Goal: Task Accomplishment & Management: Complete application form

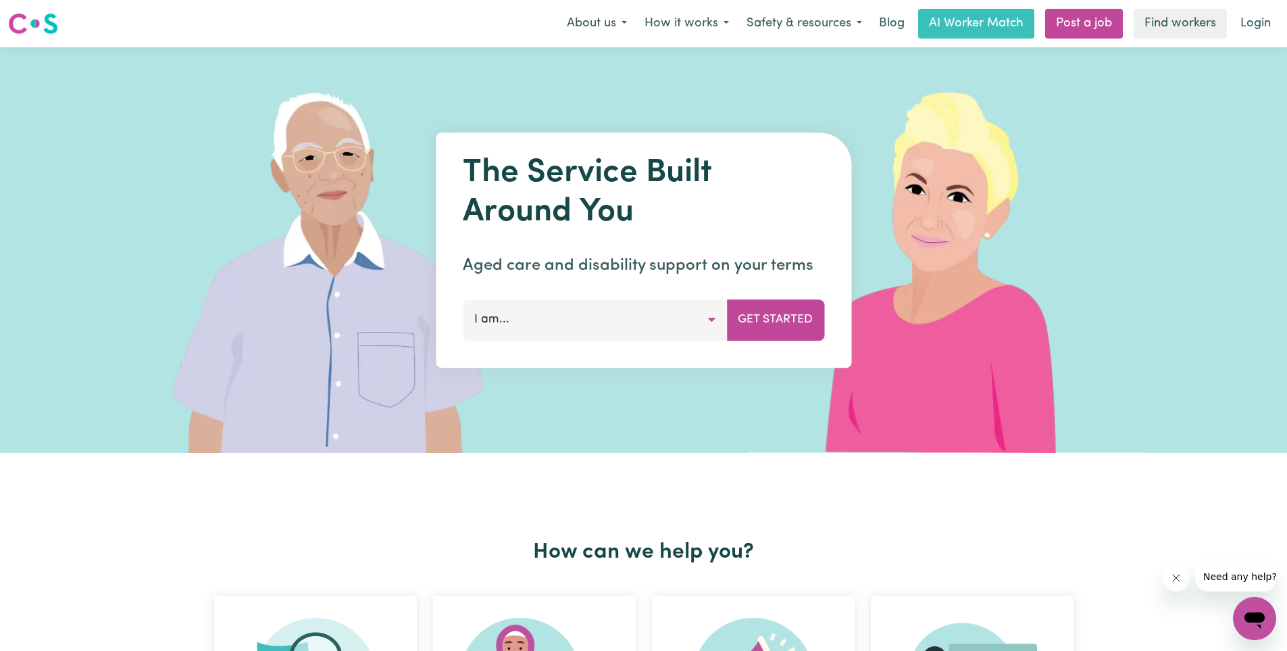
click at [557, 327] on button "I am..." at bounding box center [595, 319] width 264 height 41
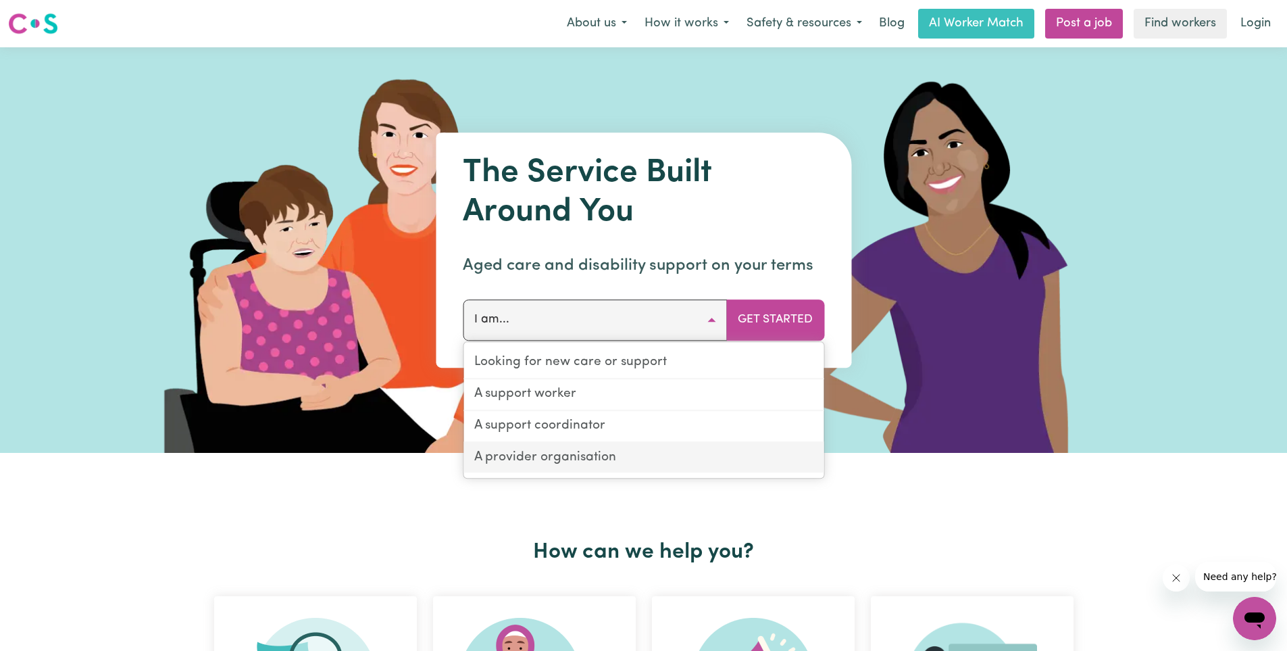
click at [578, 460] on link "A provider organisation" at bounding box center [644, 458] width 360 height 30
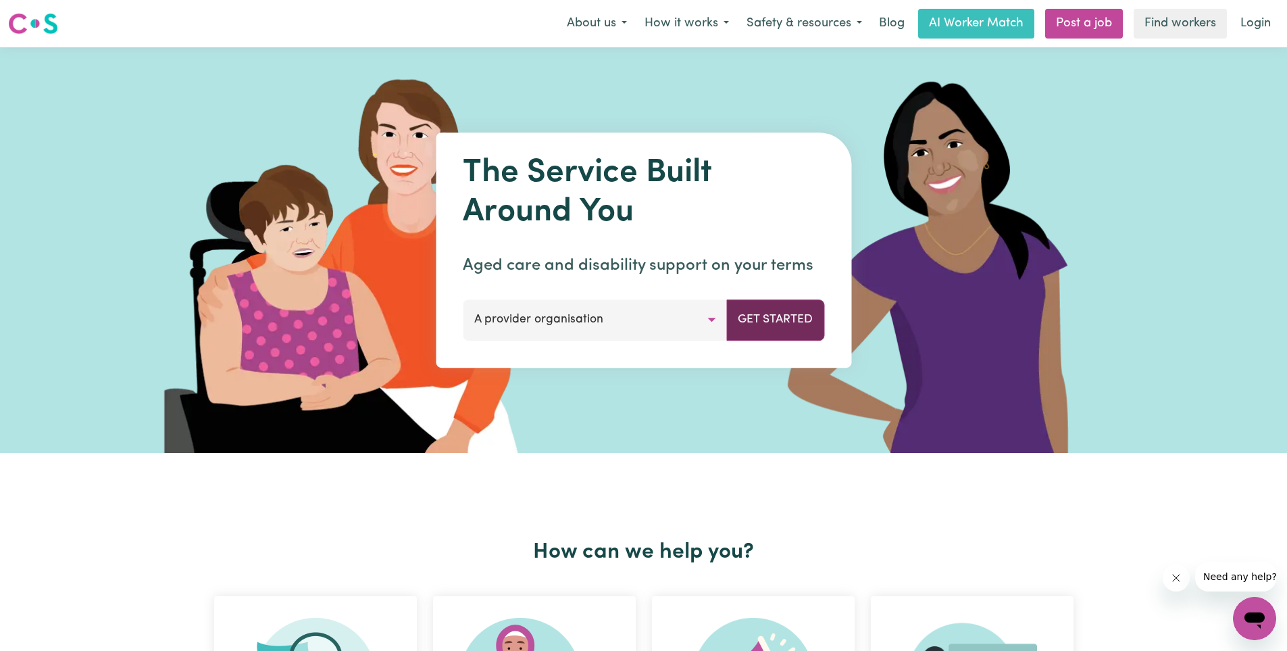
click at [766, 320] on button "Get Started" at bounding box center [775, 319] width 98 height 41
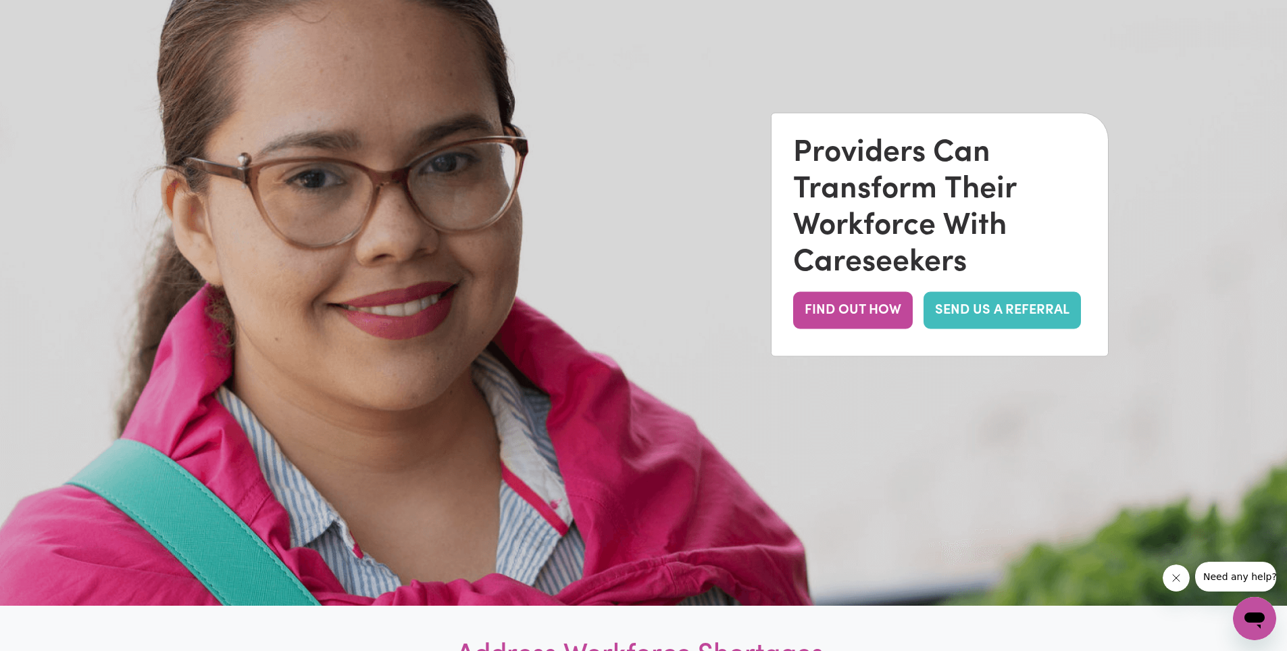
scroll to position [135, 0]
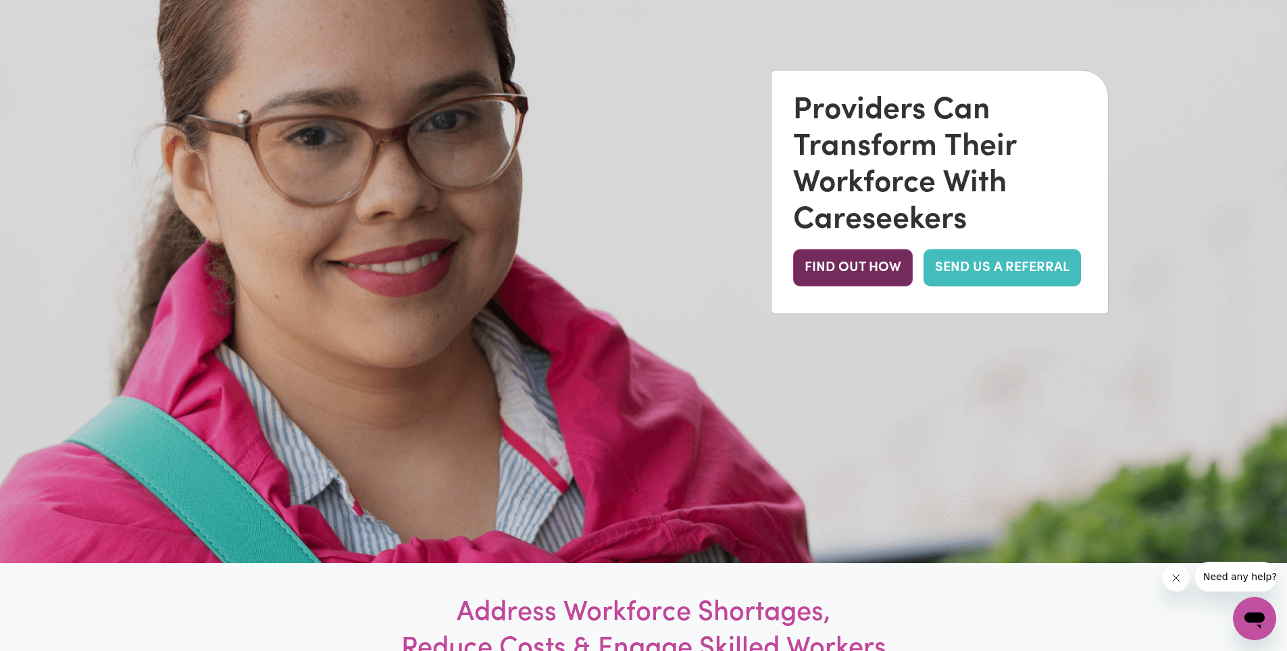
click at [878, 274] on button "FIND OUT HOW" at bounding box center [853, 267] width 120 height 37
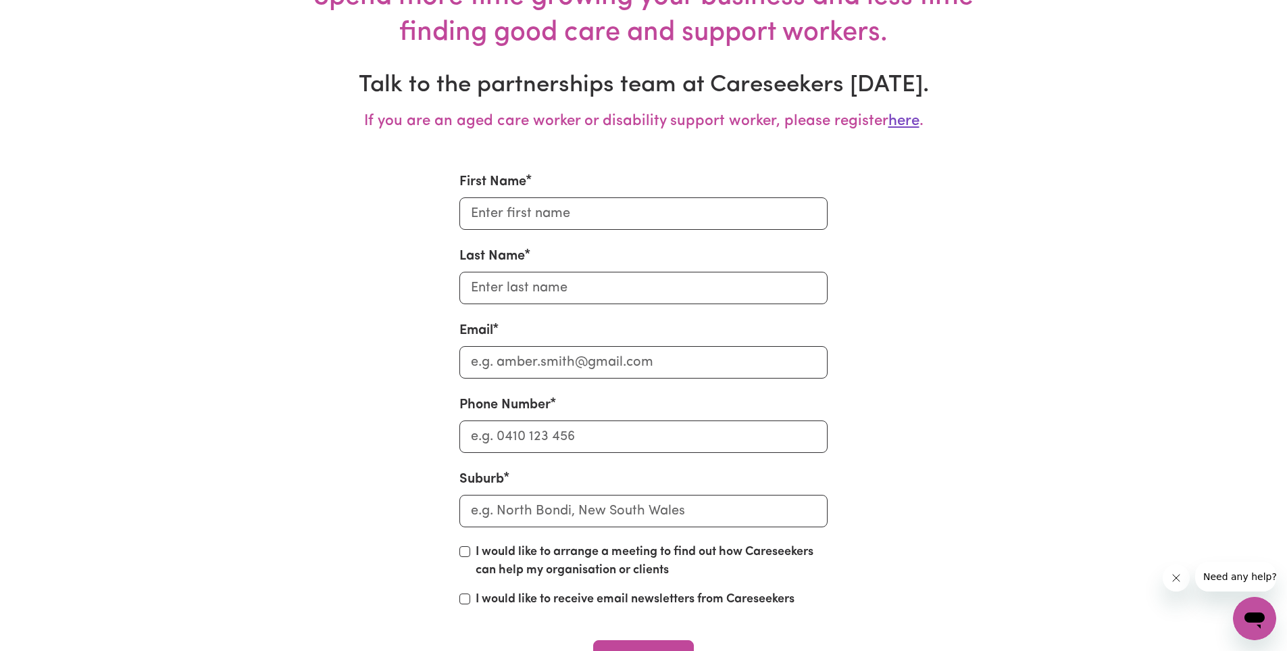
scroll to position [4433, 0]
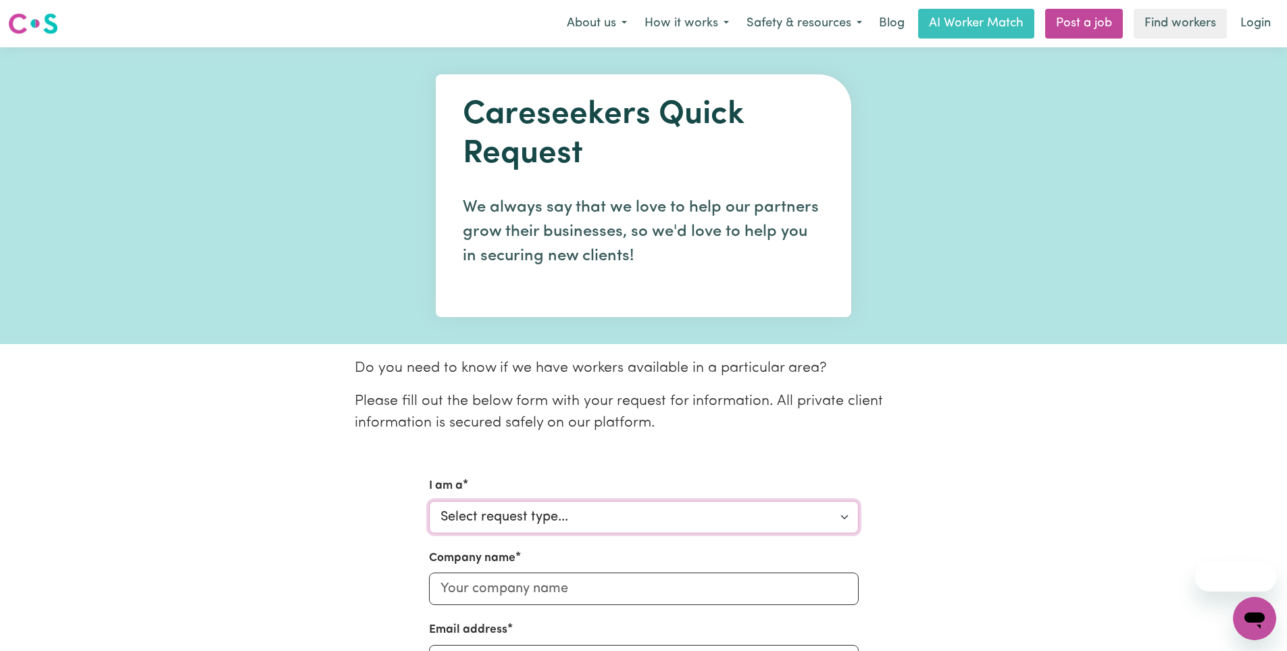
drag, startPoint x: 584, startPoint y: 503, endPoint x: 579, endPoint y: 512, distance: 10.0
click at [584, 503] on select "Select request type... Individual looking for care and support for myself and m…" at bounding box center [644, 517] width 430 height 32
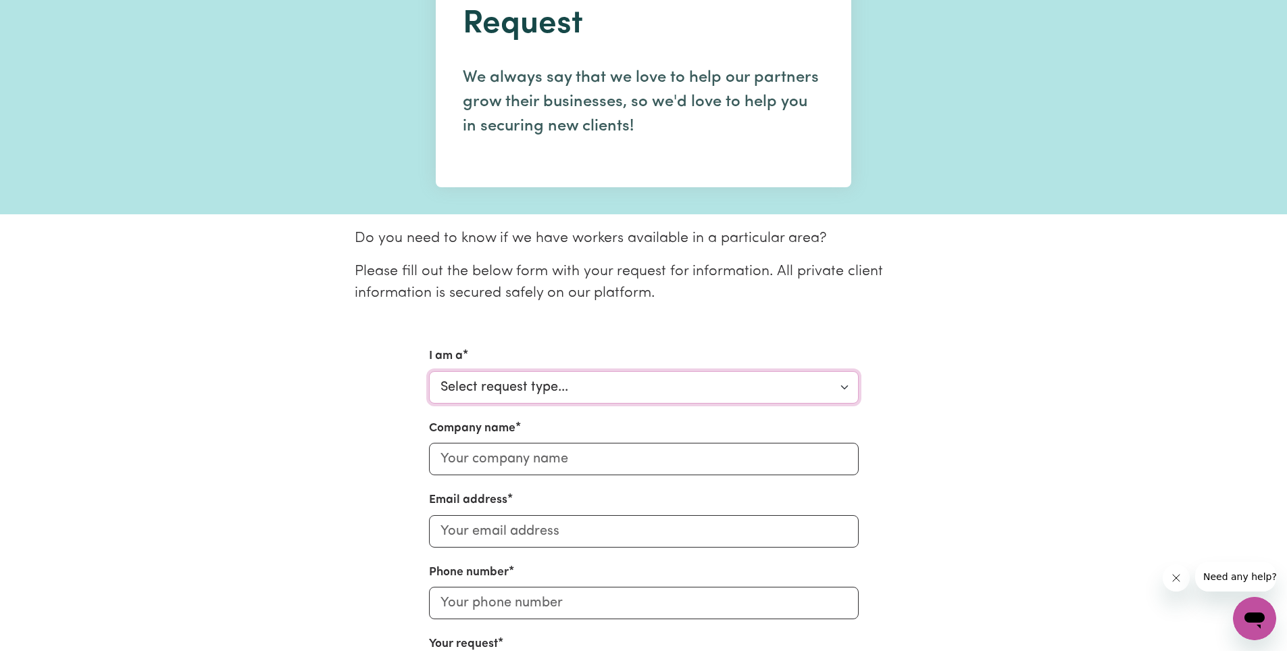
scroll to position [135, 0]
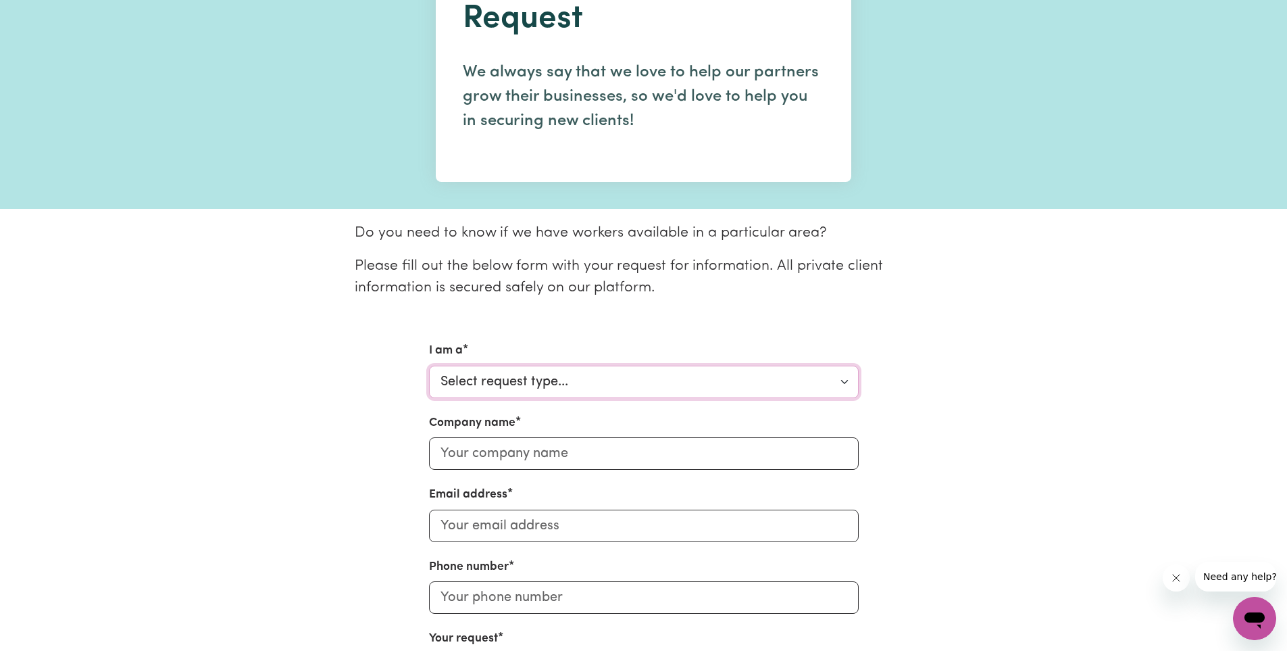
drag, startPoint x: 581, startPoint y: 383, endPoint x: 577, endPoint y: 397, distance: 14.8
click at [581, 384] on select "Select request type... Individual looking for care and support for myself and m…" at bounding box center [644, 382] width 430 height 32
select select "Organisation"
click at [429, 366] on select "Select request type... Individual looking for care and support for myself and m…" at bounding box center [644, 382] width 430 height 32
click at [575, 459] on input "Company name" at bounding box center [644, 453] width 430 height 32
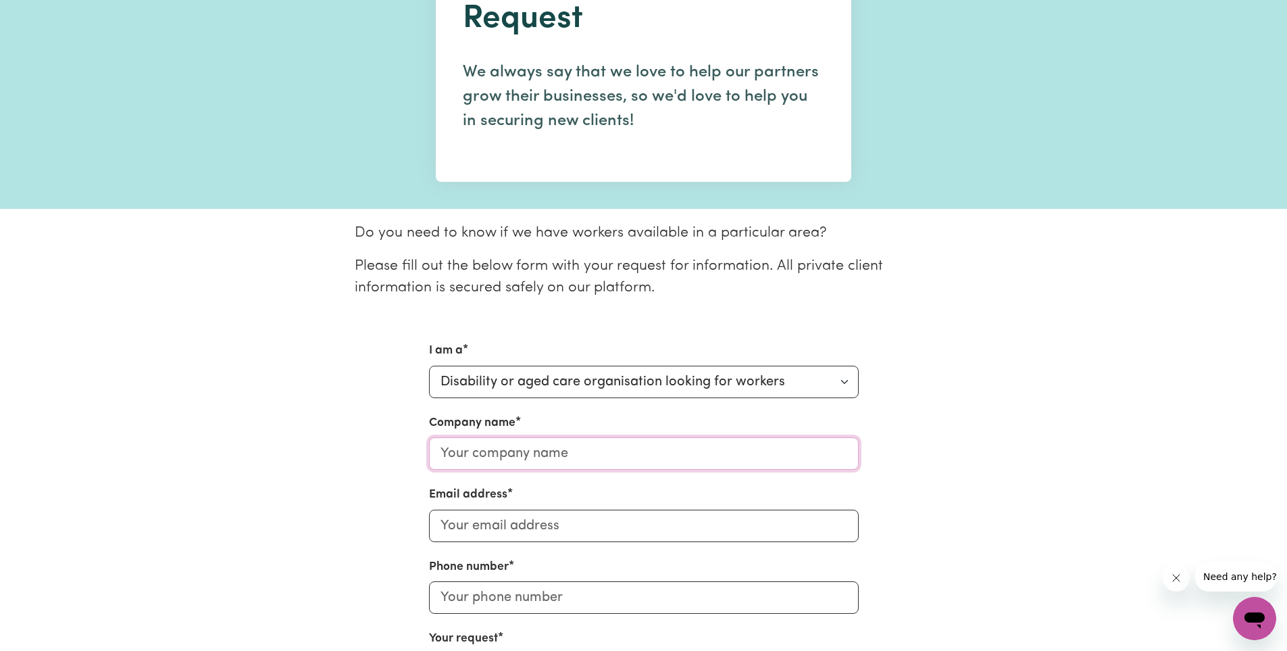
type input "CareComm Services"
click at [553, 517] on input "Email address" at bounding box center [644, 525] width 430 height 32
click at [688, 525] on input "Email address" at bounding box center [644, 525] width 430 height 32
type input "[PERSON_NAME][EMAIL_ADDRESS][DOMAIN_NAME]"
click at [607, 595] on input "Phone number" at bounding box center [644, 597] width 430 height 32
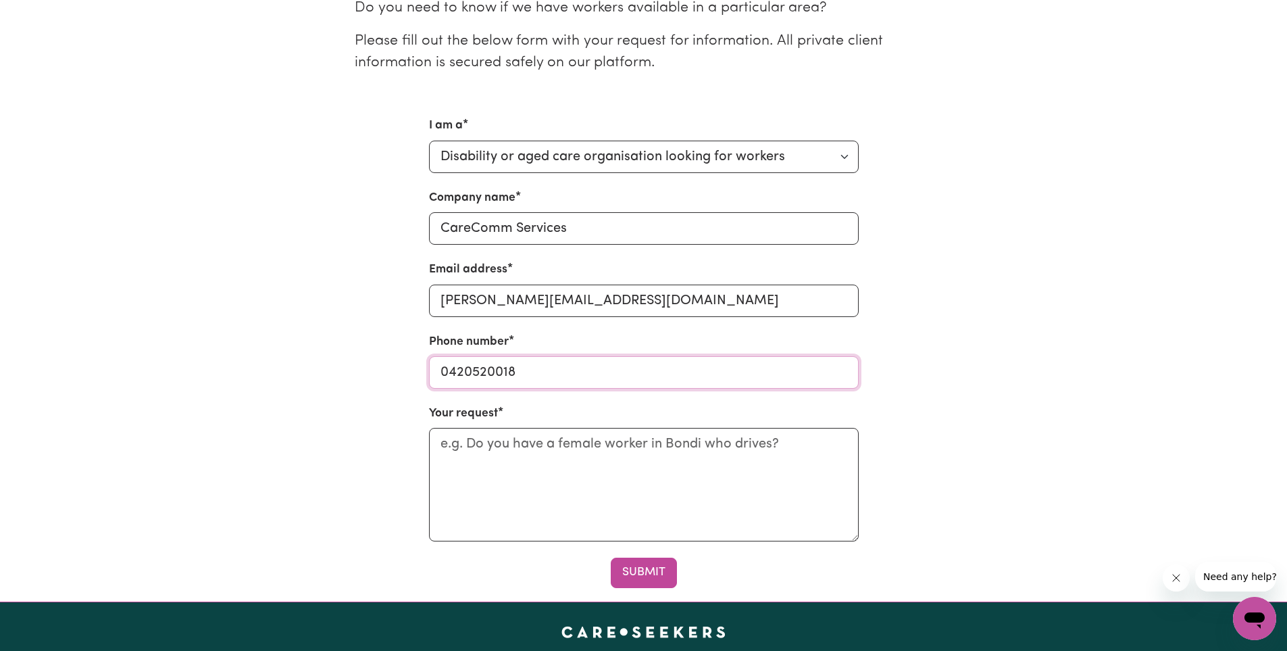
scroll to position [405, 0]
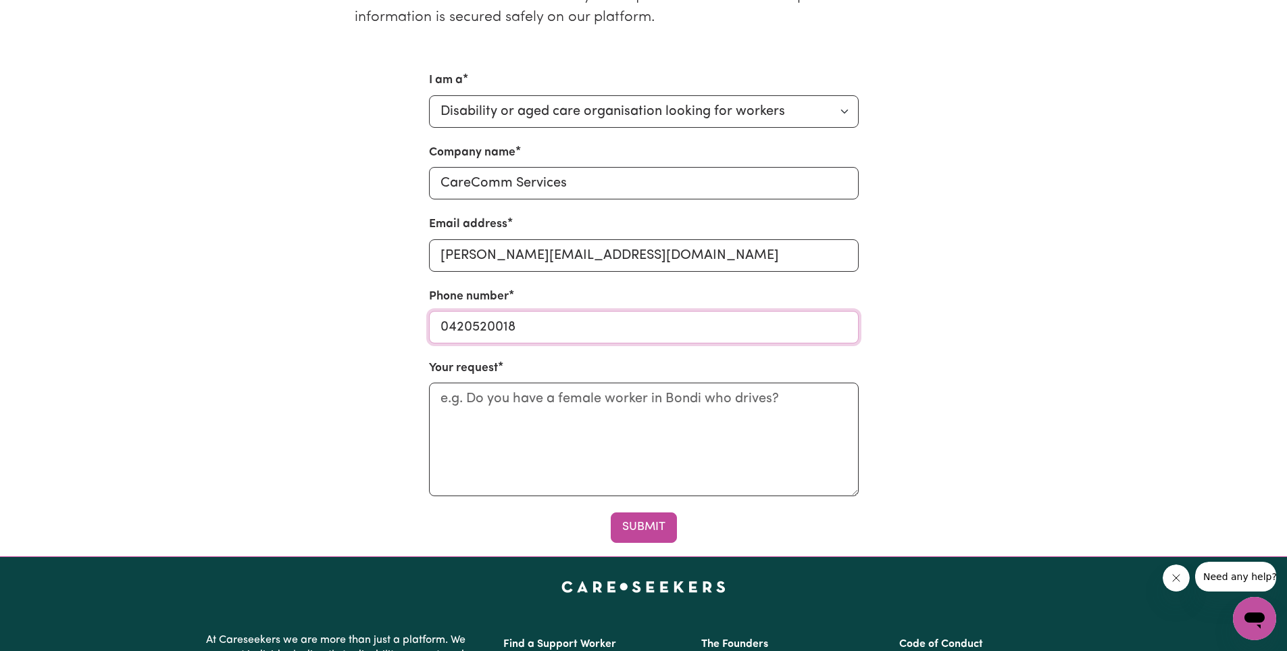
type input "0420520018"
click at [511, 404] on textarea "Your request" at bounding box center [644, 439] width 430 height 114
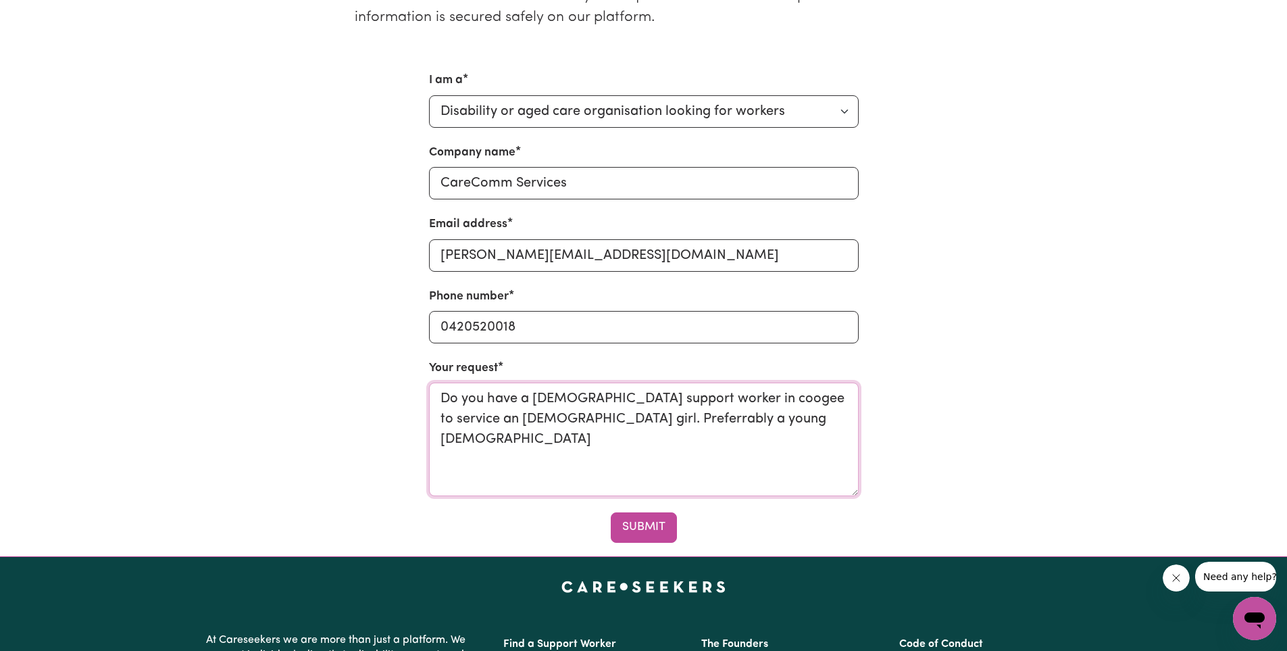
type textarea "Do you have a female support worker in coogee to service an 11 year old girl. P…"
click at [674, 547] on section "Do you need to know if we have workers available in a particular area? Please f…" at bounding box center [643, 248] width 1287 height 618
click at [651, 525] on button "Submit" at bounding box center [644, 527] width 66 height 30
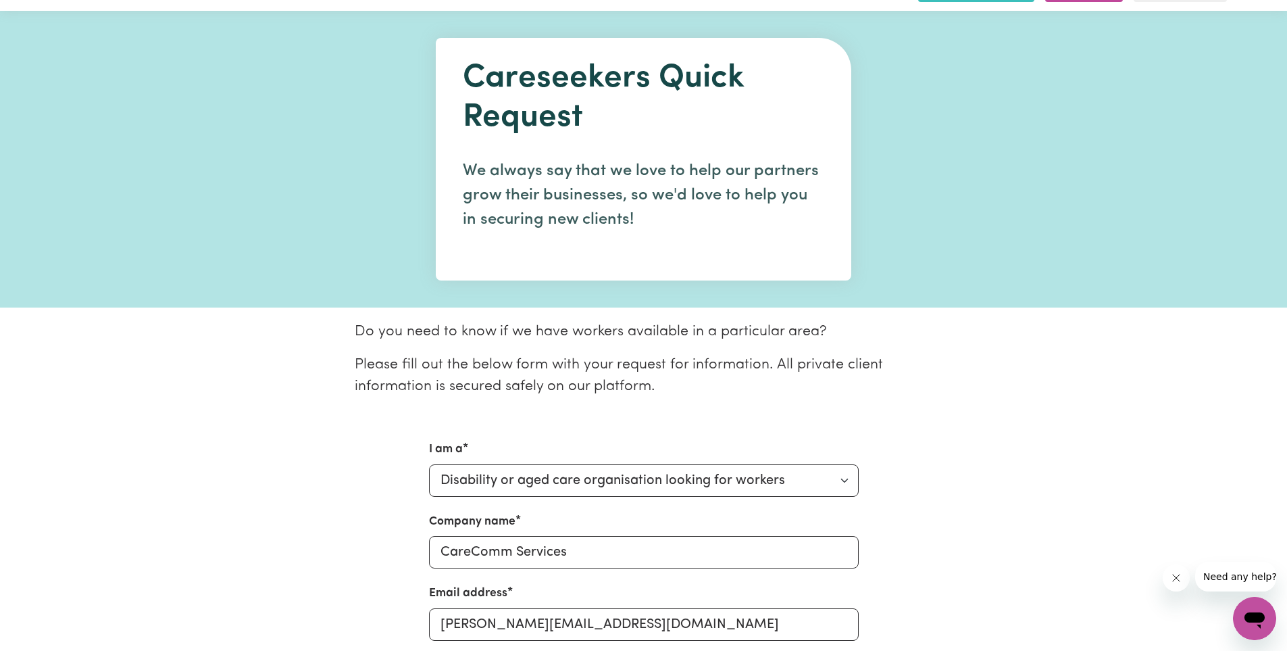
scroll to position [0, 0]
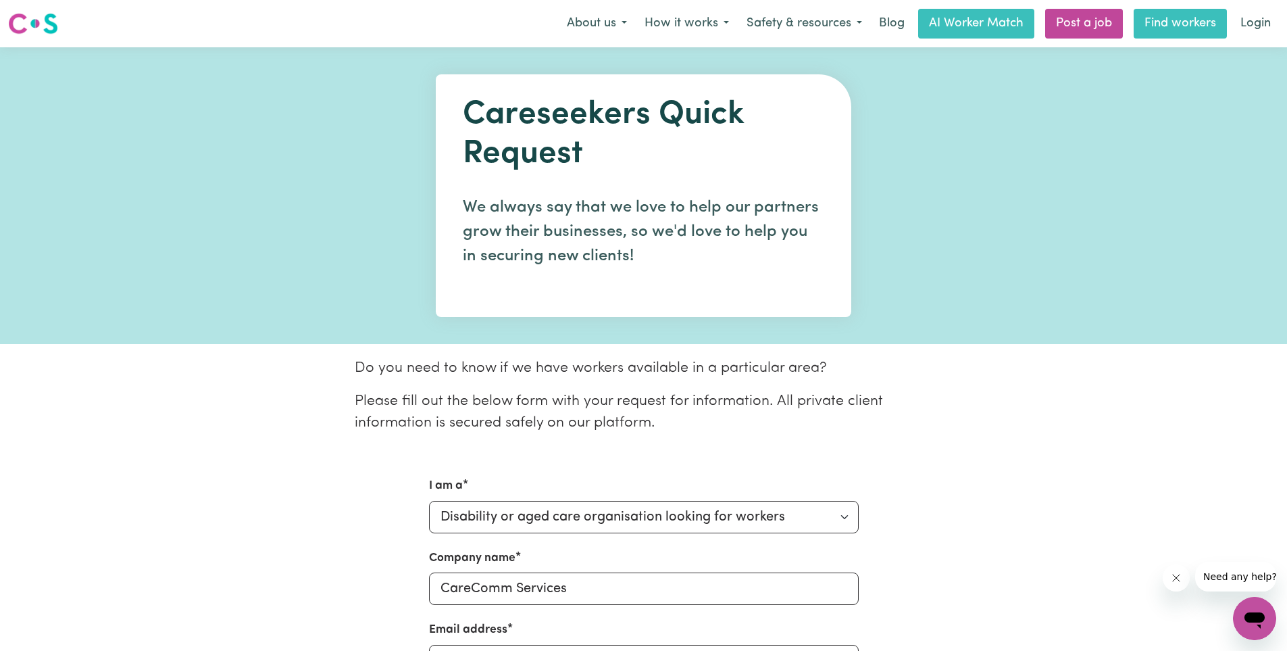
click at [1181, 26] on link "Find workers" at bounding box center [1180, 24] width 93 height 30
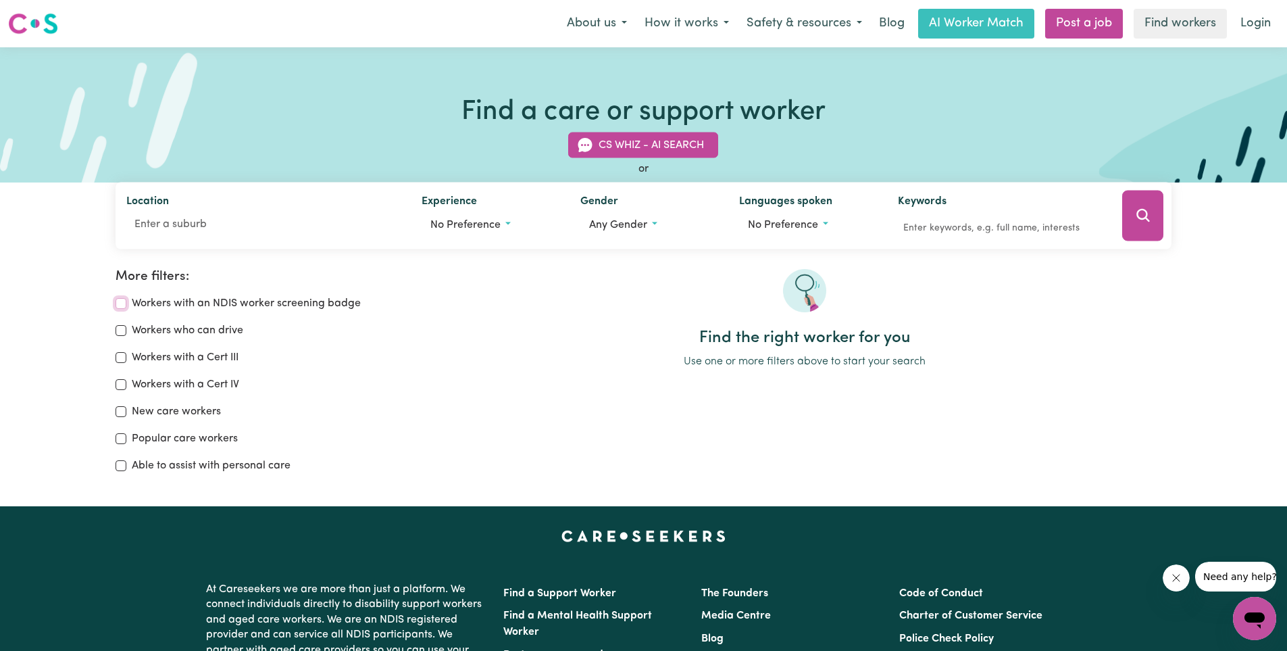
click at [122, 305] on input "Workers with an NDIS worker screening badge" at bounding box center [121, 303] width 11 height 11
checkbox input "true"
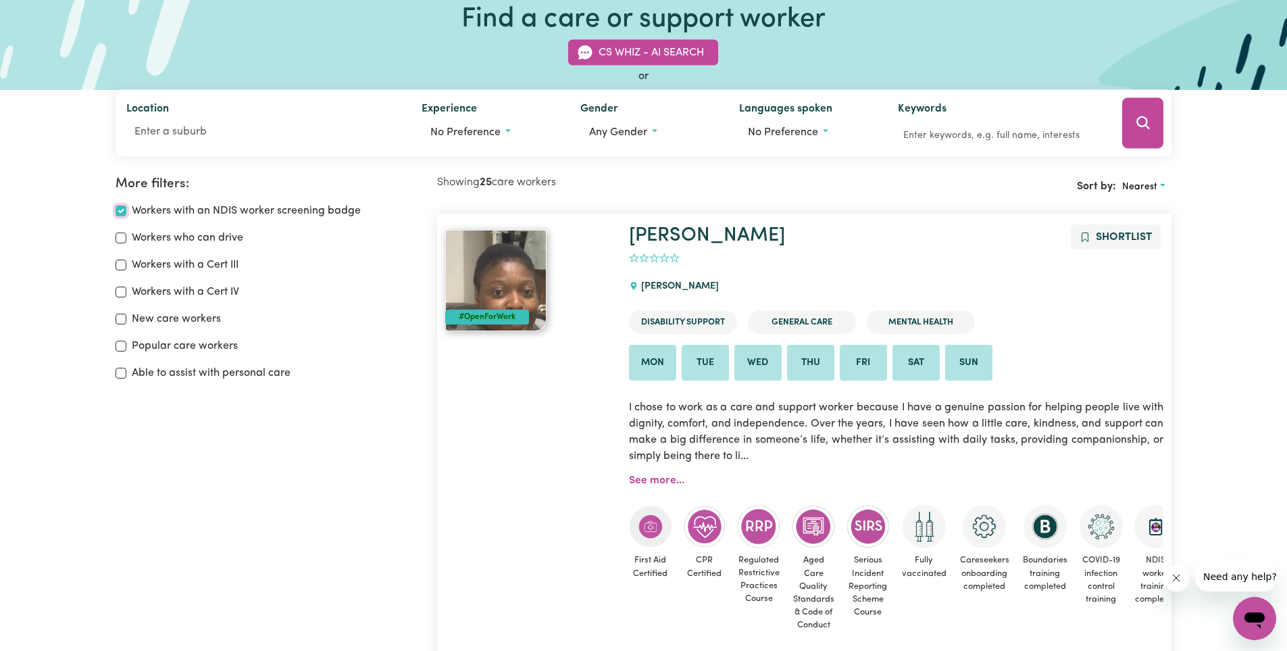
scroll to position [91, 0]
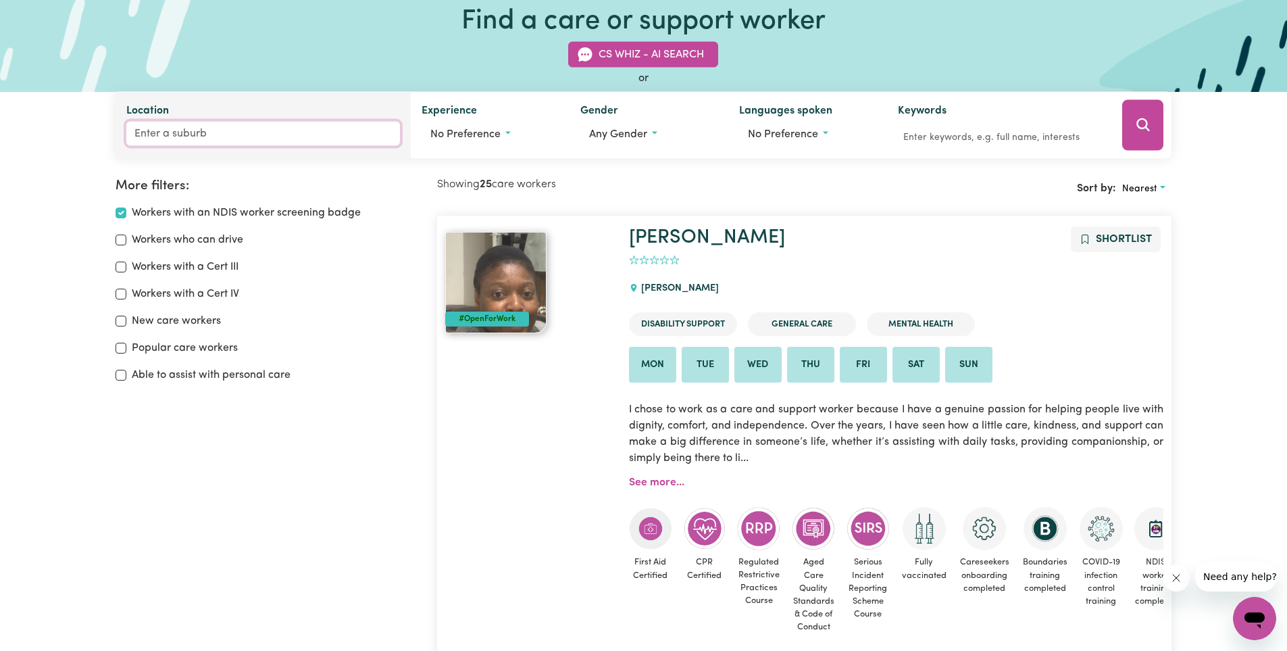
click at [172, 138] on input "Location" at bounding box center [263, 134] width 274 height 24
type input "coo"
type input "cooBER PEDY, [GEOGRAPHIC_DATA], 5723"
type input "coog"
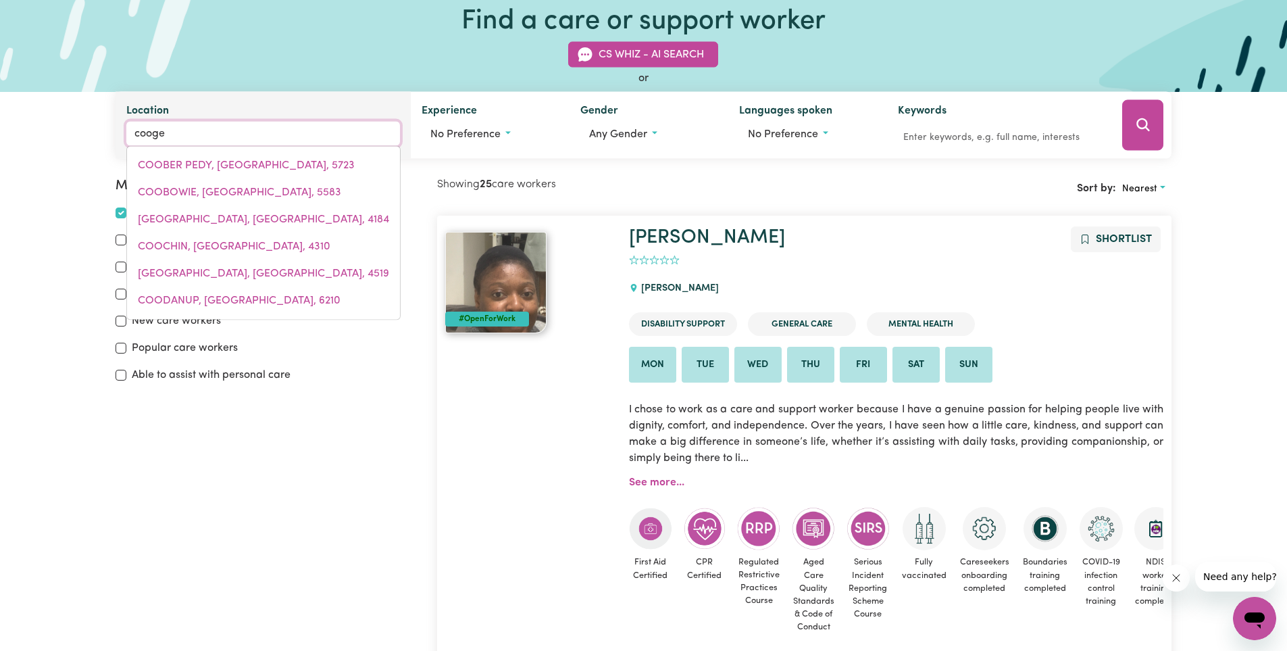
type input "coogee"
type input "coogee, [GEOGRAPHIC_DATA], 2034"
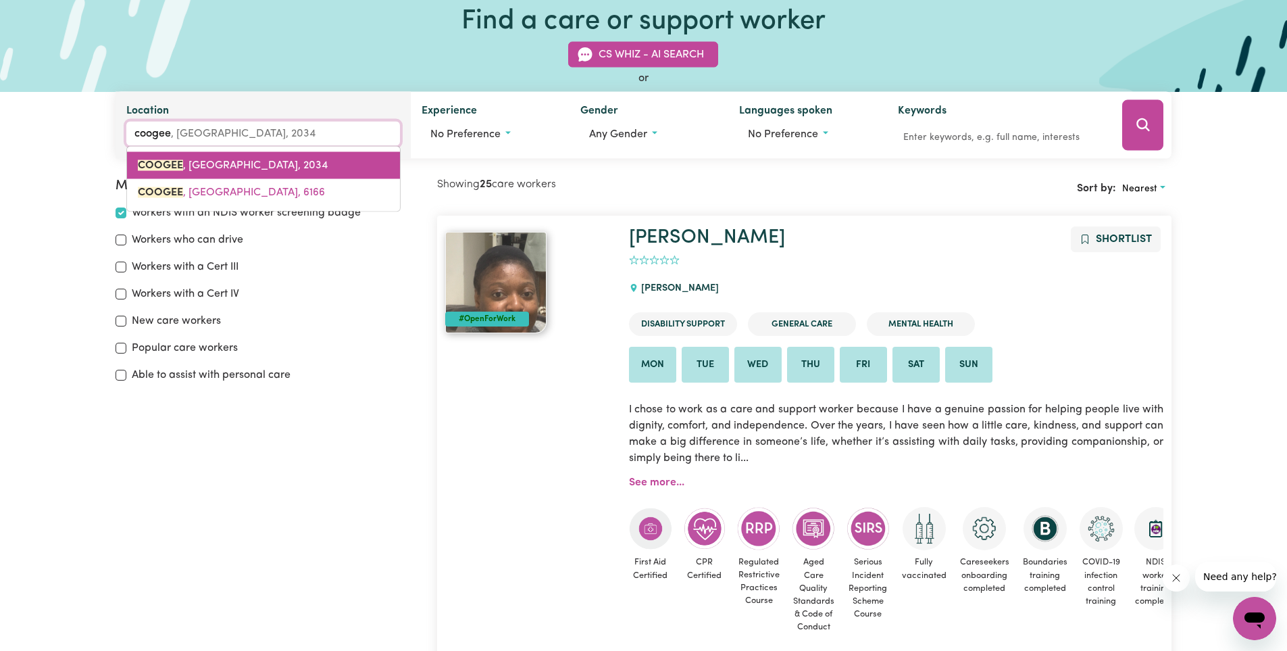
click at [211, 160] on span "COOGEE , [GEOGRAPHIC_DATA], 2034" at bounding box center [233, 165] width 190 height 11
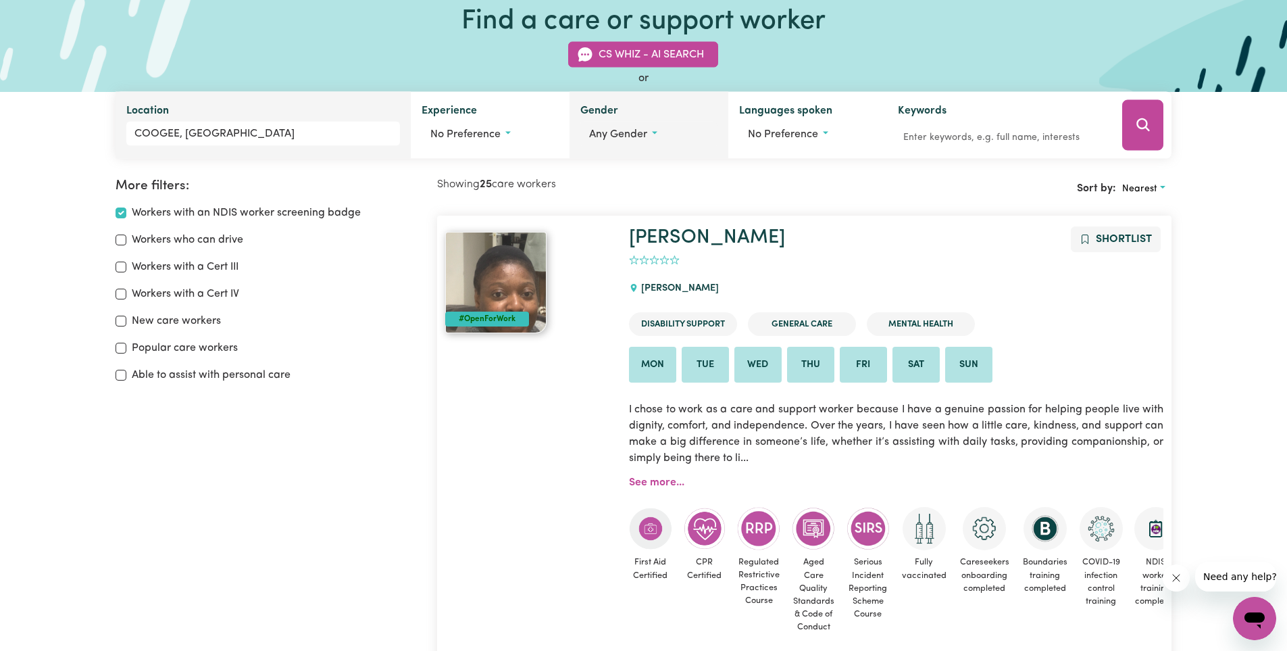
drag, startPoint x: 662, startPoint y: 130, endPoint x: 668, endPoint y: 126, distance: 7.3
click at [662, 130] on button "Any gender" at bounding box center [648, 135] width 137 height 26
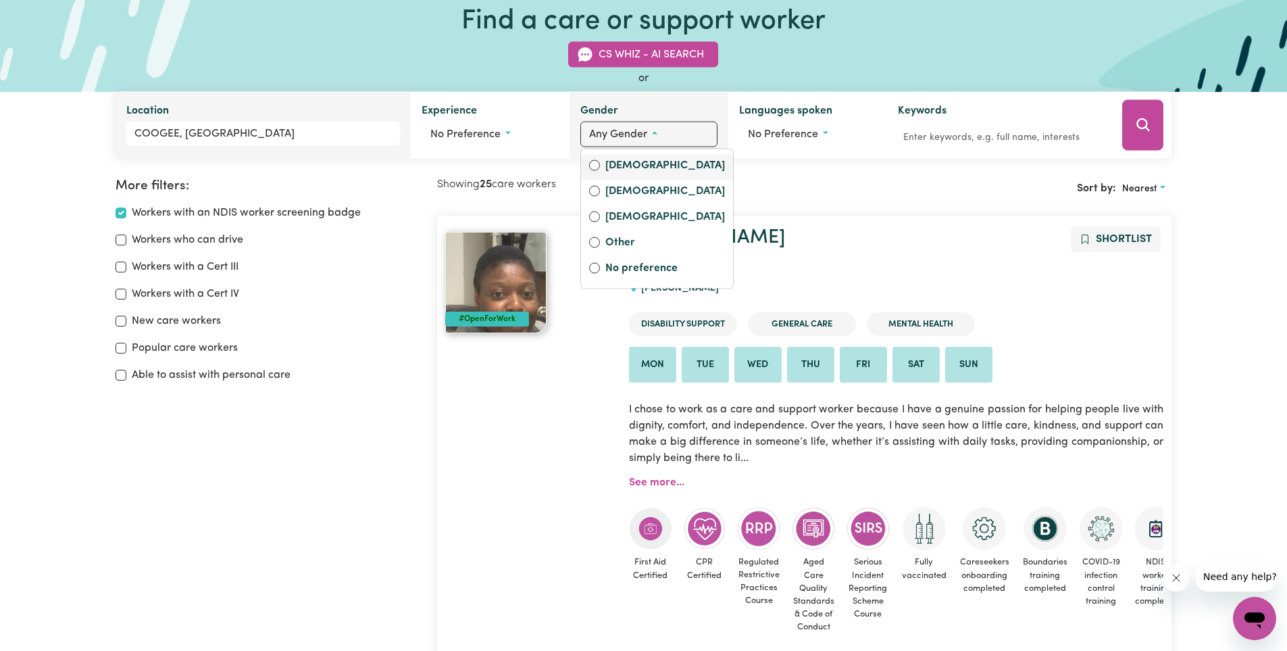
click at [648, 170] on label "[DEMOGRAPHIC_DATA]" at bounding box center [665, 166] width 120 height 19
click at [600, 170] on input "[DEMOGRAPHIC_DATA]" at bounding box center [594, 165] width 11 height 11
radio input "true"
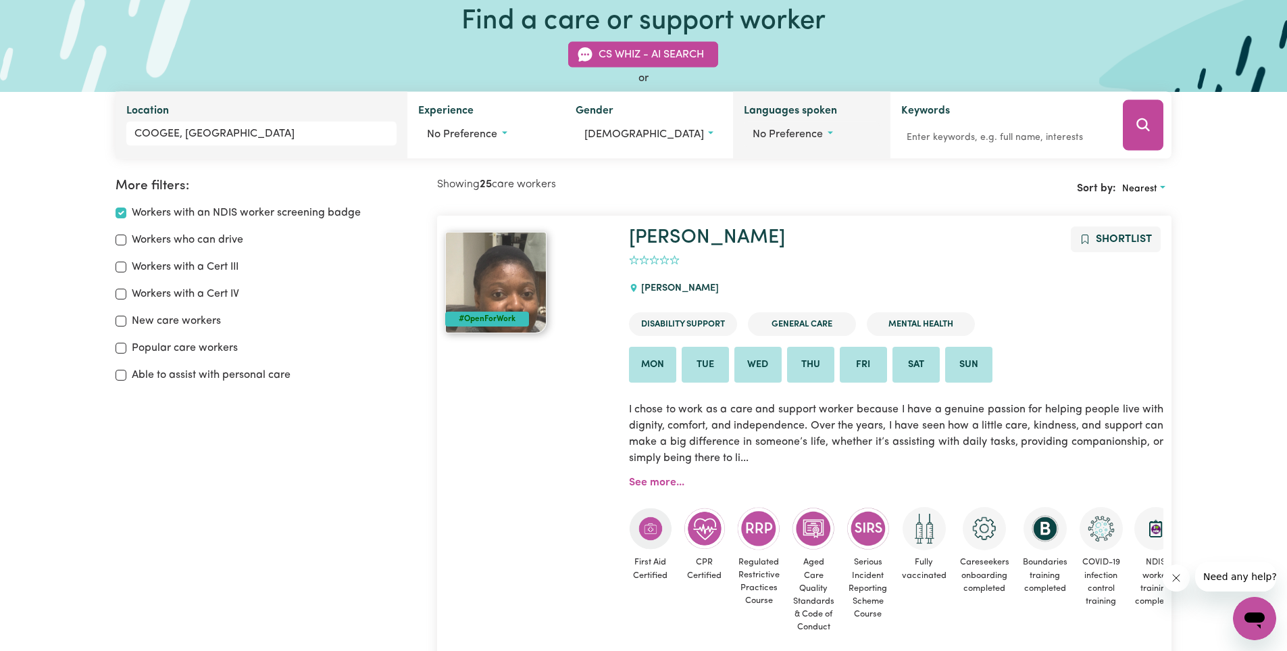
click at [810, 137] on span "No preference" at bounding box center [788, 134] width 70 height 11
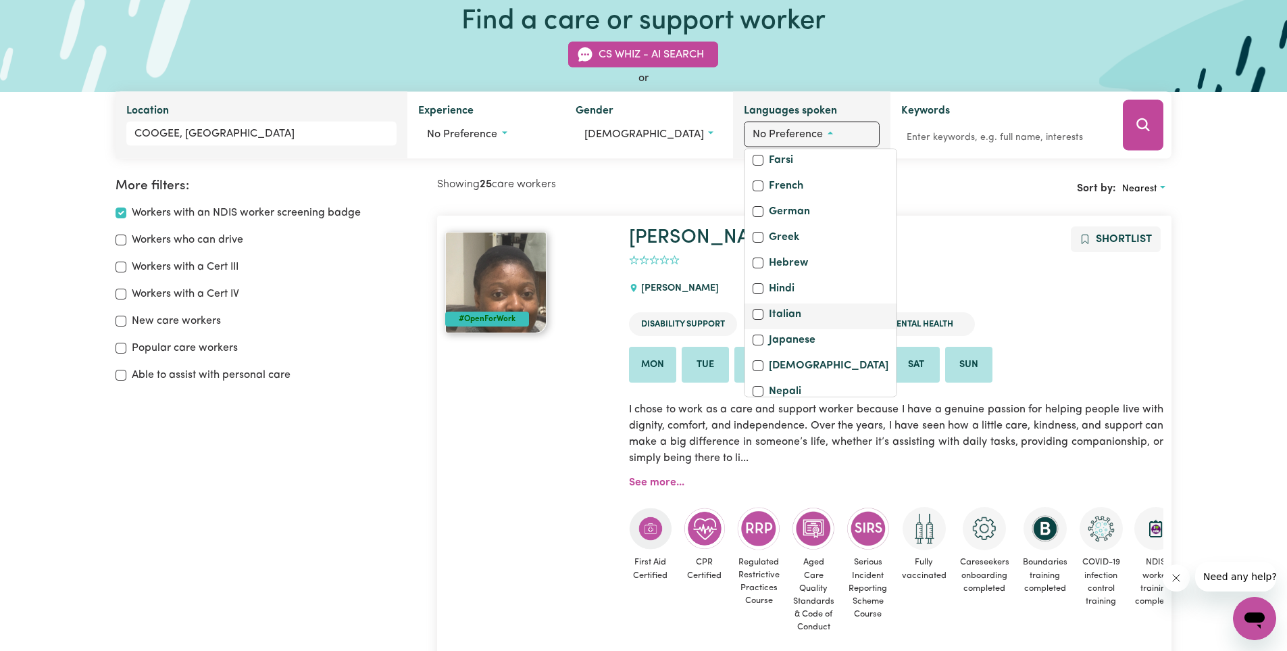
scroll to position [270, 0]
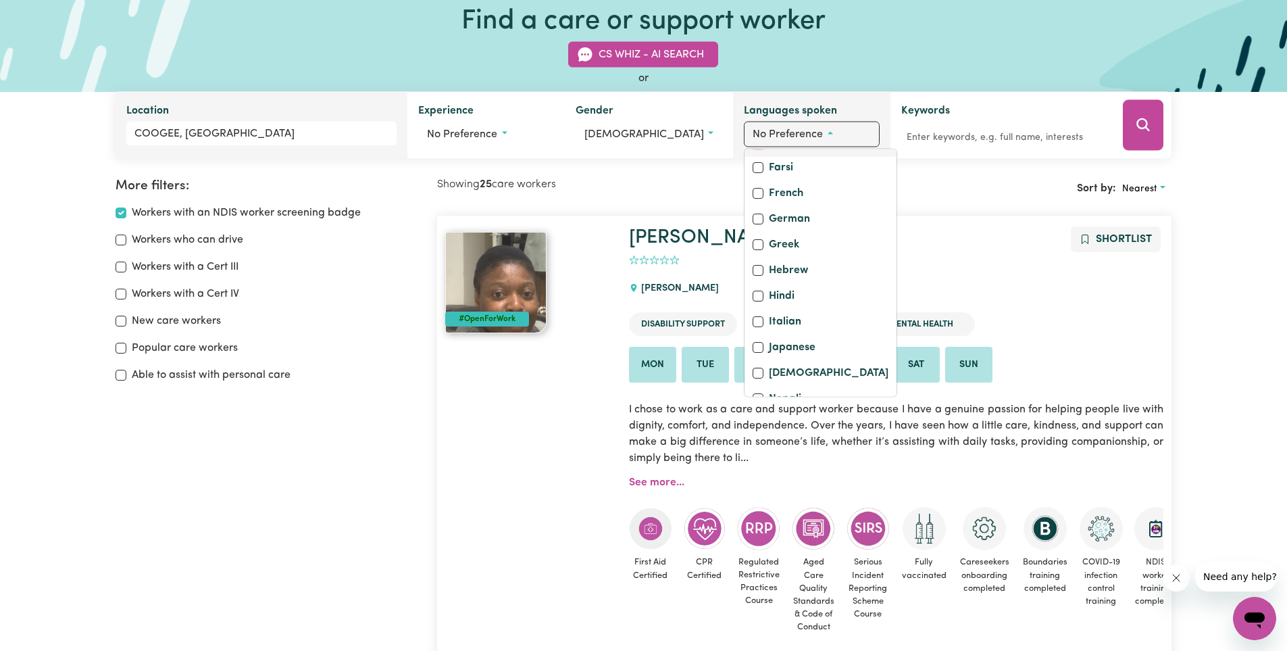
click at [755, 148] on input "English" at bounding box center [758, 142] width 11 height 11
checkbox input "true"
checkbox input "false"
click at [962, 196] on div "Sort by: Nearest" at bounding box center [989, 188] width 368 height 21
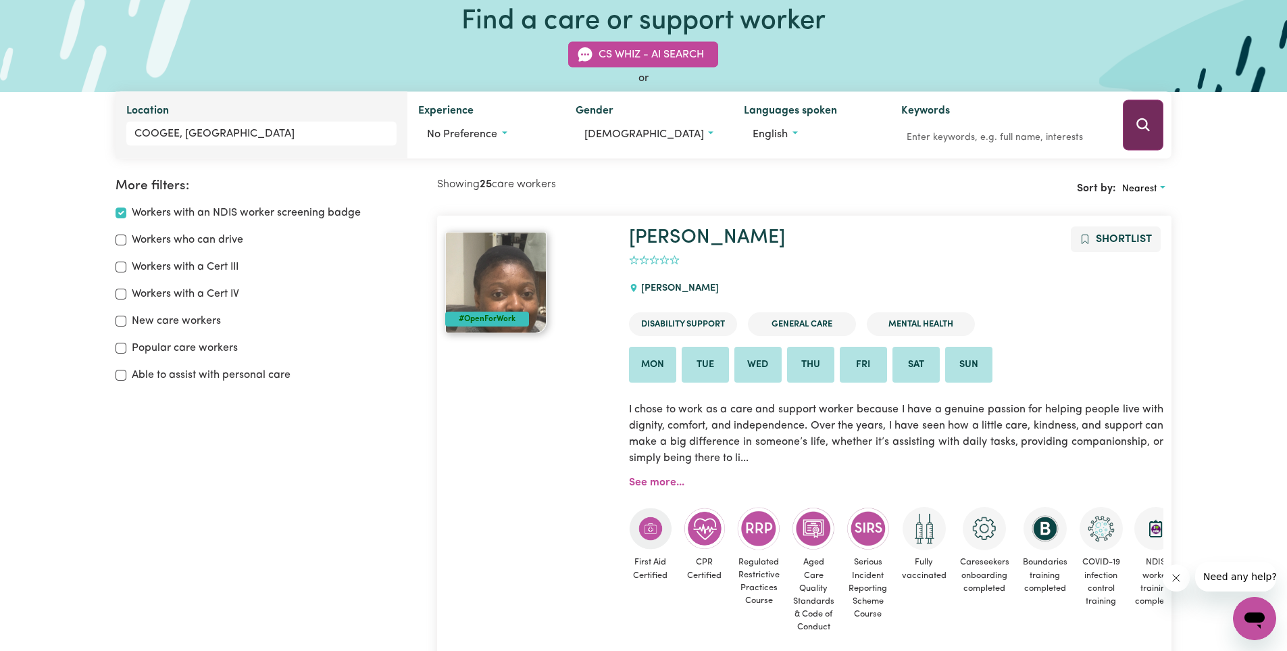
click at [1147, 110] on button "Search" at bounding box center [1143, 125] width 41 height 51
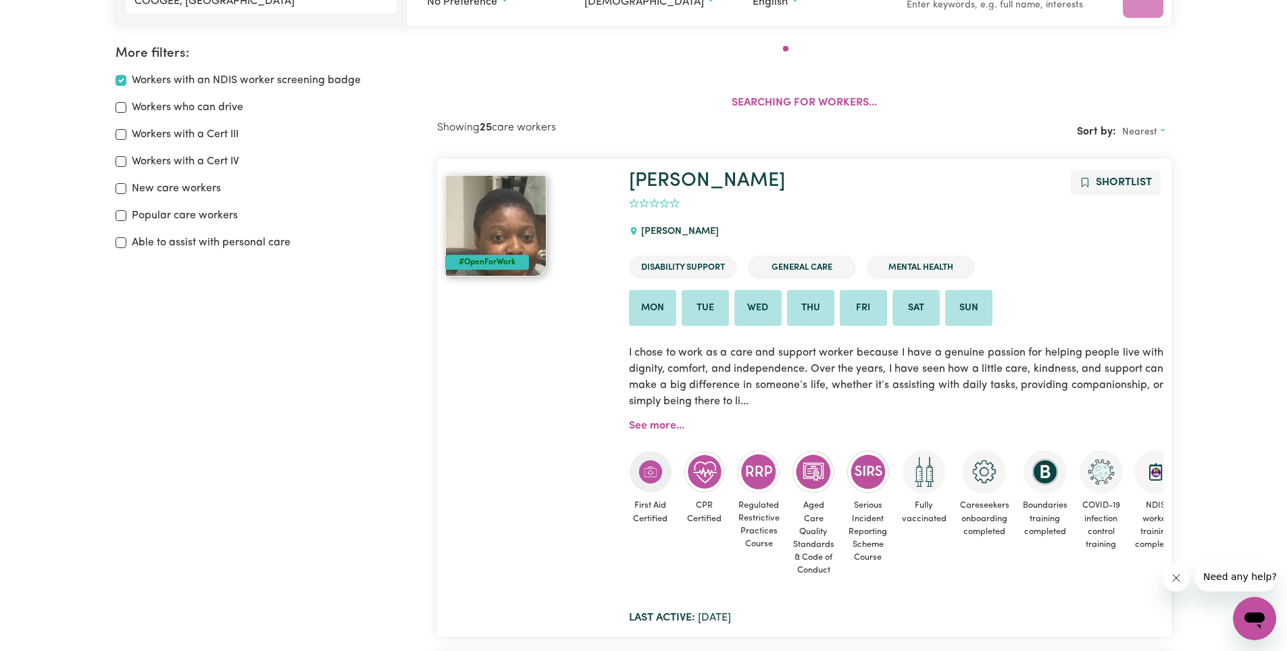
scroll to position [226, 0]
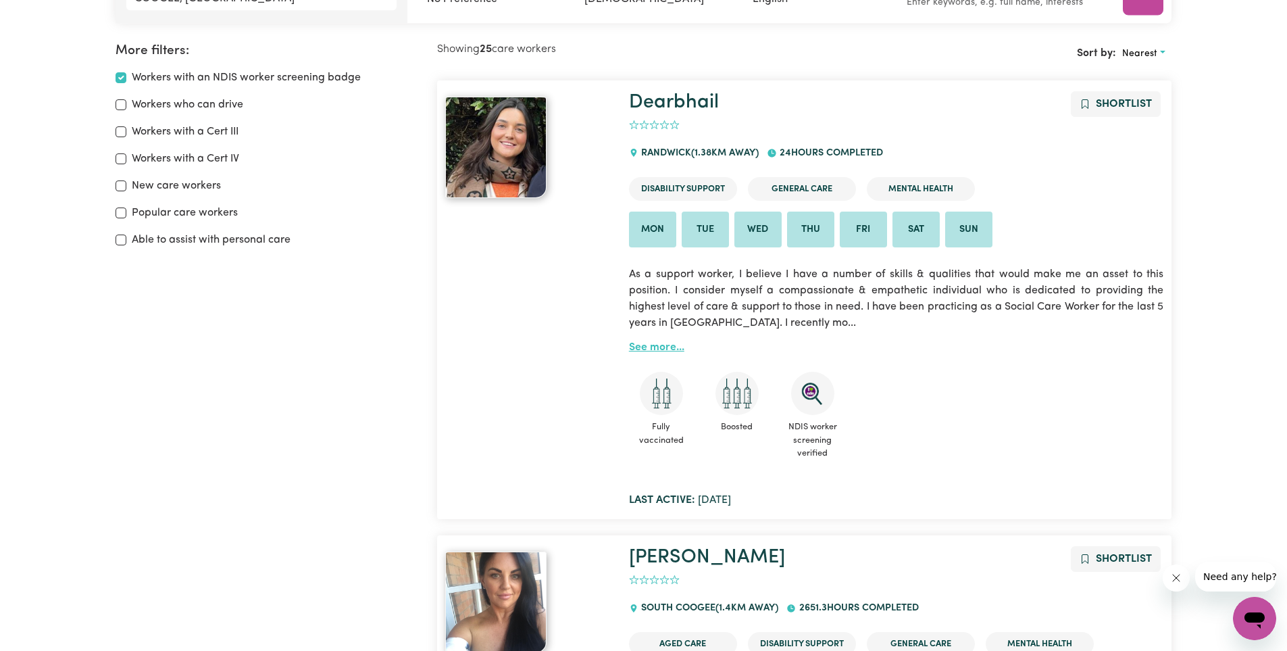
click at [663, 352] on link "See more..." at bounding box center [656, 347] width 55 height 11
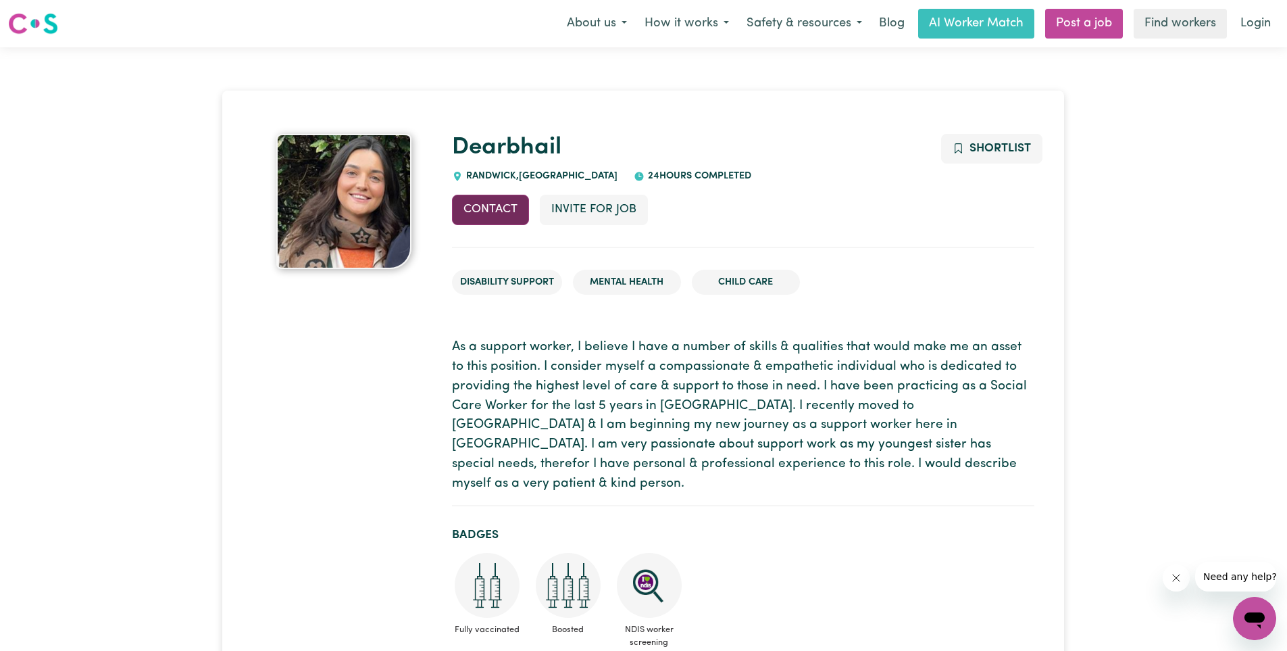
click at [469, 206] on button "Contact" at bounding box center [490, 210] width 77 height 30
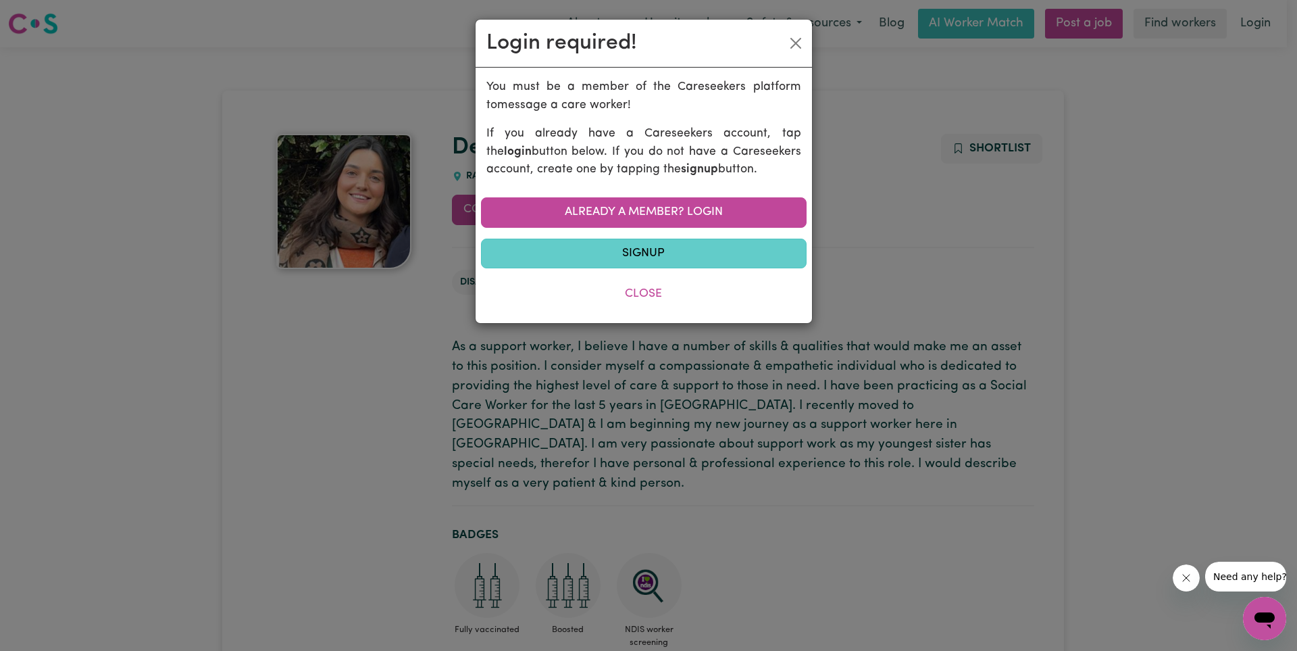
click at [566, 250] on link "Signup" at bounding box center [644, 254] width 326 height 30
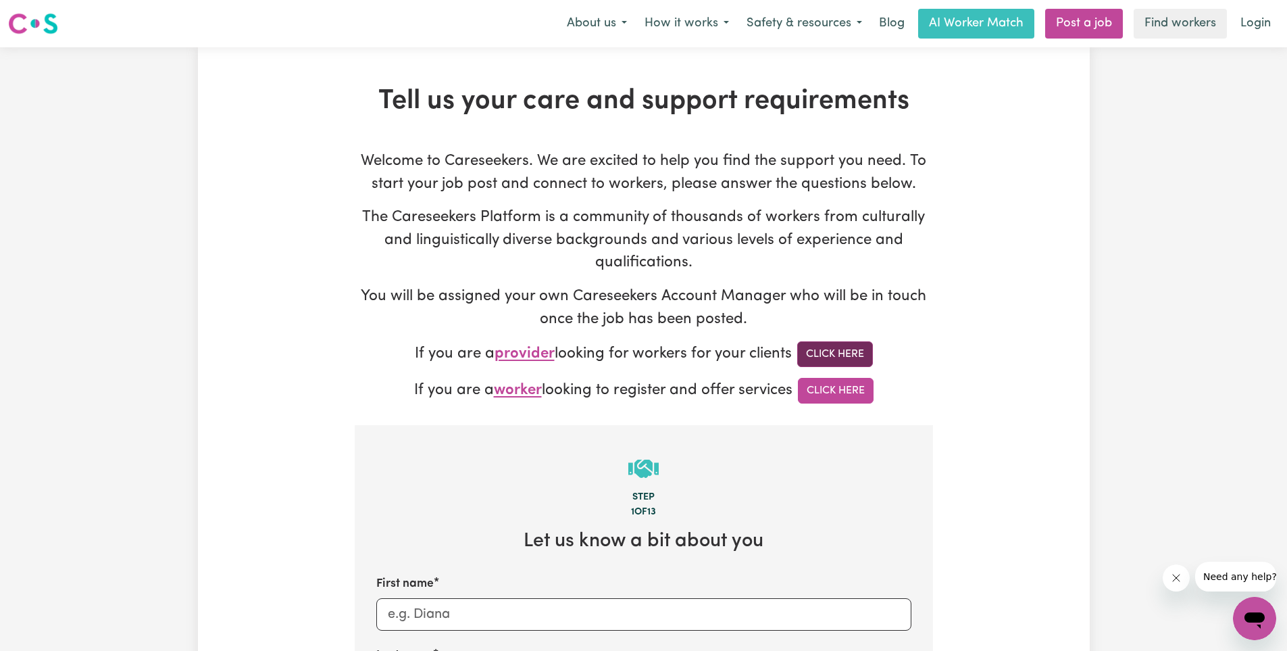
click at [847, 351] on link "Click Here" at bounding box center [835, 354] width 76 height 26
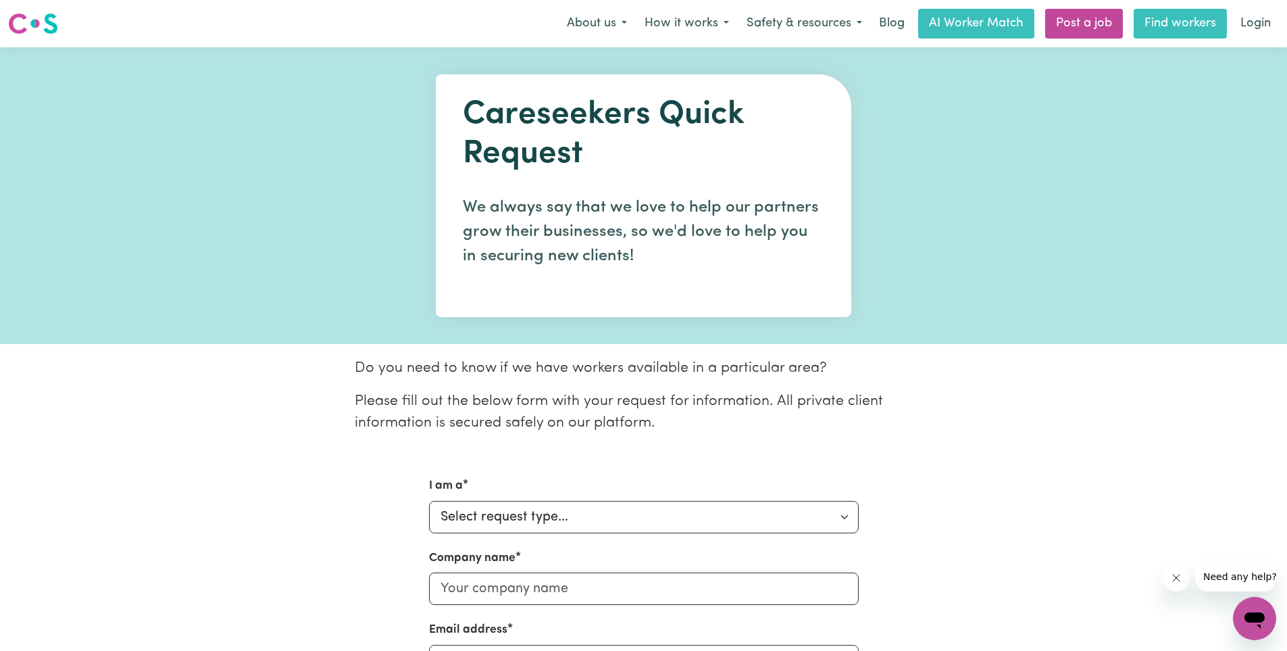
click at [1188, 28] on link "Find workers" at bounding box center [1180, 24] width 93 height 30
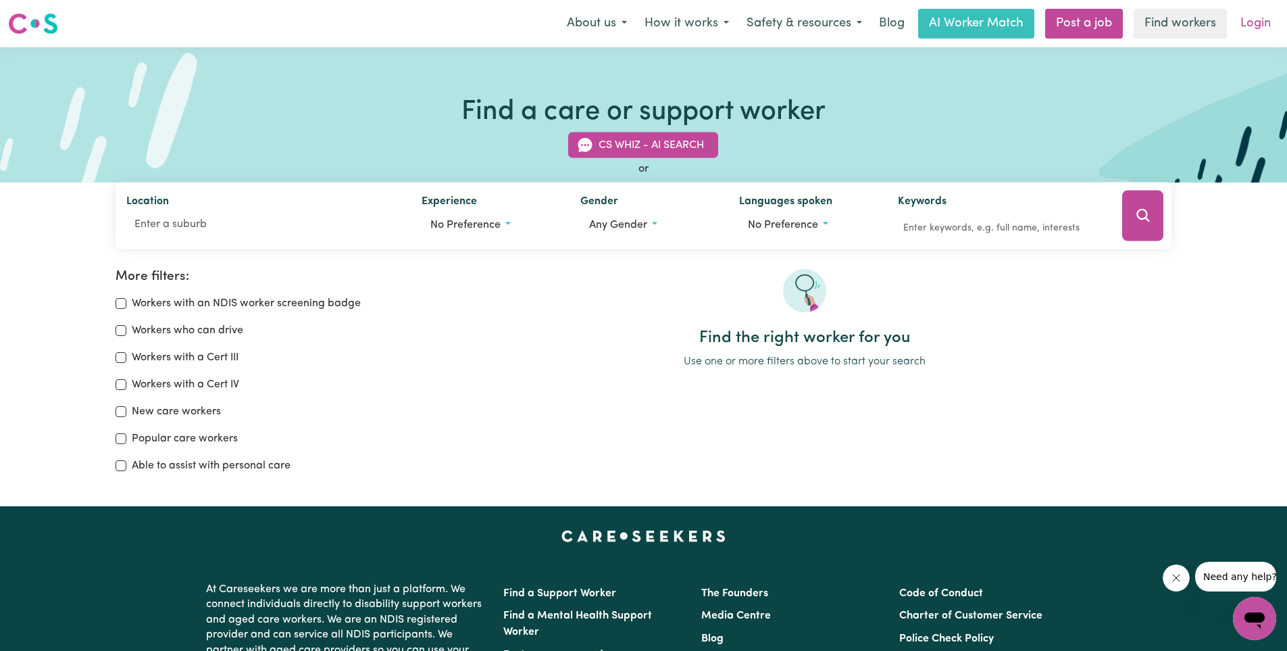
click at [1261, 20] on link "Login" at bounding box center [1255, 24] width 47 height 30
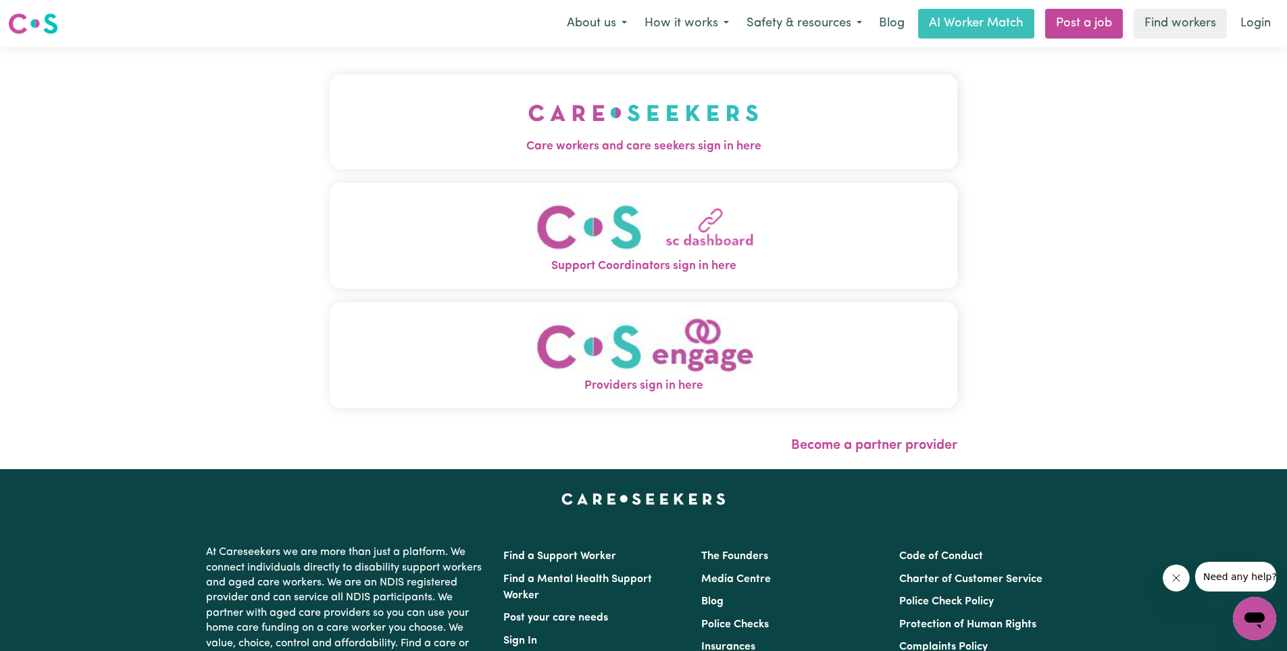
click at [709, 339] on img "Providers sign in here" at bounding box center [643, 346] width 230 height 61
click at [929, 441] on link "Become a partner provider" at bounding box center [874, 446] width 166 height 14
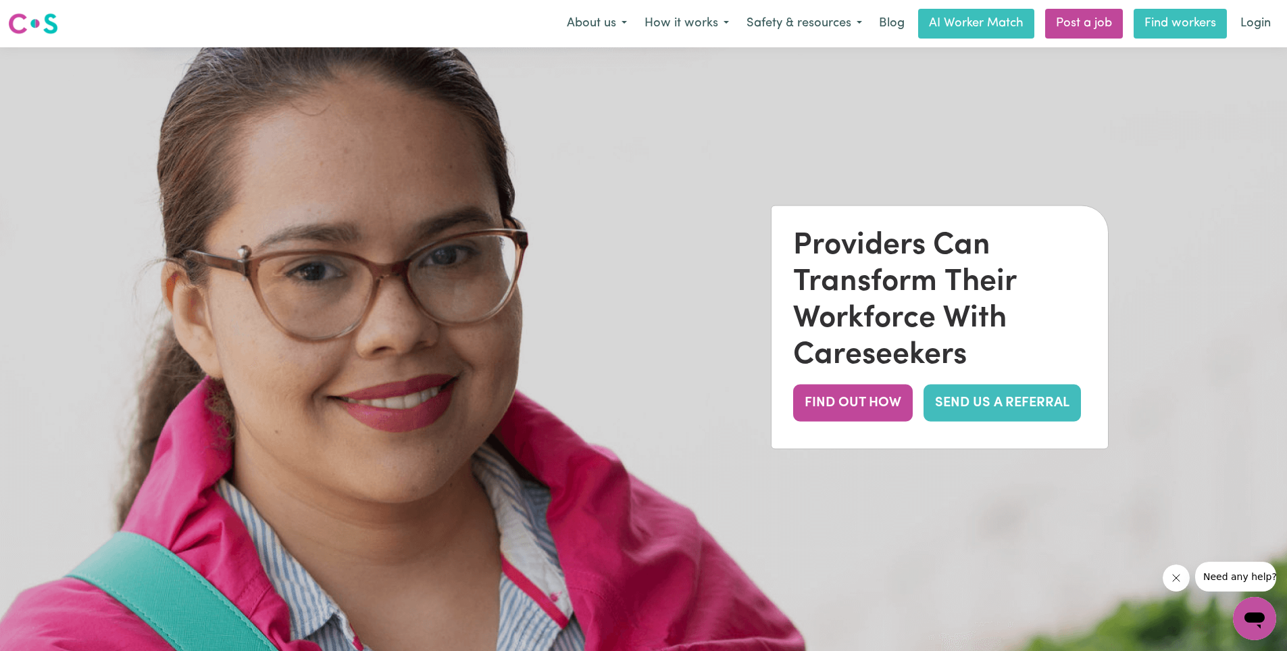
click at [1145, 25] on link "Find workers" at bounding box center [1180, 24] width 93 height 30
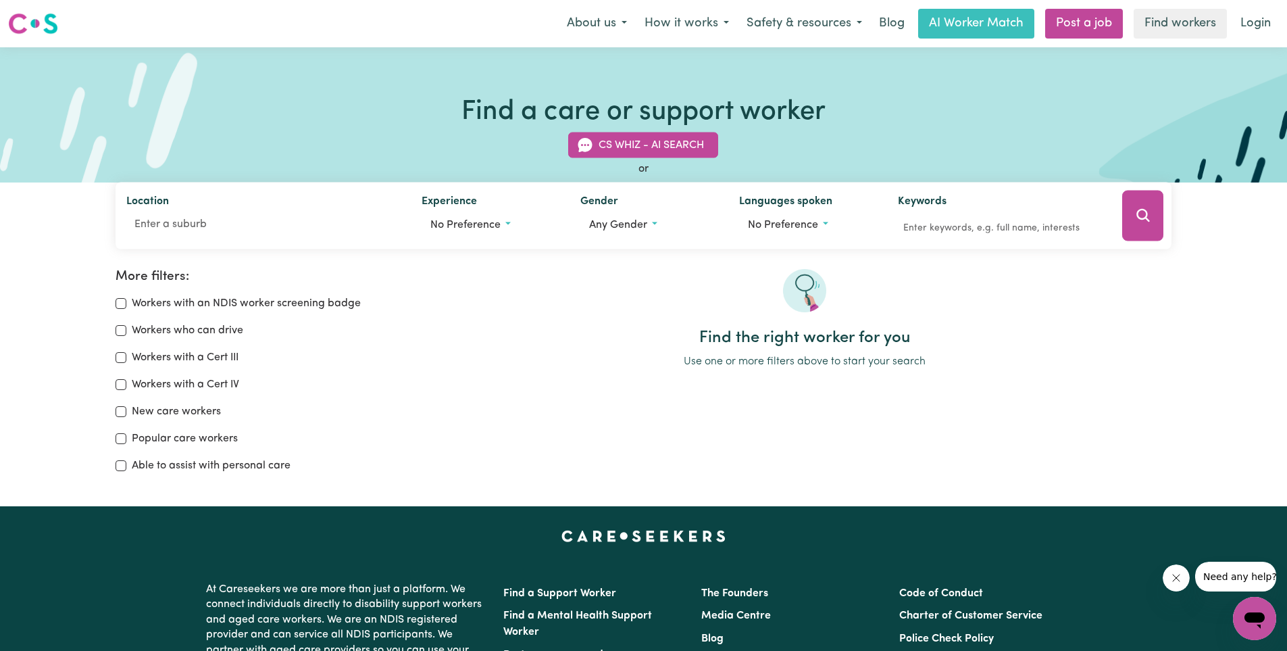
click at [128, 304] on div "Workers with an NDIS worker screening badge" at bounding box center [268, 303] width 305 height 16
click at [120, 303] on input "Workers with an NDIS worker screening badge" at bounding box center [121, 303] width 11 height 11
checkbox input "true"
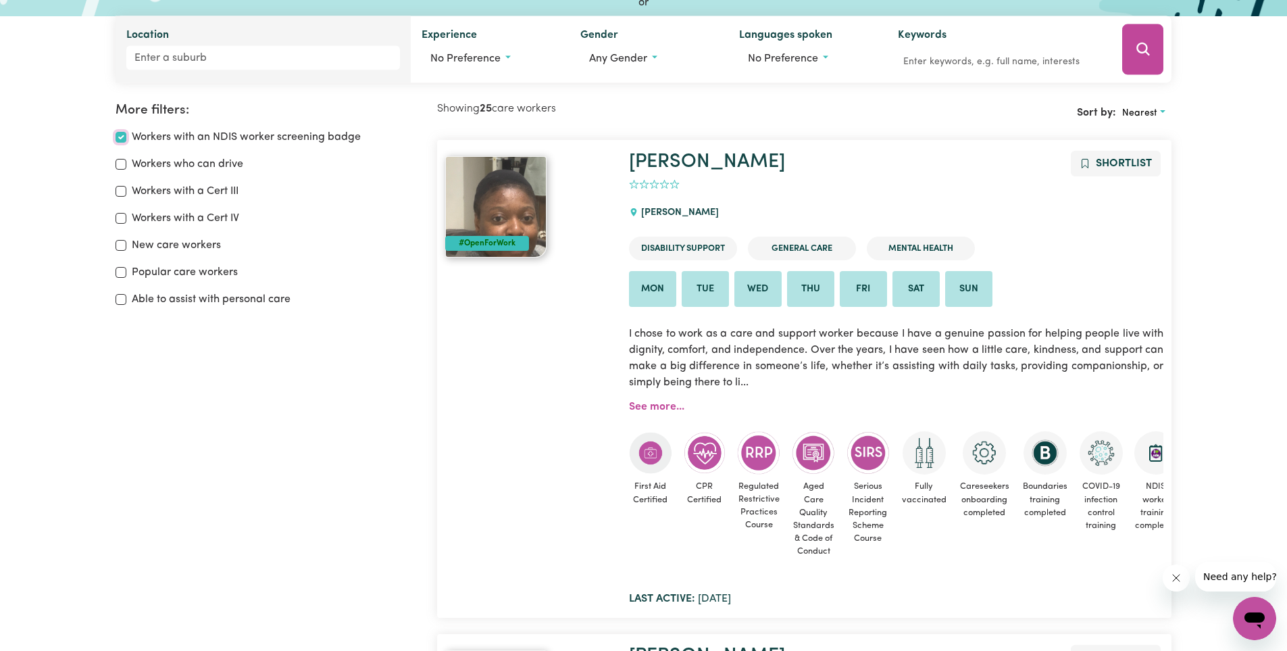
scroll to position [158, 0]
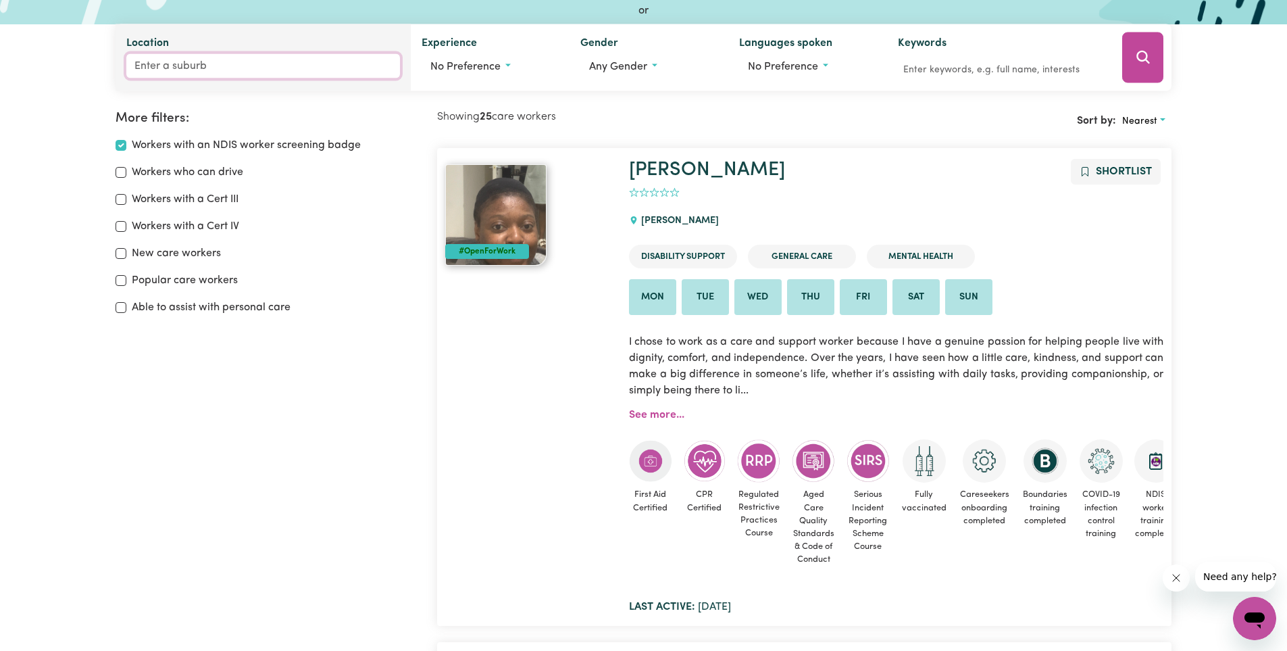
click at [212, 64] on input "Location" at bounding box center [263, 66] width 274 height 24
type input "coo"
type input "cooBER PEDY, [GEOGRAPHIC_DATA], 5723"
type input "coog"
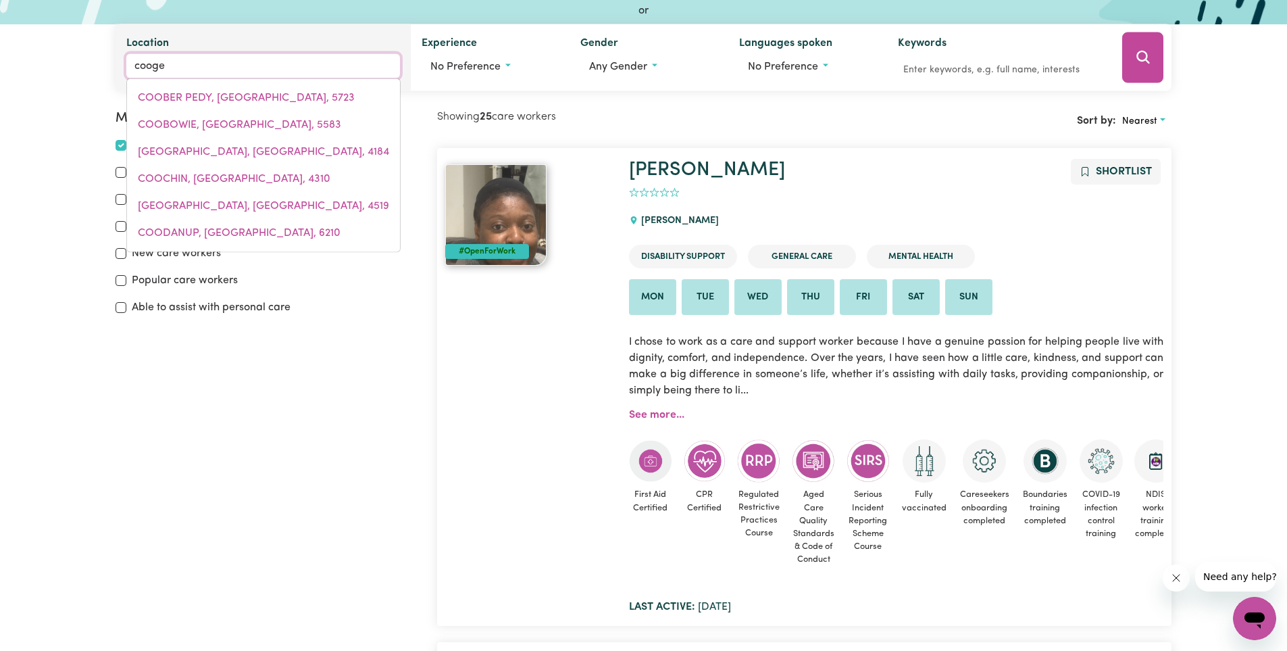
type input "coogee"
type input "coogee, [GEOGRAPHIC_DATA], 2034"
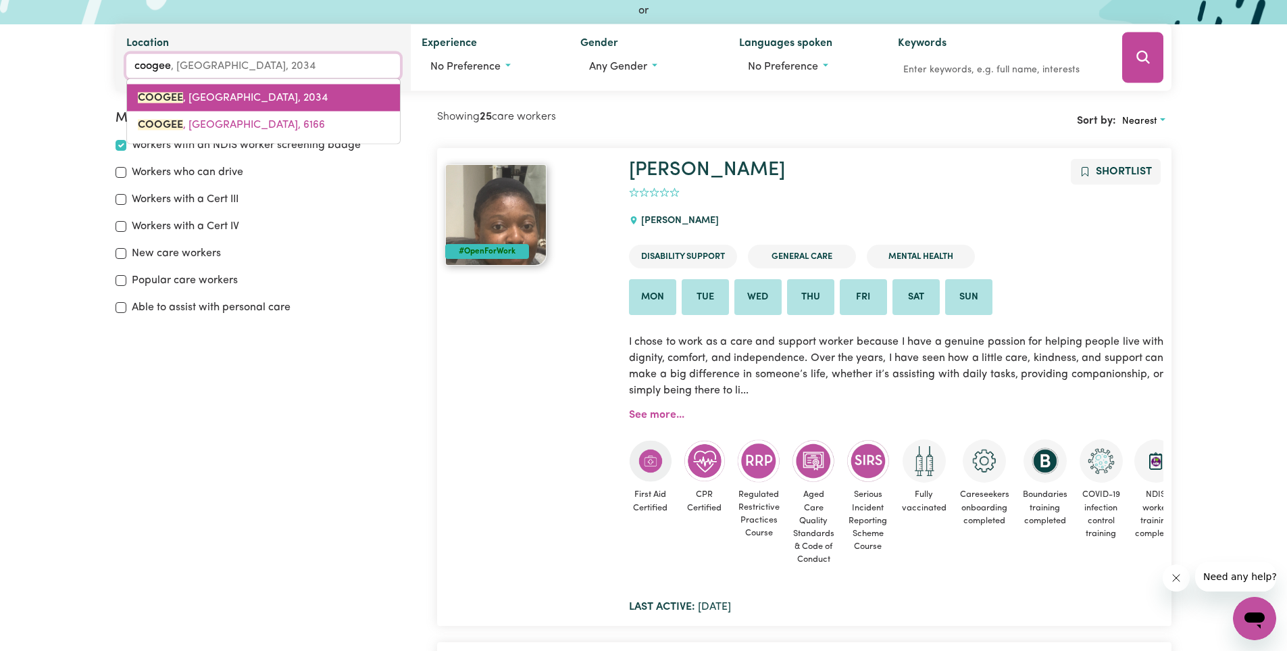
click at [229, 89] on link "COOGEE , [GEOGRAPHIC_DATA], 2034" at bounding box center [263, 97] width 273 height 27
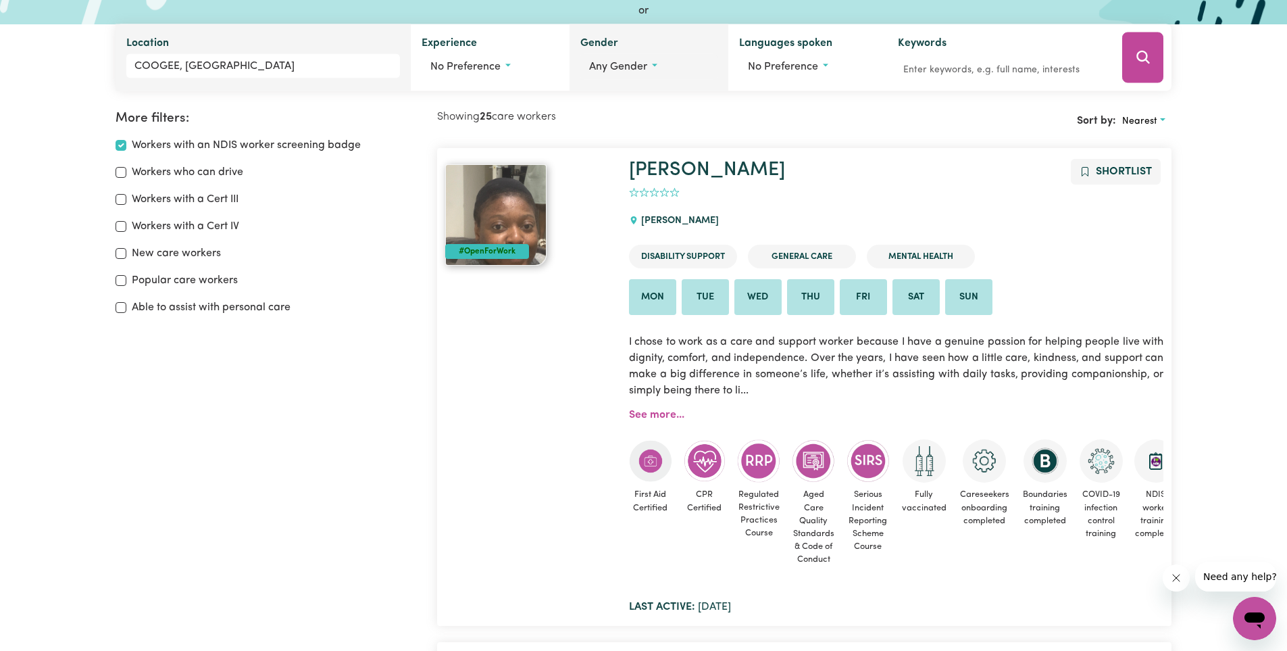
click at [629, 71] on span "Any gender" at bounding box center [618, 66] width 58 height 11
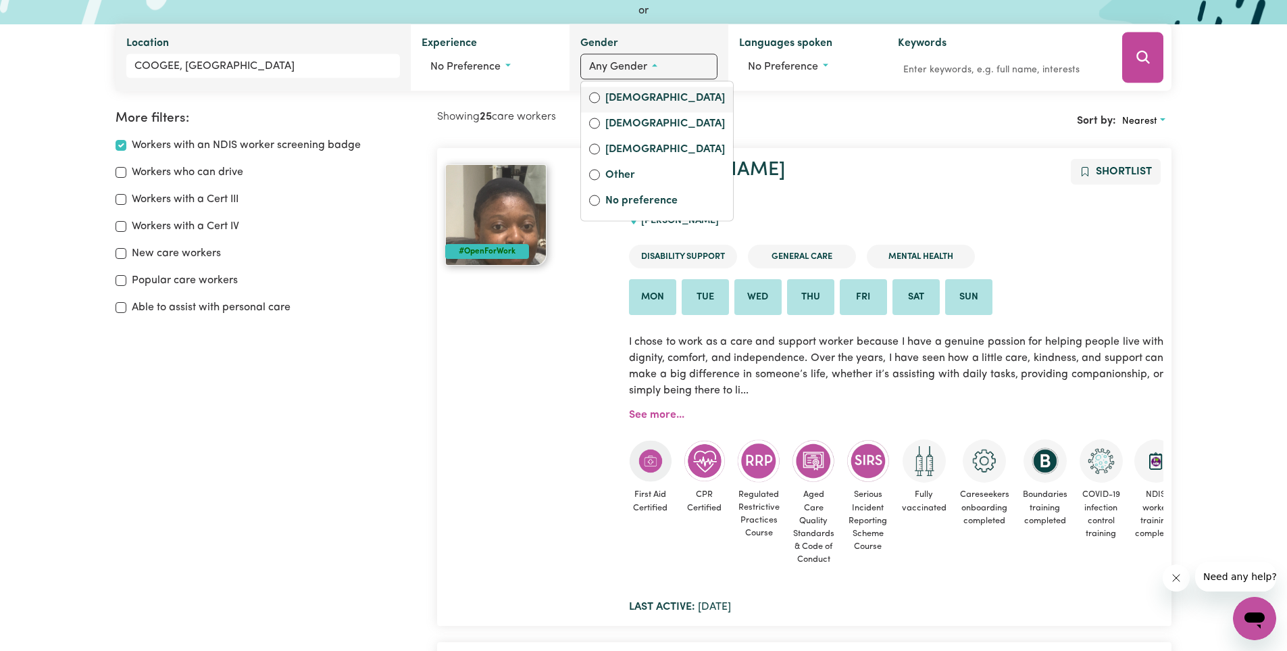
click at [616, 105] on label "[DEMOGRAPHIC_DATA]" at bounding box center [665, 99] width 120 height 19
click at [600, 103] on input "[DEMOGRAPHIC_DATA]" at bounding box center [594, 98] width 11 height 11
radio input "true"
click at [794, 111] on h2 "Showing 25 care workers" at bounding box center [621, 117] width 368 height 13
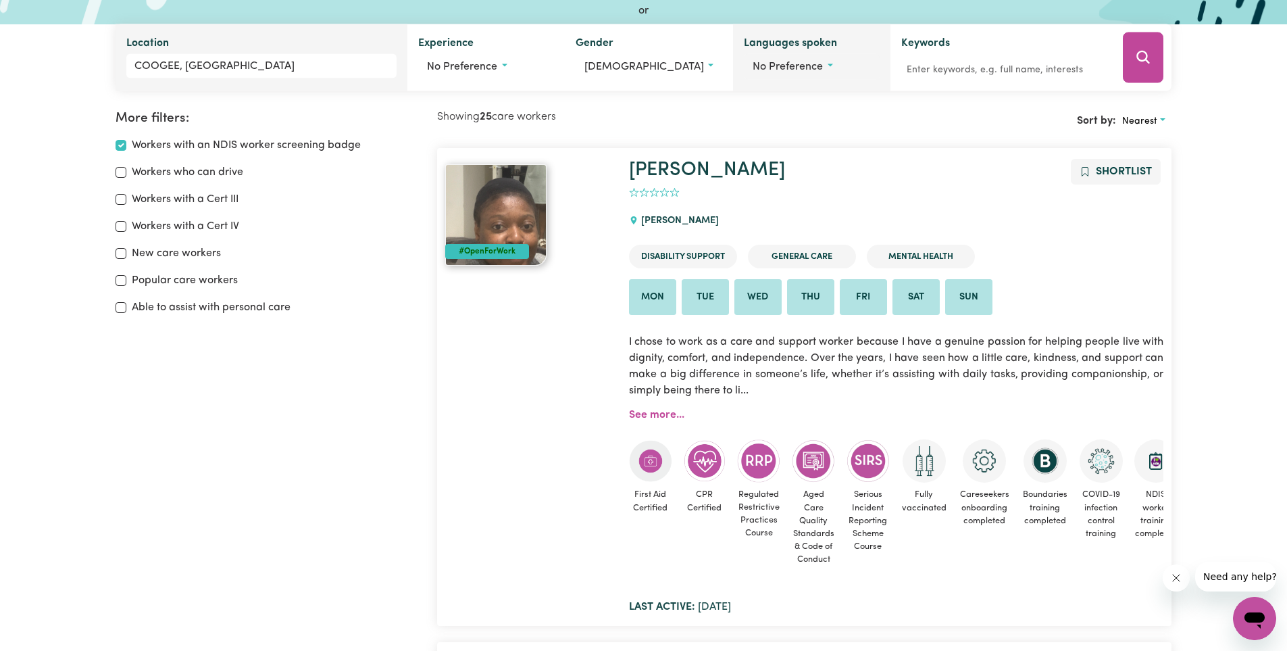
click at [822, 69] on button "No preference" at bounding box center [811, 67] width 135 height 26
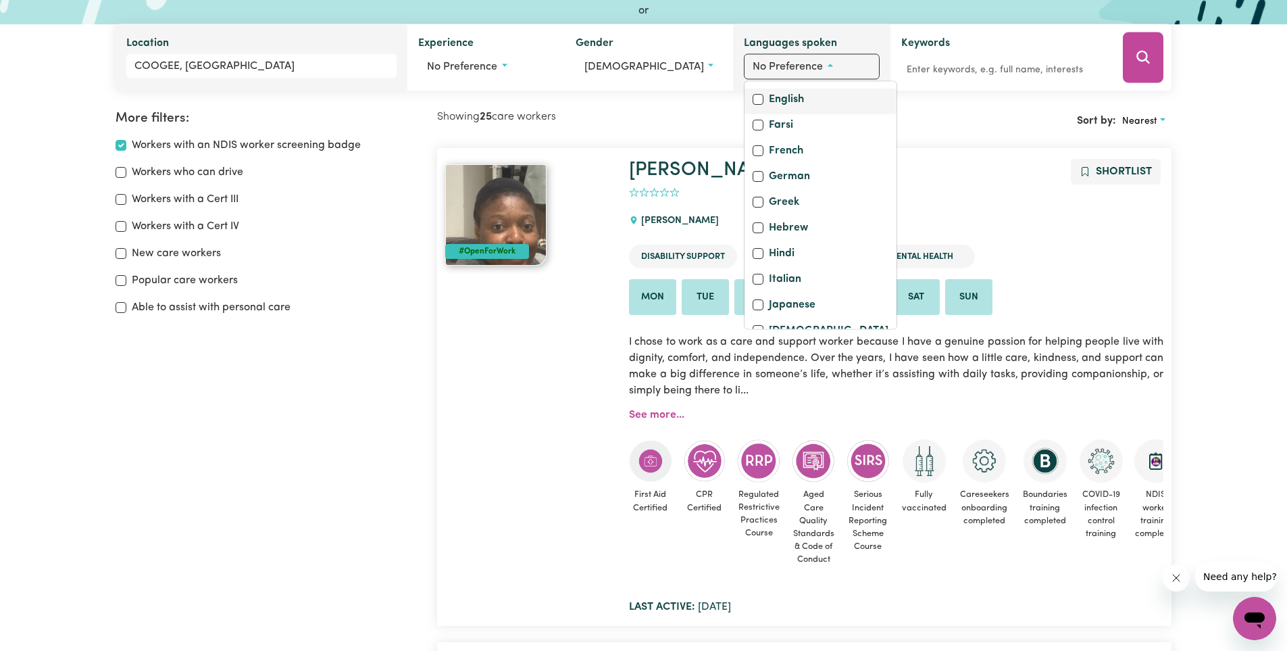
scroll to position [270, 0]
click at [784, 86] on label "English" at bounding box center [786, 76] width 35 height 19
click at [764, 80] on input "English" at bounding box center [758, 75] width 11 height 11
checkbox input "true"
checkbox input "false"
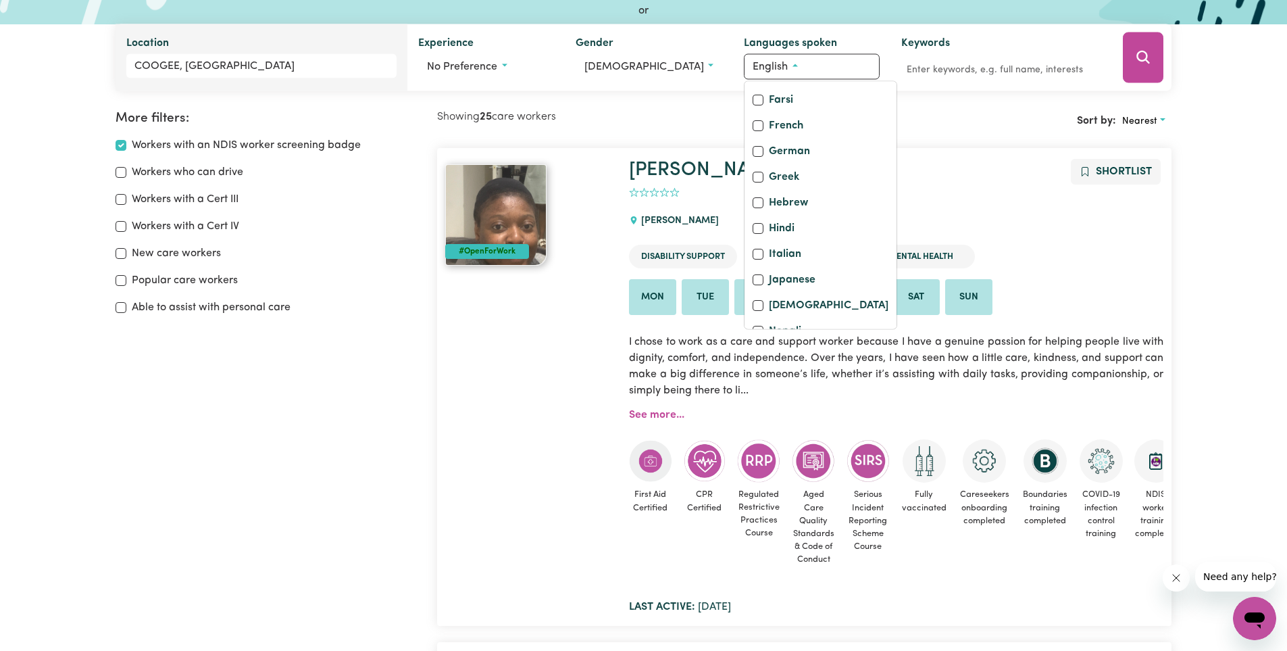
click at [961, 115] on div "Sort by: Nearest" at bounding box center [989, 121] width 368 height 21
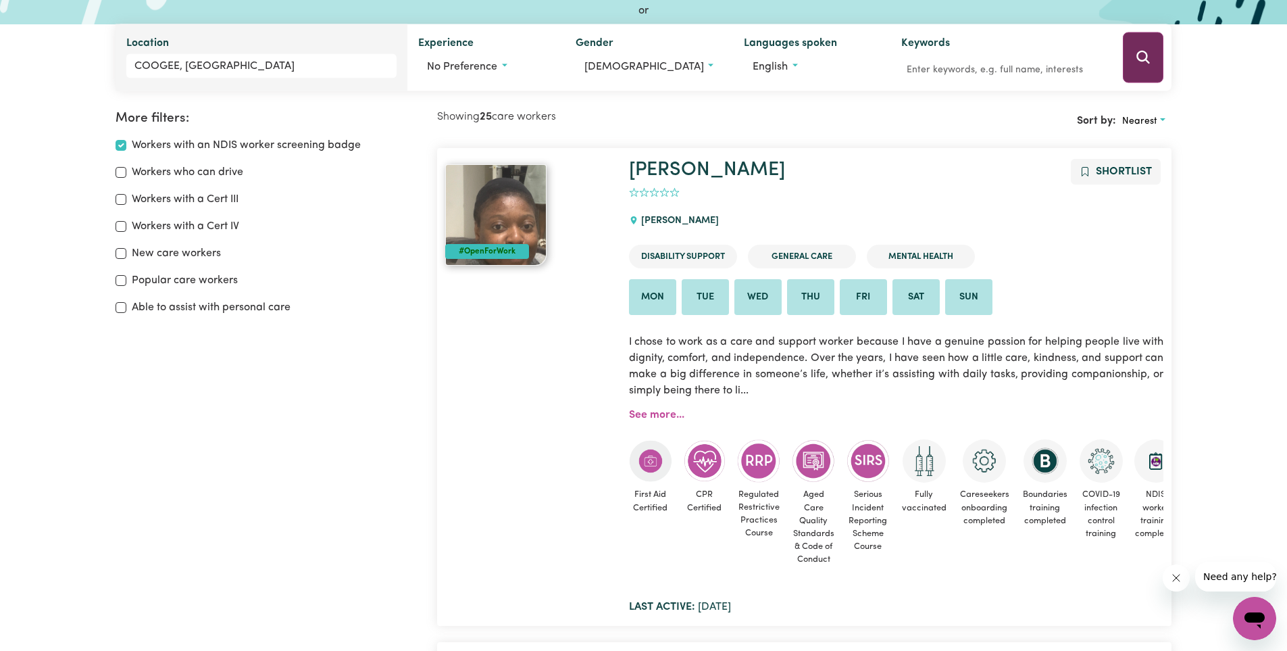
click at [1159, 48] on button "Search" at bounding box center [1143, 57] width 41 height 51
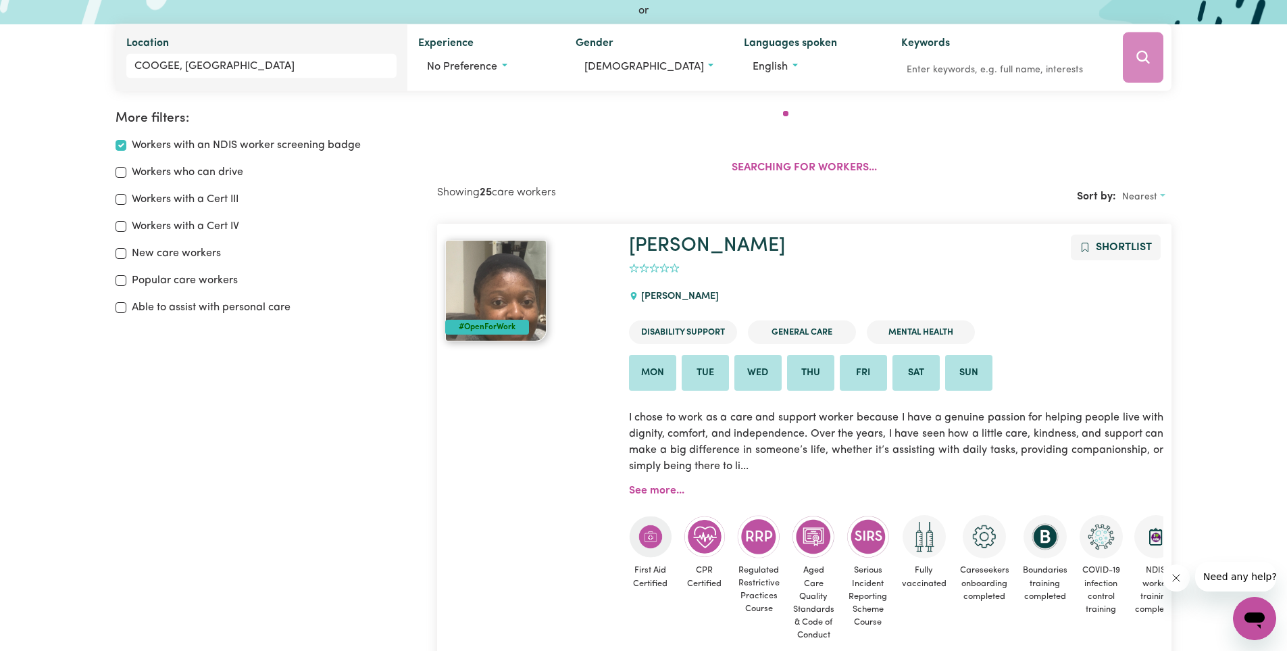
scroll to position [226, 0]
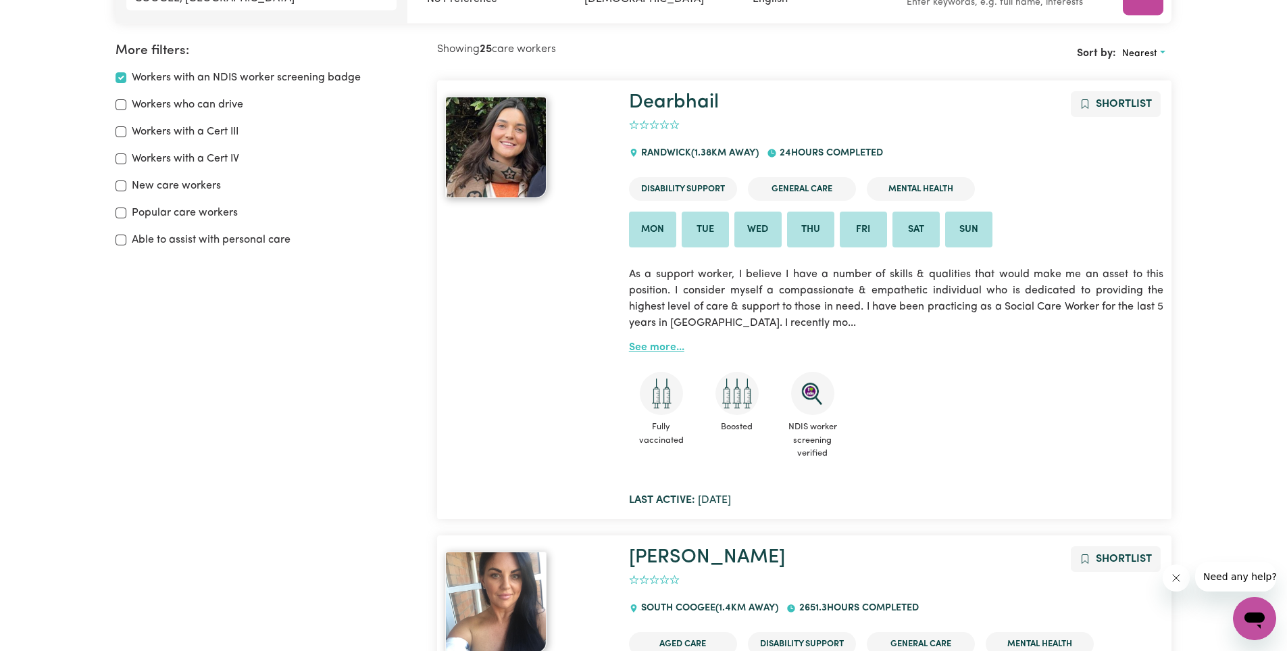
click at [668, 352] on link "See more..." at bounding box center [656, 347] width 55 height 11
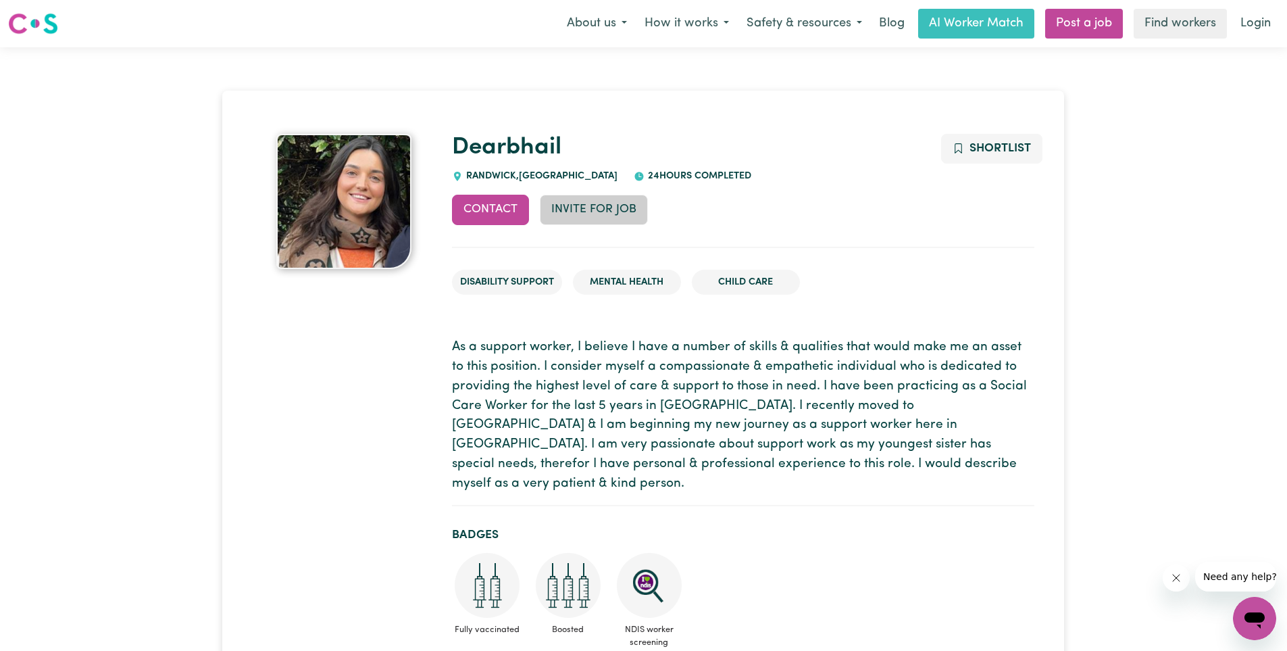
click at [601, 207] on button "Invite for Job" at bounding box center [594, 210] width 108 height 30
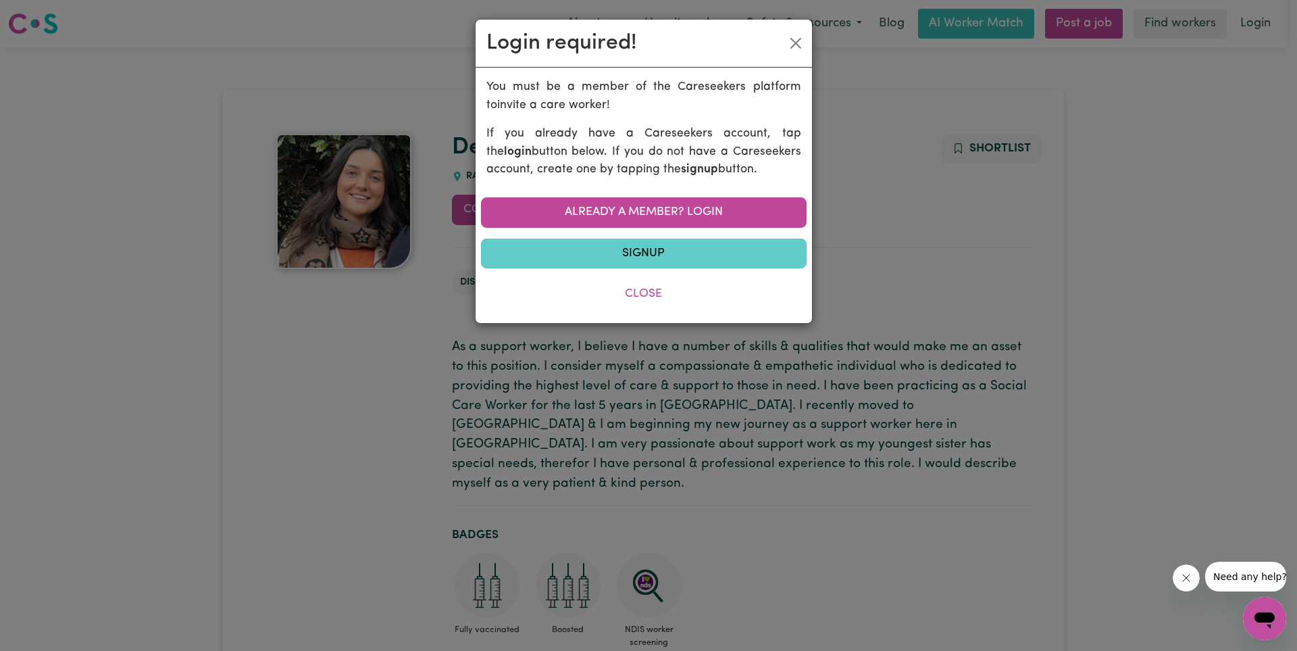
click at [629, 255] on link "Signup" at bounding box center [644, 254] width 326 height 30
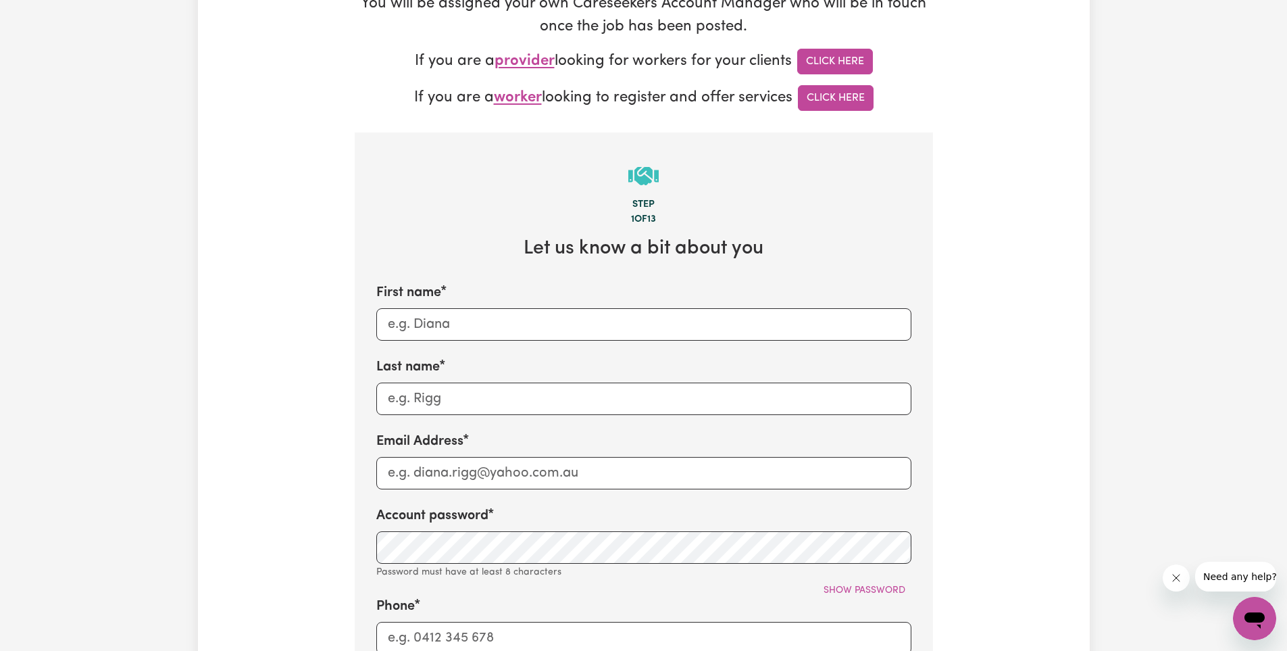
scroll to position [270, 0]
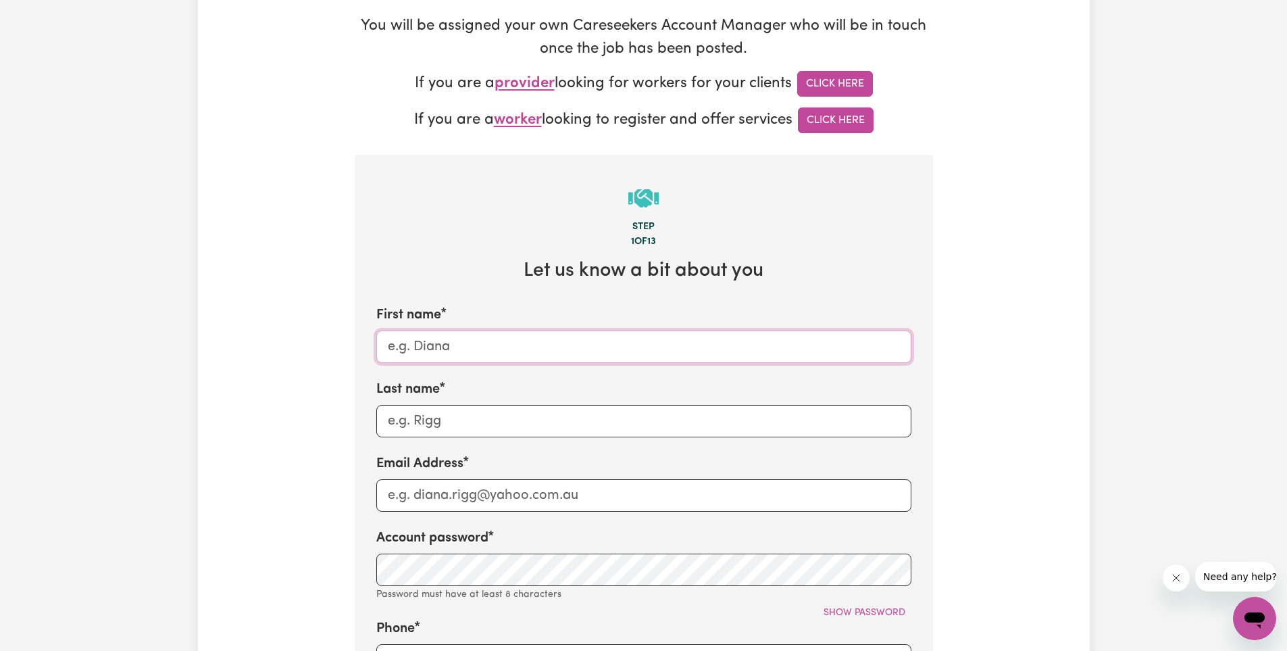
click at [450, 351] on input "First name" at bounding box center [643, 346] width 535 height 32
type input "[PERSON_NAME]"
click at [431, 421] on input "Last name" at bounding box center [643, 421] width 535 height 32
type input "Sawan"
click at [402, 504] on input "Email Address" at bounding box center [643, 495] width 535 height 32
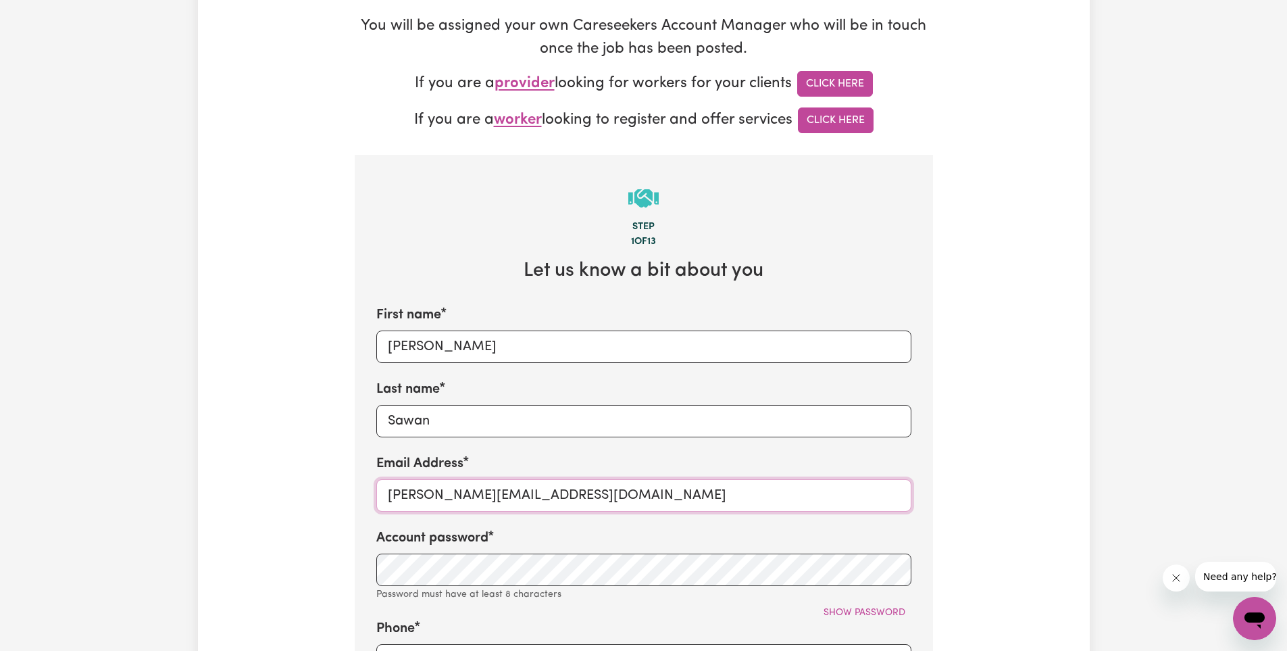
type input "[PERSON_NAME][EMAIL_ADDRESS][DOMAIN_NAME]"
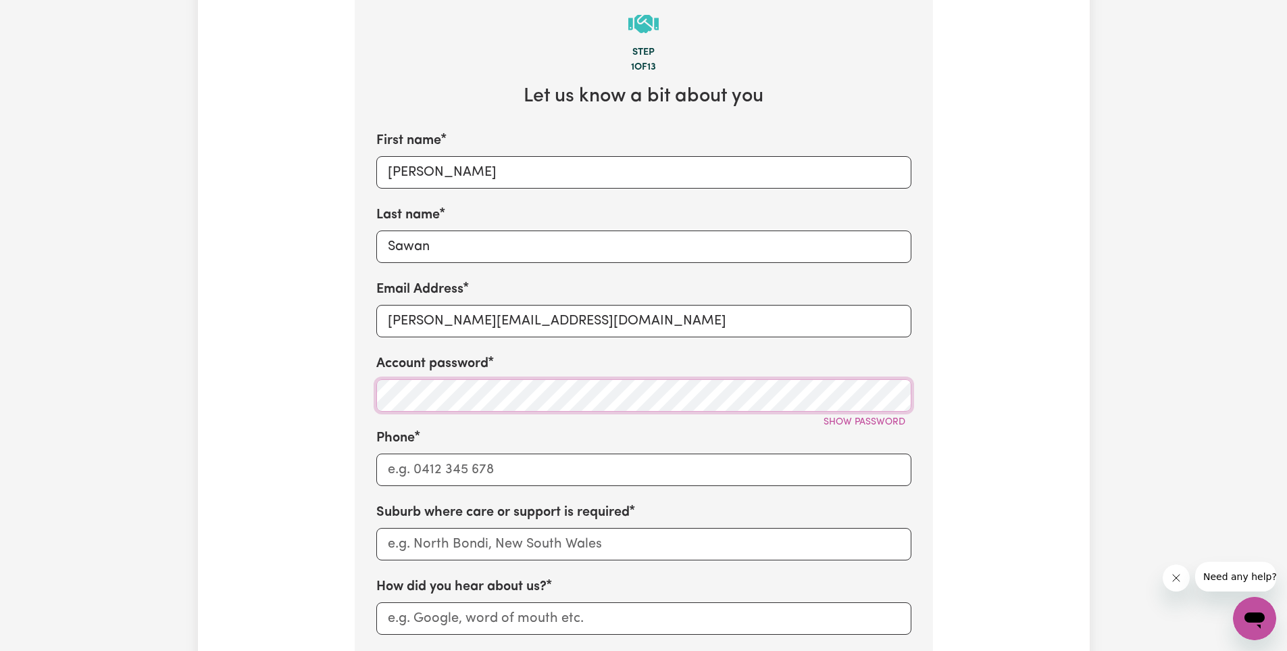
scroll to position [473, 0]
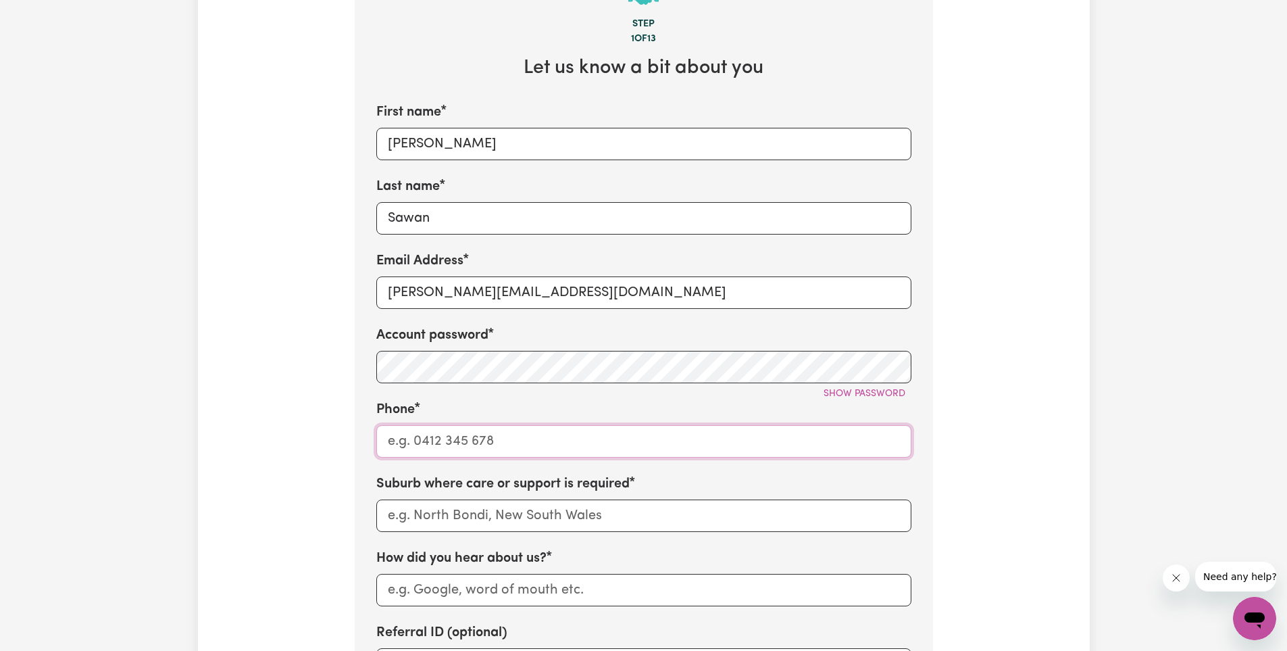
drag, startPoint x: 430, startPoint y: 438, endPoint x: 430, endPoint y: 446, distance: 8.1
click at [430, 441] on input "Phone" at bounding box center [643, 441] width 535 height 32
type input "0420520018"
click at [454, 513] on input "text" at bounding box center [643, 515] width 535 height 32
type input "coo"
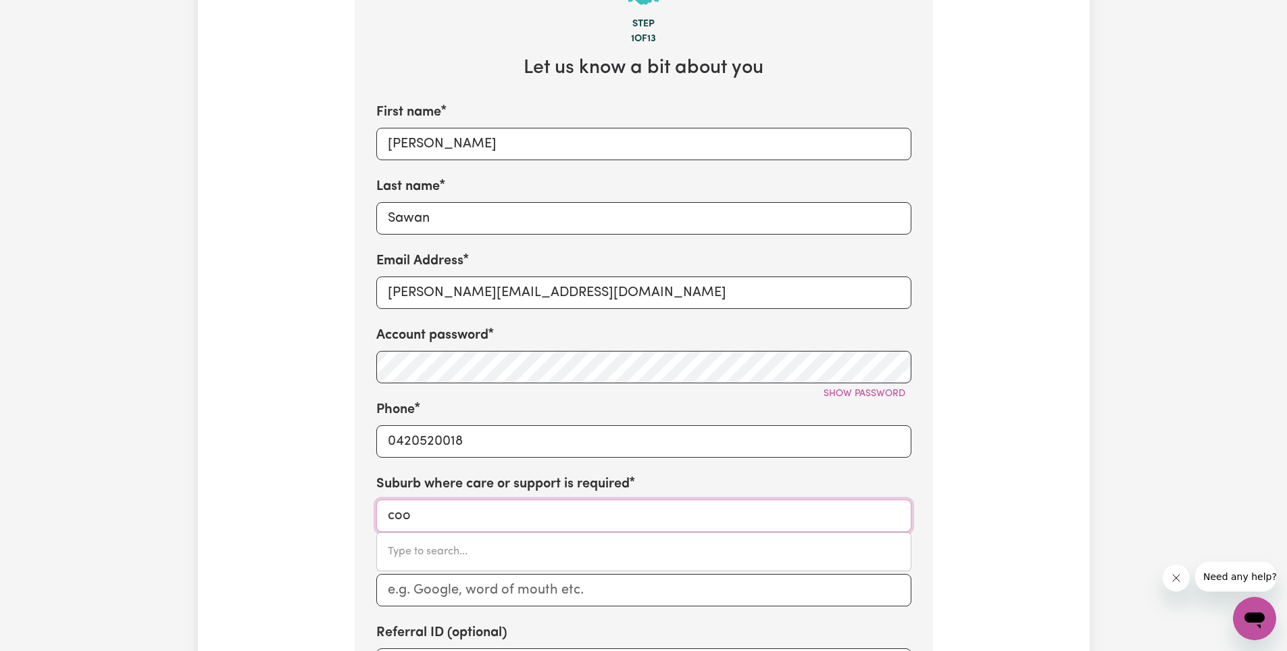
type input "cooBER PEDY, [GEOGRAPHIC_DATA], 5723"
type input "coog"
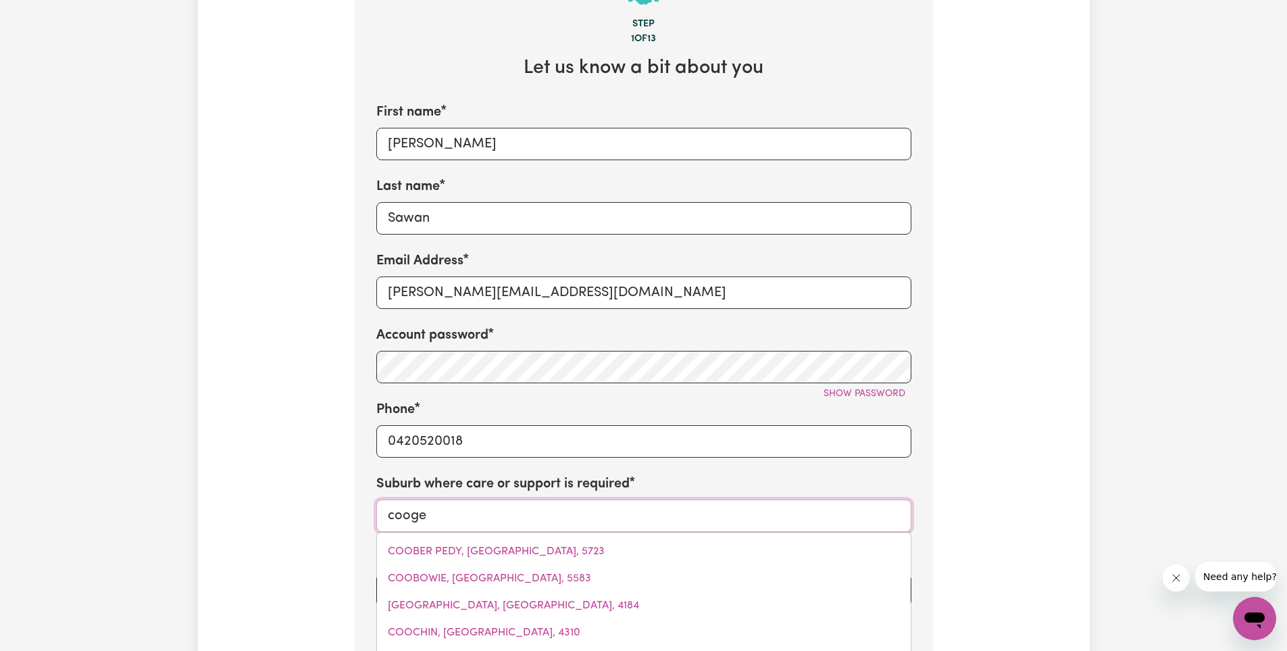
type input "coogee"
type input "coogee, [GEOGRAPHIC_DATA], 2034"
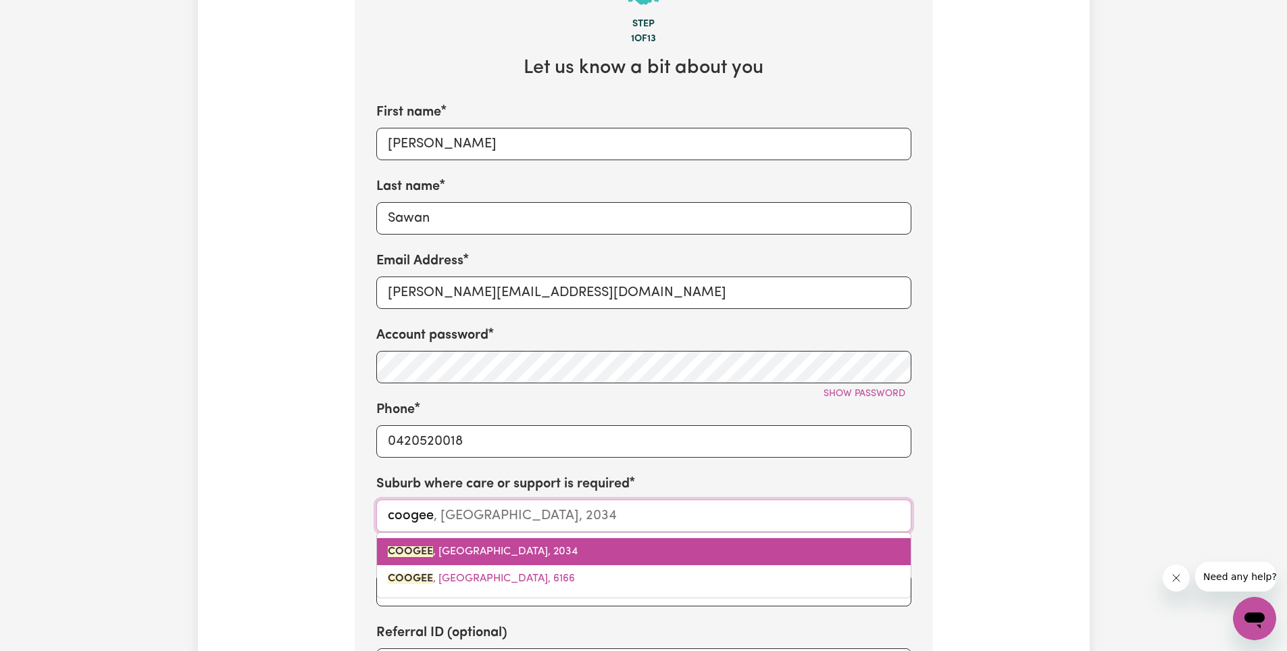
click at [495, 553] on span "COOGEE , [GEOGRAPHIC_DATA], 2034" at bounding box center [483, 551] width 190 height 11
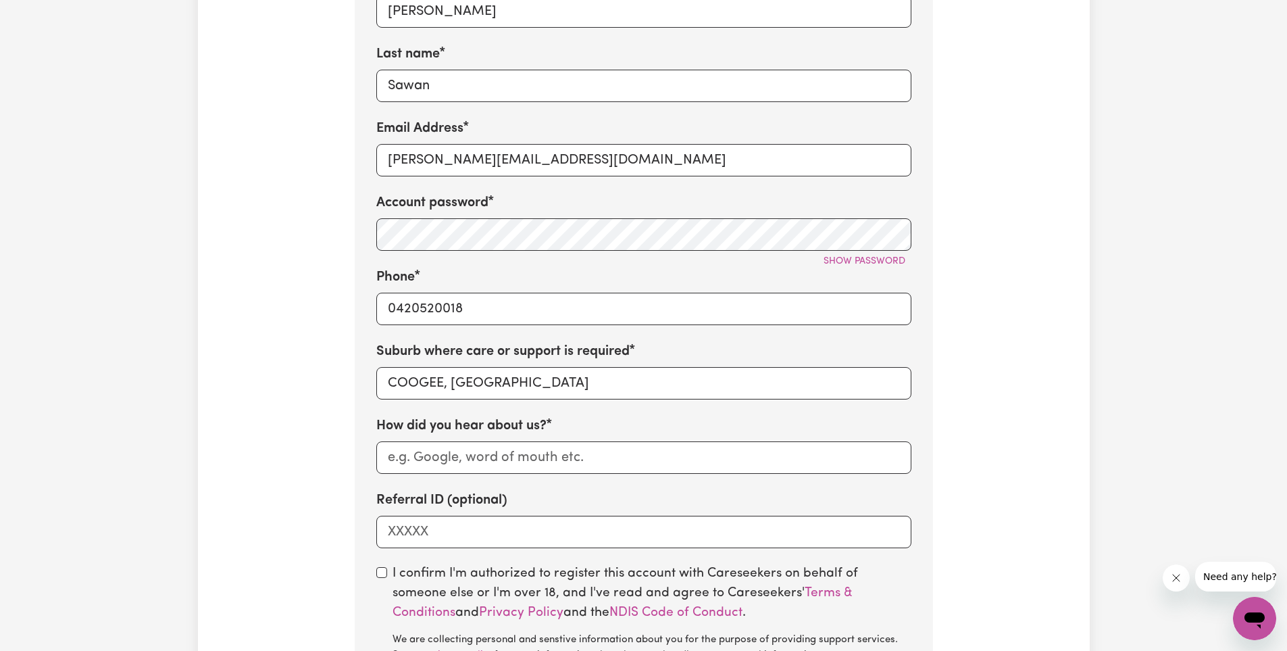
scroll to position [608, 0]
click at [468, 455] on input "How did you hear about us?" at bounding box center [643, 455] width 535 height 32
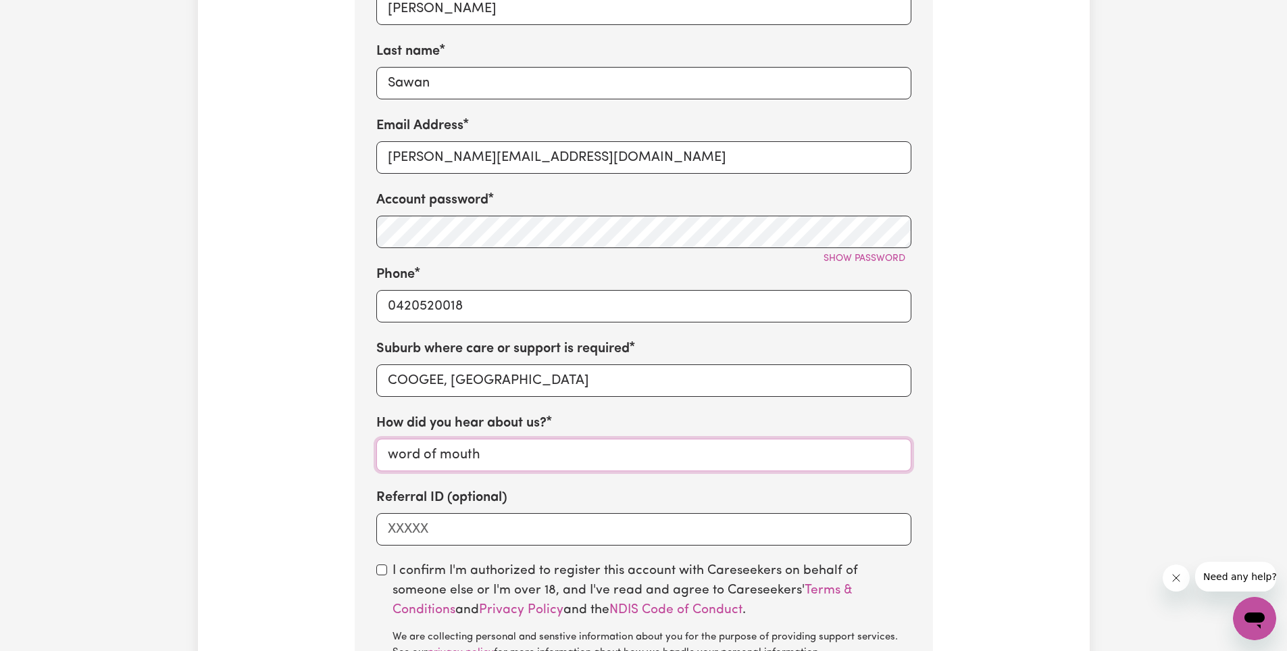
type input "word of mouth"
click at [480, 534] on input "Referral ID (optional)" at bounding box center [643, 529] width 535 height 32
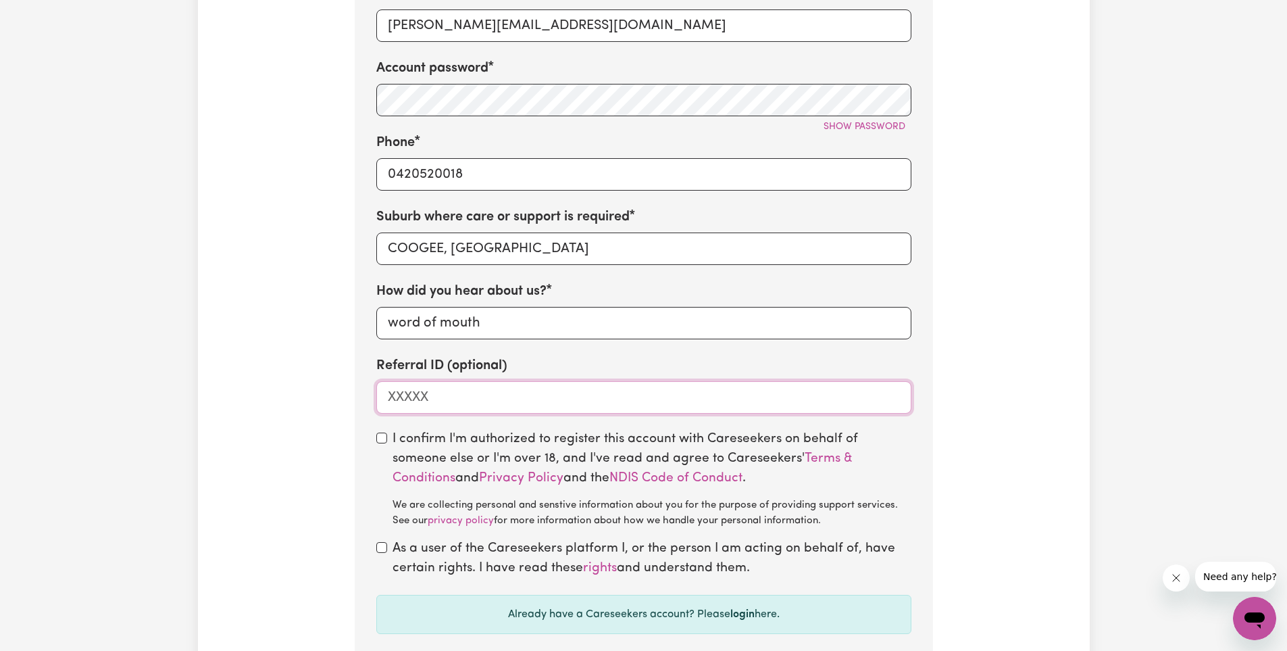
scroll to position [743, 0]
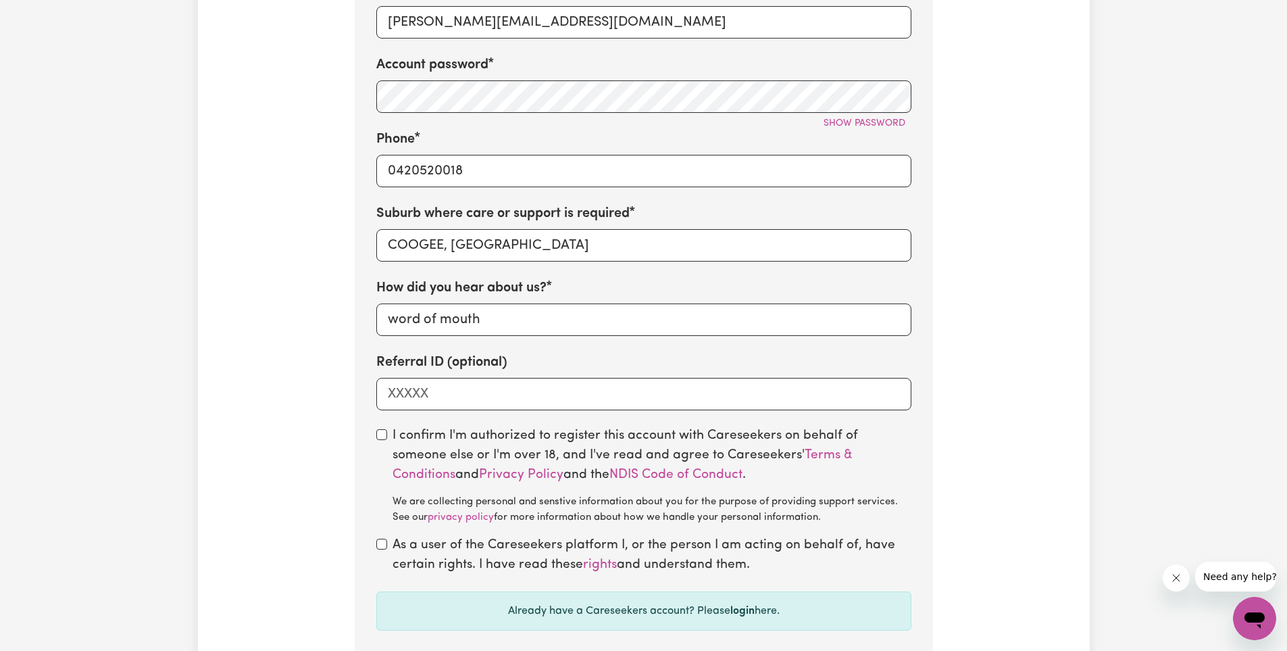
click at [387, 436] on div "I confirm I'm authorized to register this account with Careseekers on behalf of…" at bounding box center [643, 475] width 535 height 99
click at [374, 438] on section "Step 1 of 13 Let us know a bit about you First name [PERSON_NAME] Last name [PE…" at bounding box center [644, 172] width 578 height 981
click at [381, 545] on input "checkbox" at bounding box center [381, 544] width 11 height 11
checkbox input "true"
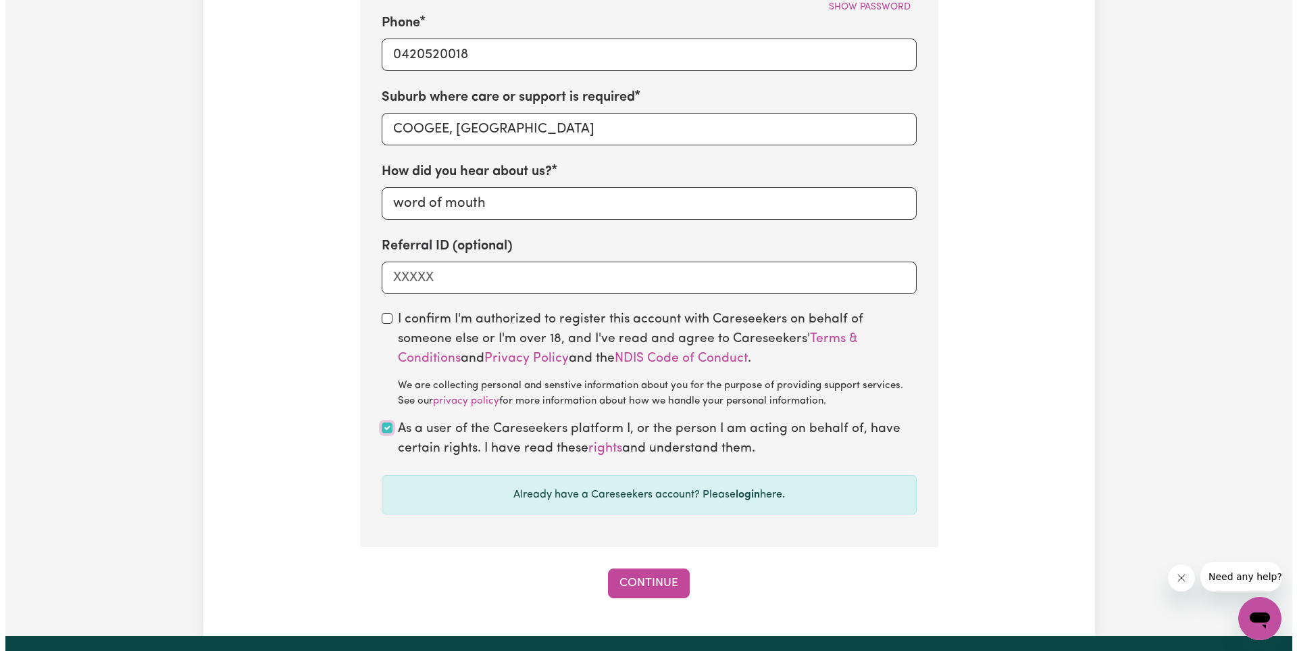
scroll to position [946, 0]
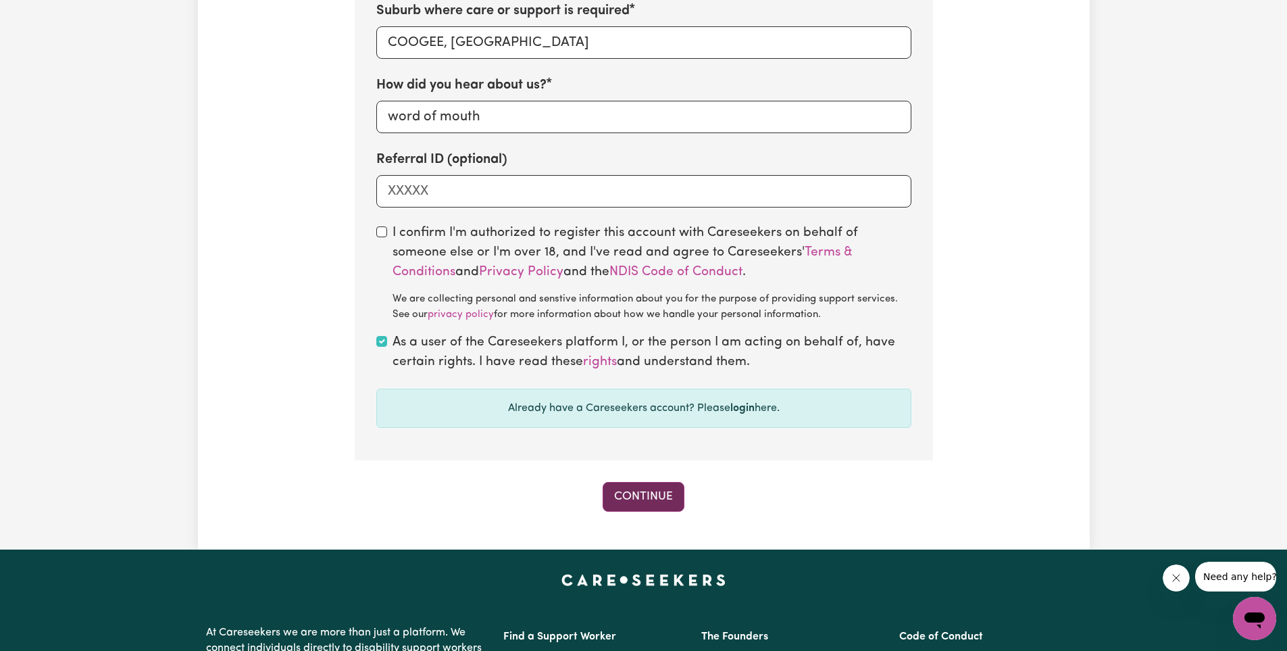
click at [655, 499] on button "Continue" at bounding box center [644, 497] width 82 height 30
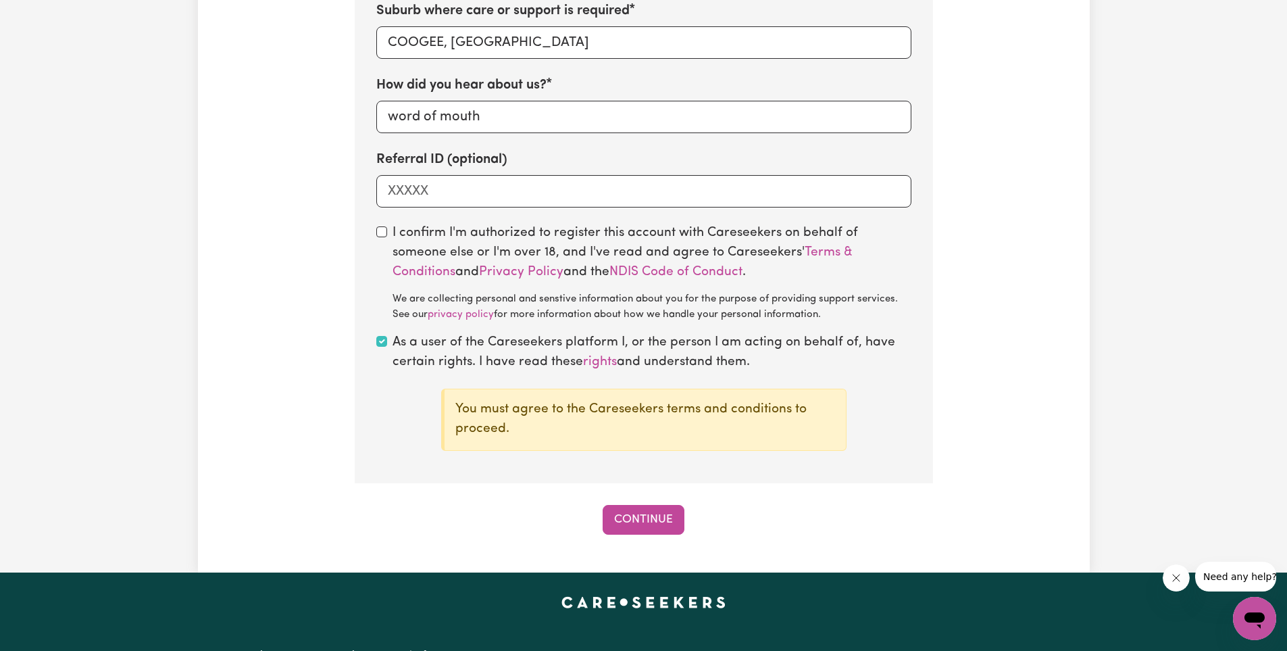
click at [378, 241] on div "I confirm I'm authorized to register this account with Careseekers on behalf of…" at bounding box center [643, 273] width 535 height 99
click at [386, 233] on input "checkbox" at bounding box center [381, 231] width 11 height 11
checkbox input "true"
click at [634, 513] on button "Continue" at bounding box center [644, 520] width 82 height 30
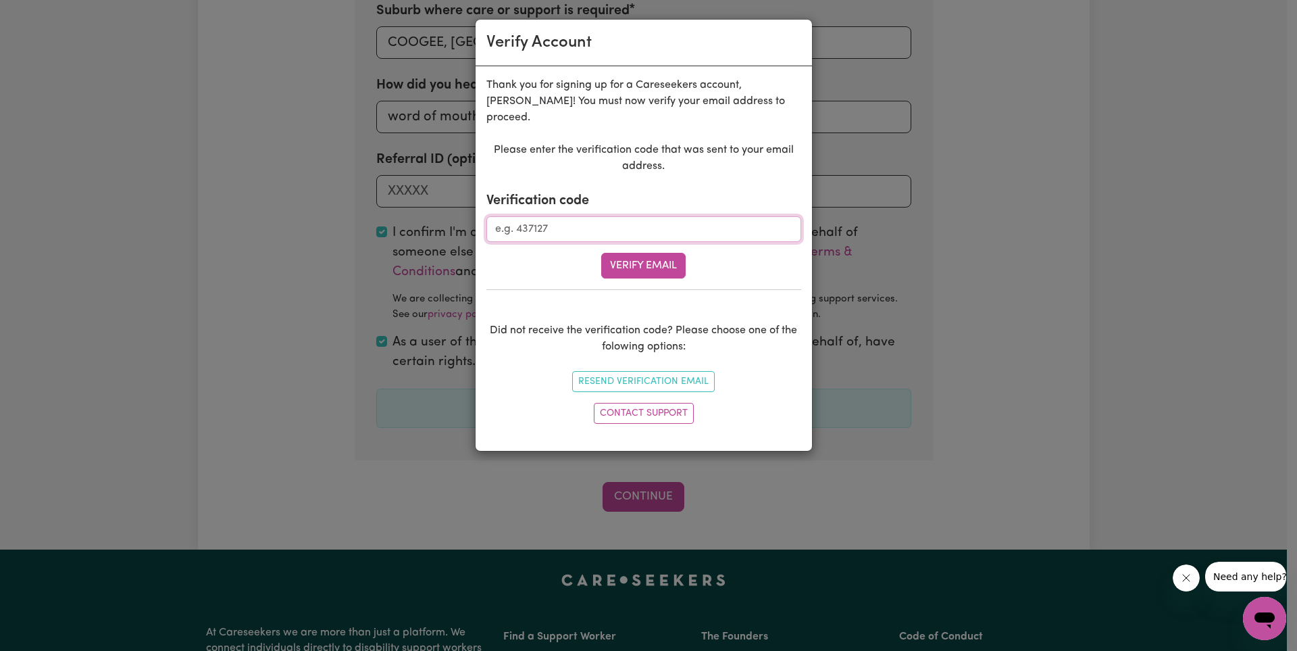
click at [603, 225] on input "Verification code" at bounding box center [643, 229] width 315 height 26
click at [504, 307] on div "Did not receive the verification code? Please choose one of the folowing option…" at bounding box center [643, 359] width 315 height 140
click at [615, 215] on div "Verification code" at bounding box center [643, 216] width 315 height 51
click at [617, 217] on input "Verification code" at bounding box center [643, 229] width 315 height 26
type input "033698"
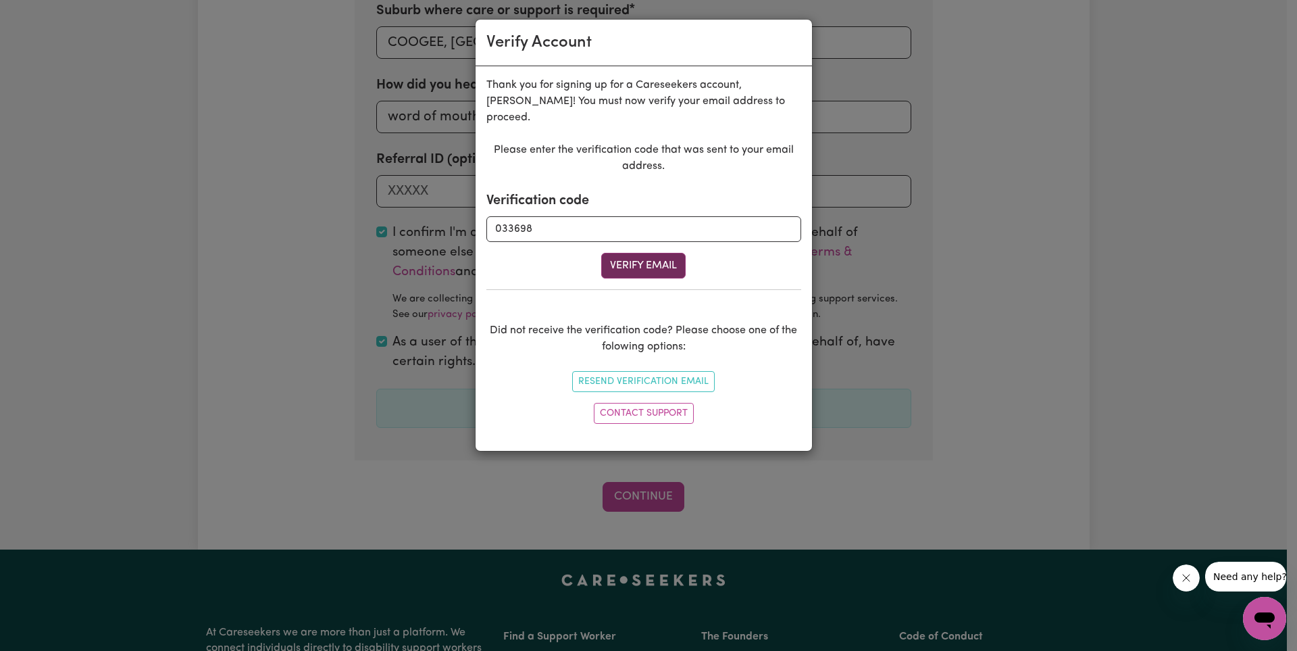
click at [632, 263] on button "Verify Email" at bounding box center [643, 266] width 84 height 26
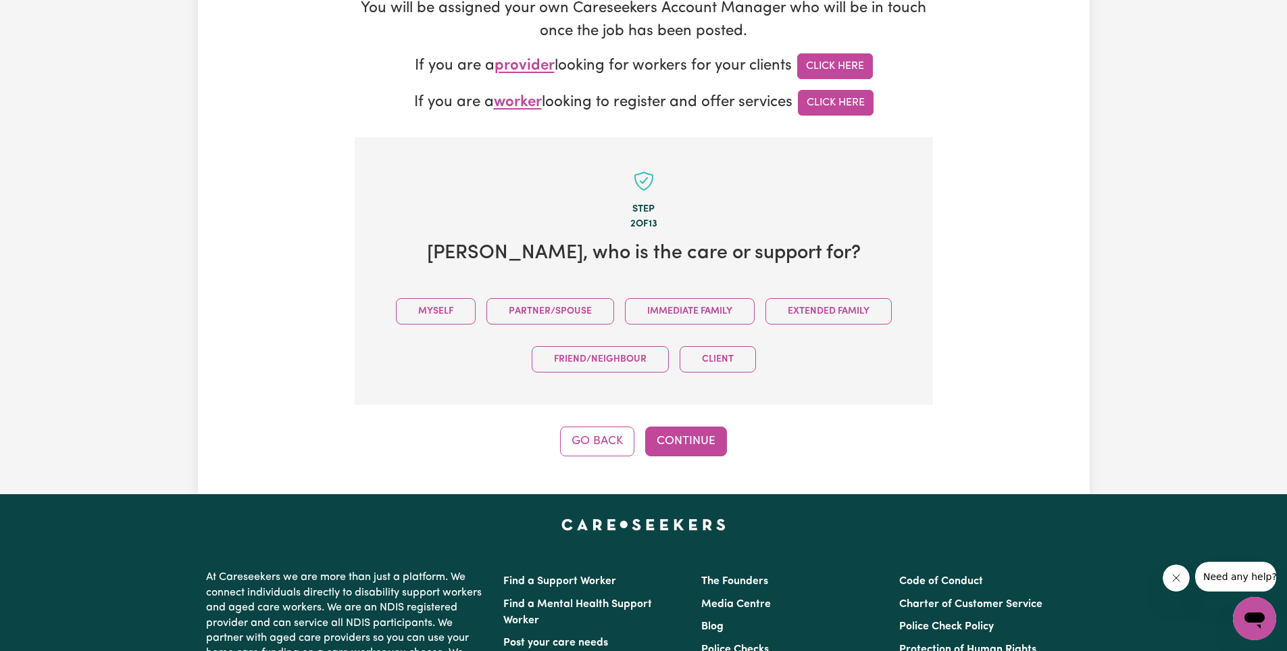
scroll to position [224, 0]
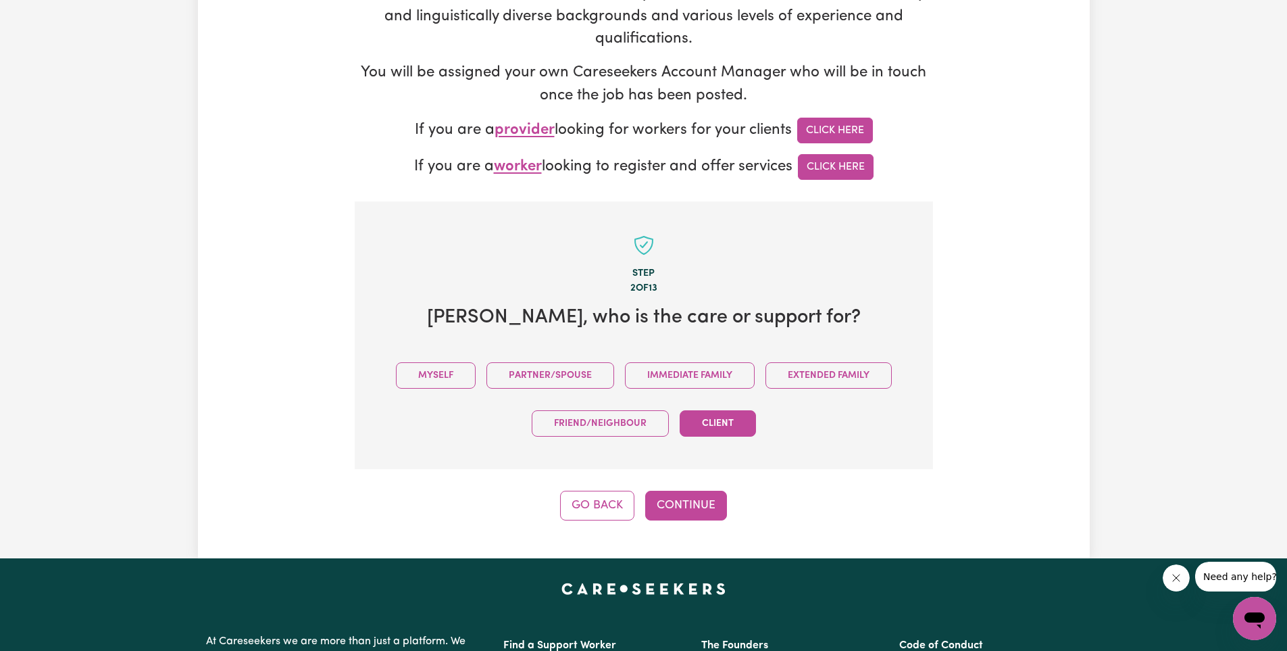
click at [702, 419] on button "Client" at bounding box center [718, 423] width 76 height 26
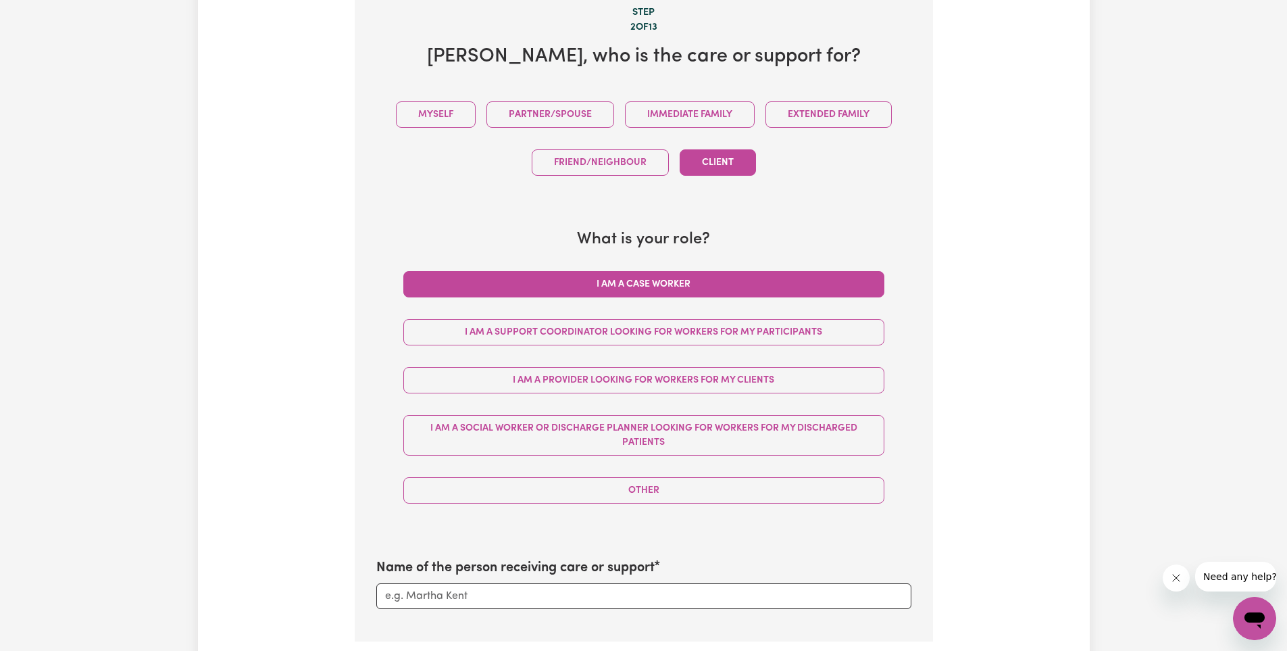
scroll to position [494, 0]
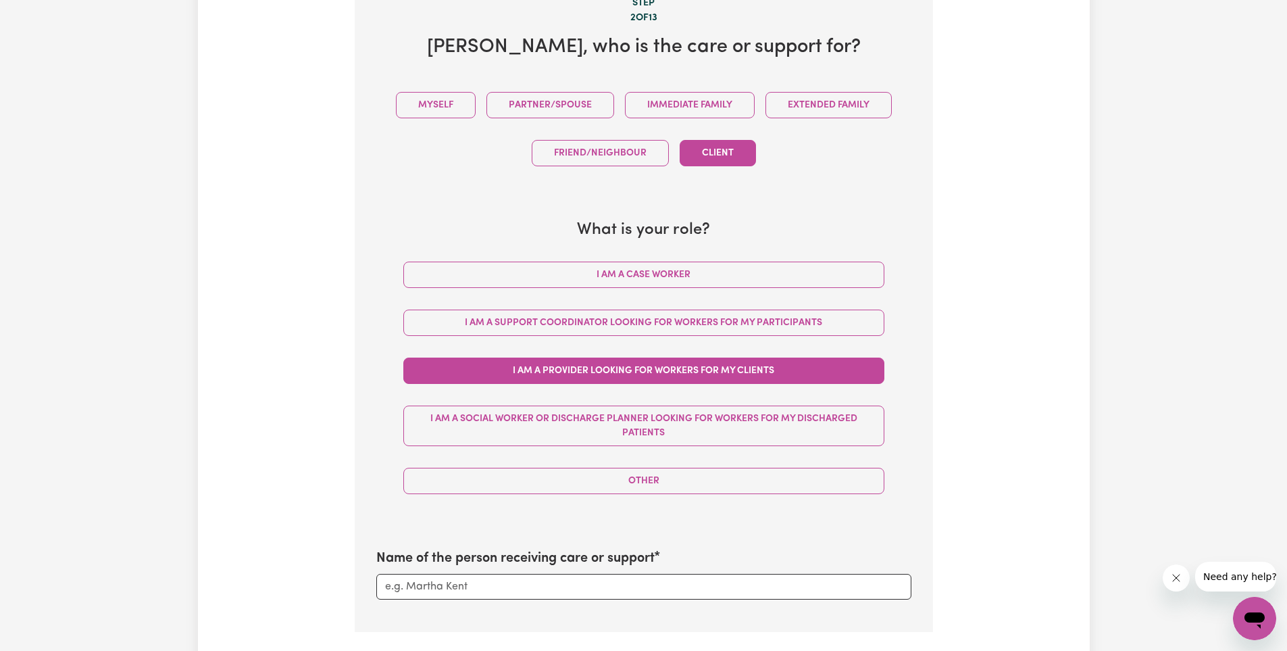
click at [664, 369] on button "I am a Provider looking for workers for my clients" at bounding box center [643, 370] width 481 height 26
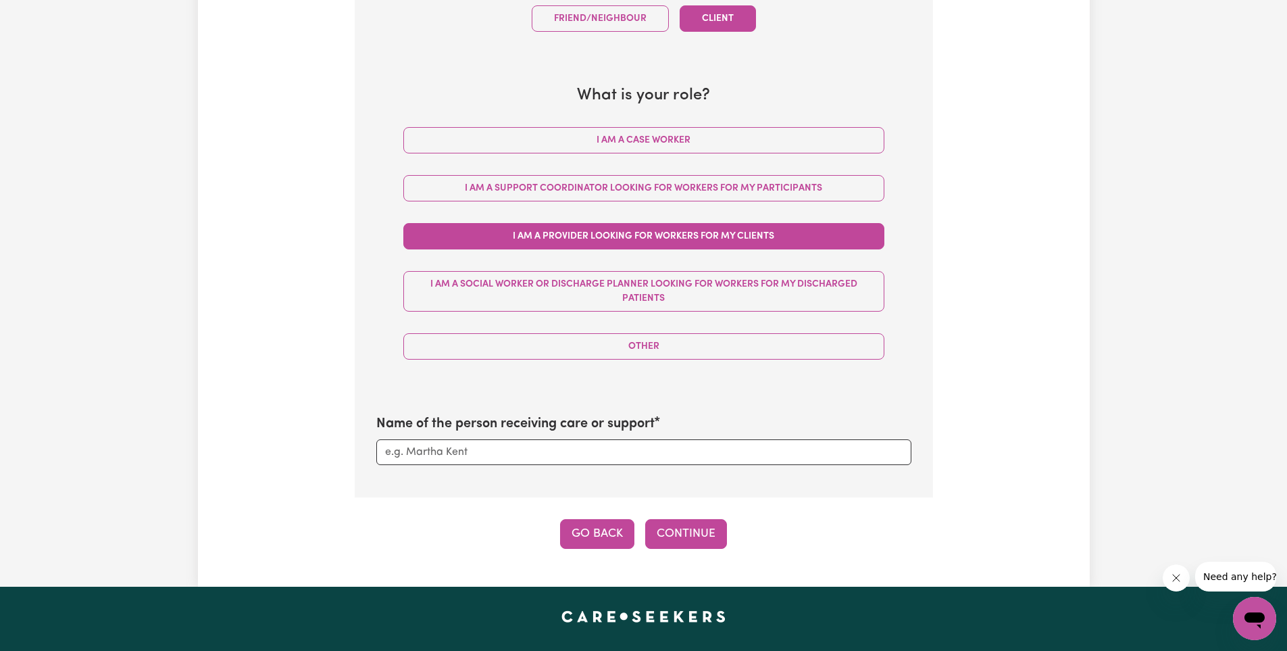
scroll to position [629, 0]
click at [613, 449] on input "Name of the person receiving care or support" at bounding box center [643, 452] width 535 height 26
type input "Sofia"
click at [693, 539] on button "Continue" at bounding box center [686, 533] width 82 height 30
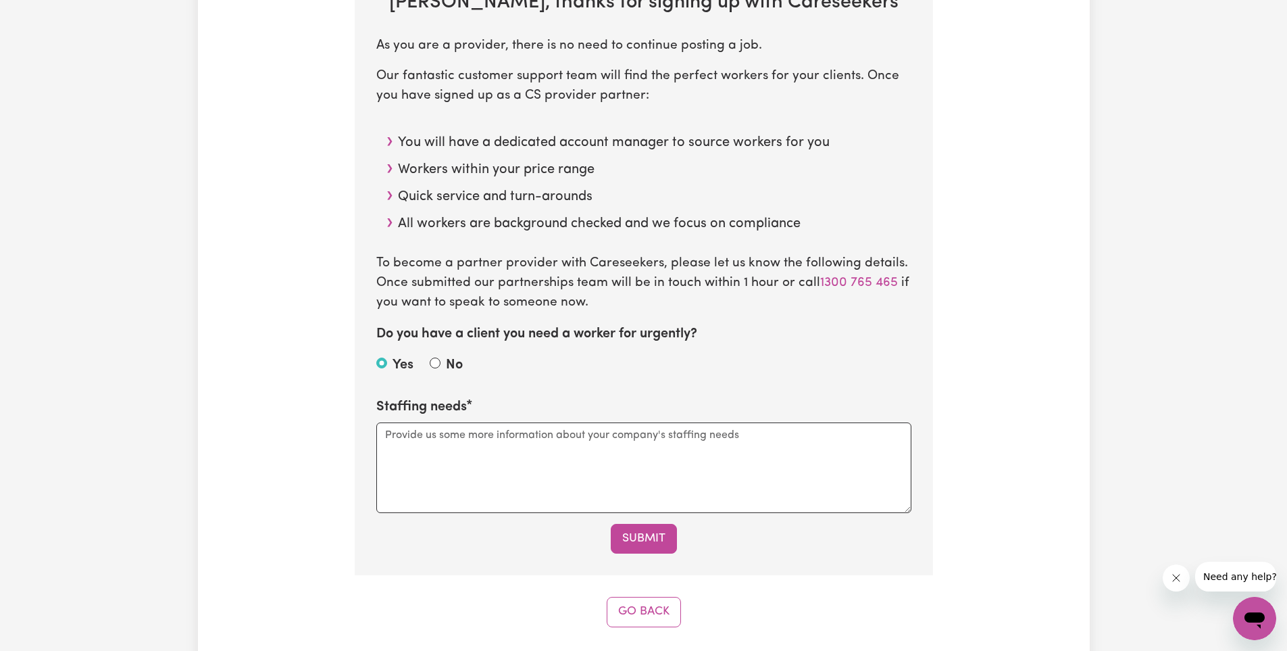
scroll to position [541, 0]
click at [444, 439] on textarea "Staffing needs" at bounding box center [643, 465] width 535 height 91
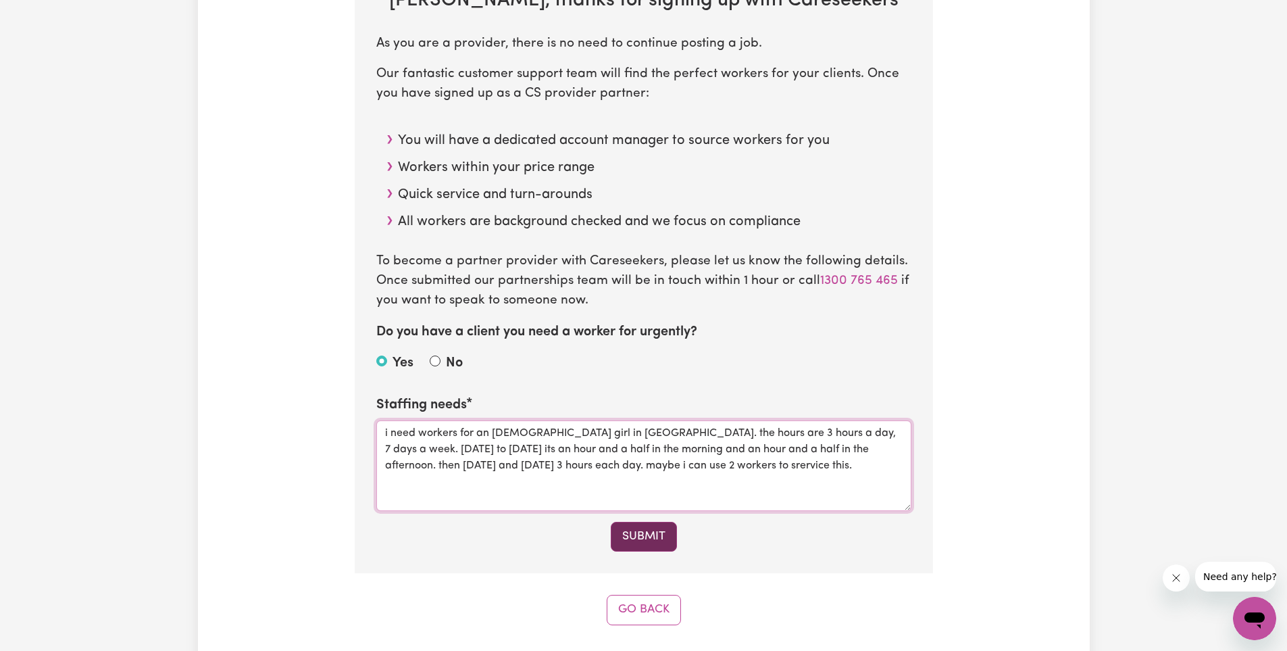
type textarea "i need workers for an [DEMOGRAPHIC_DATA] girl in [GEOGRAPHIC_DATA]. the hours a…"
click at [643, 539] on button "Submit" at bounding box center [644, 537] width 66 height 30
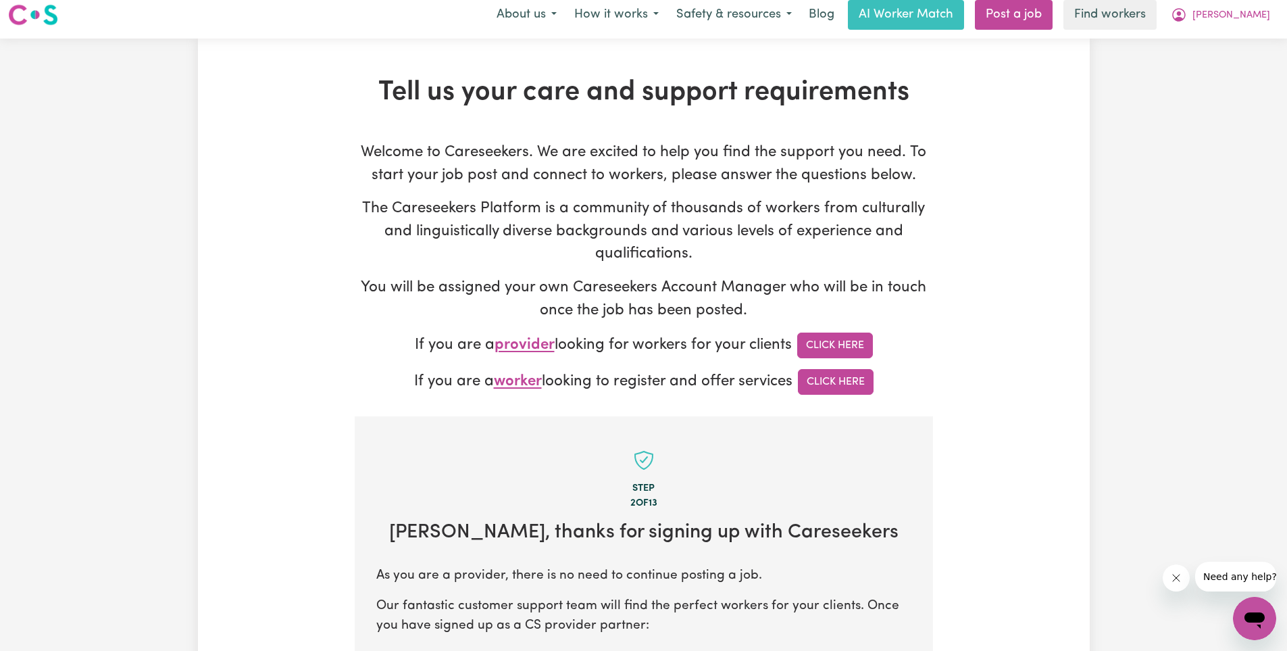
scroll to position [0, 0]
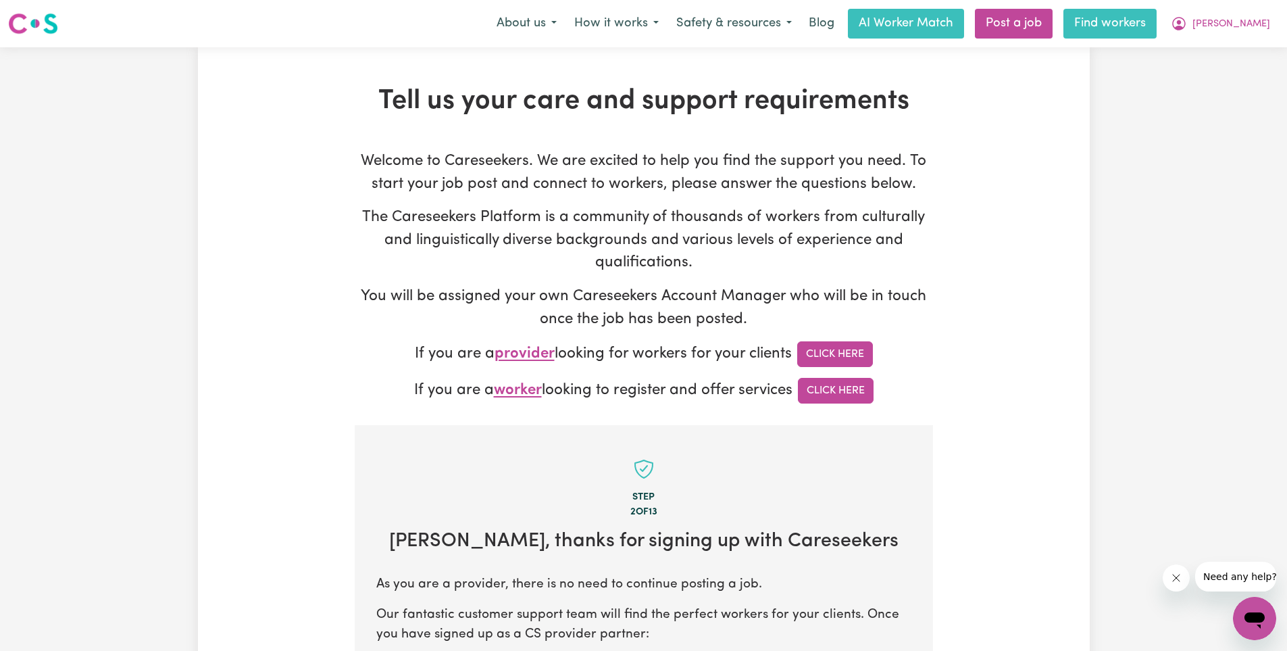
click at [1147, 20] on link "Find workers" at bounding box center [1109, 24] width 93 height 30
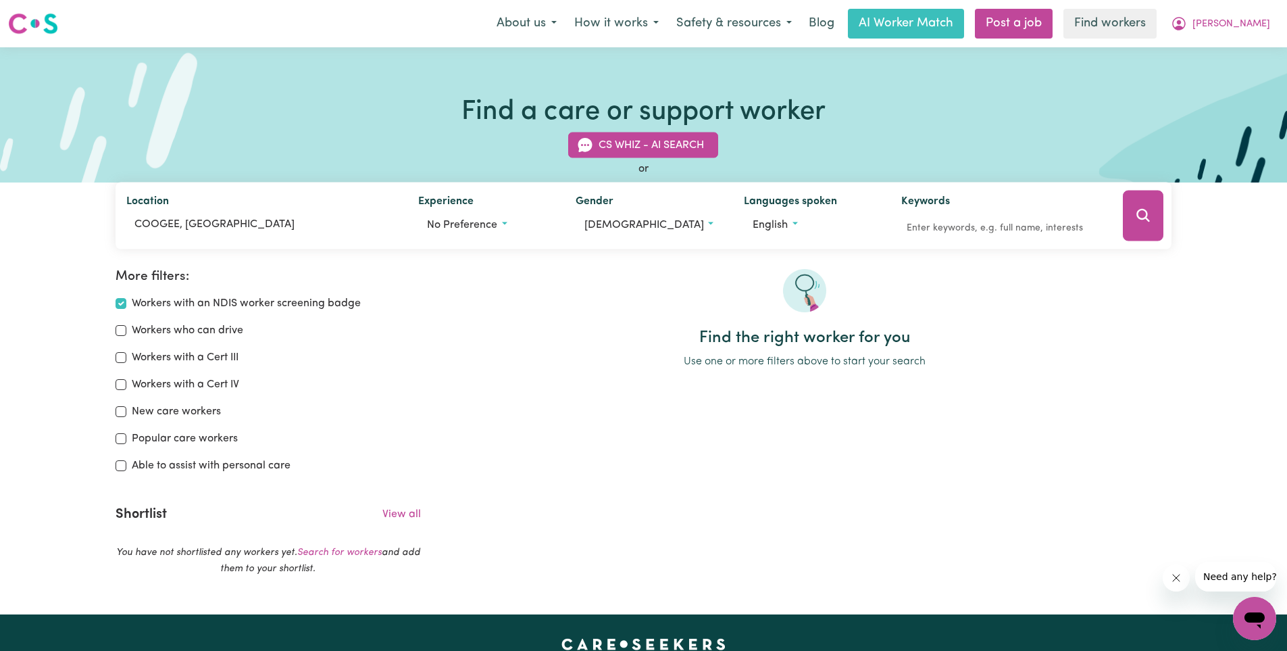
click at [1141, 213] on icon "Search" at bounding box center [1143, 215] width 16 height 16
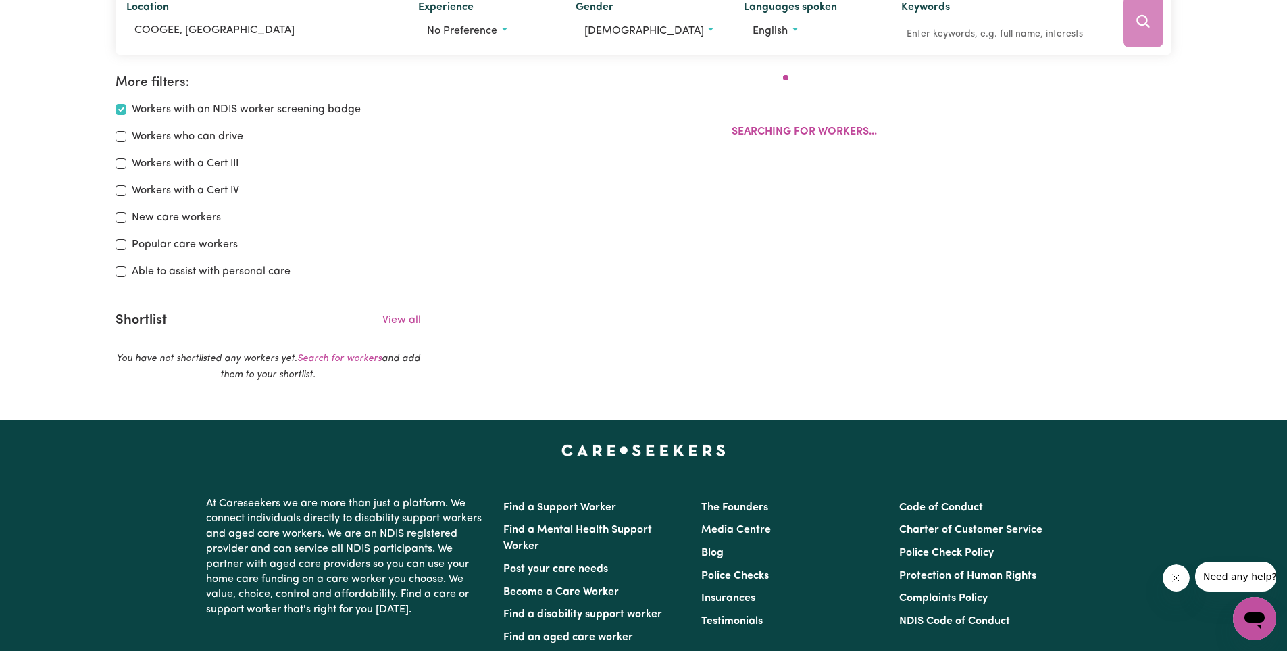
scroll to position [226, 0]
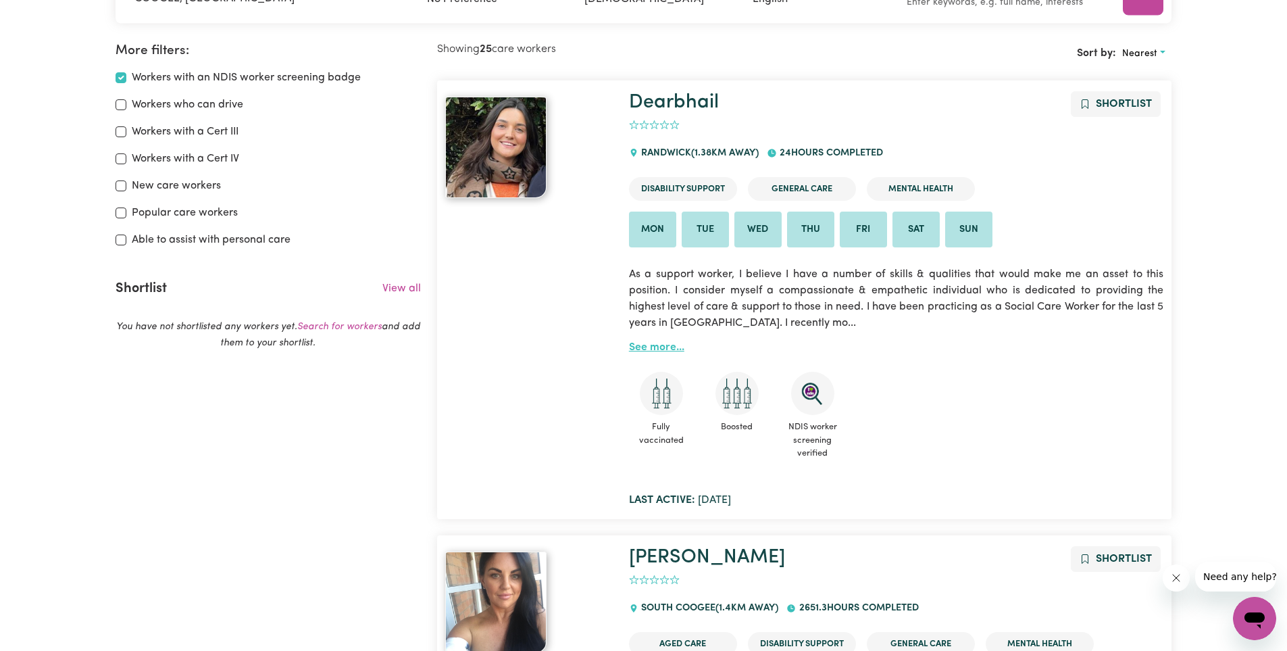
click at [663, 349] on link "See more..." at bounding box center [656, 347] width 55 height 11
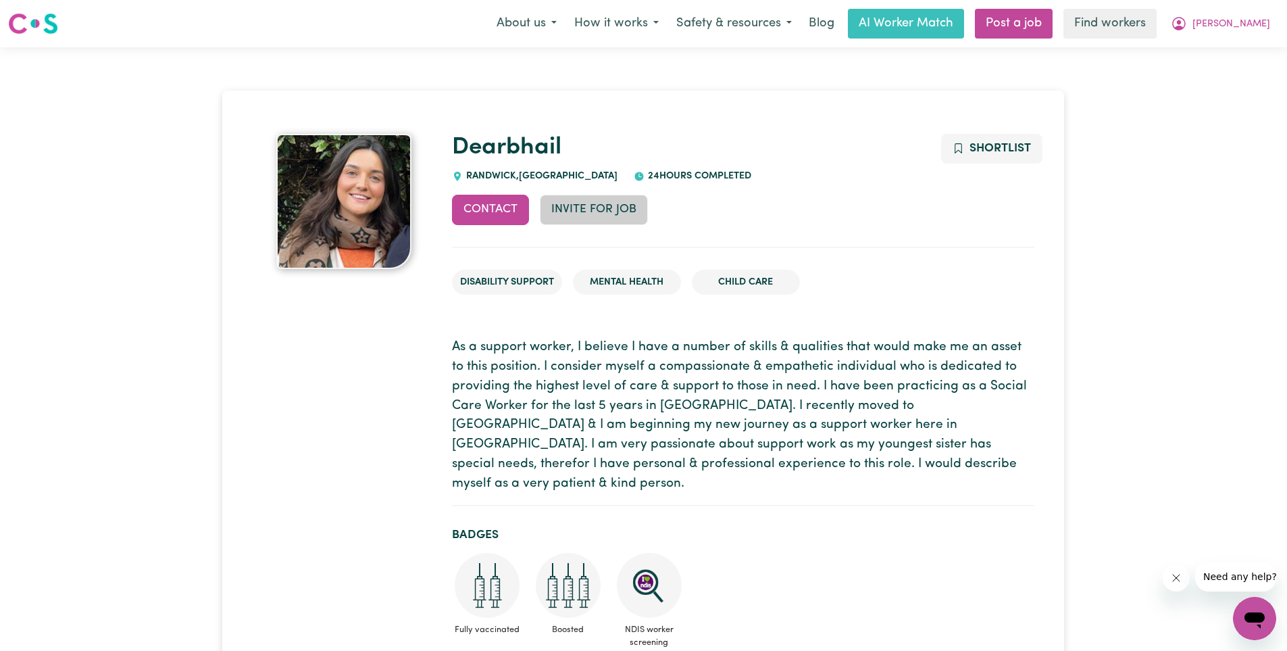
click at [580, 211] on button "Invite for Job" at bounding box center [594, 210] width 108 height 30
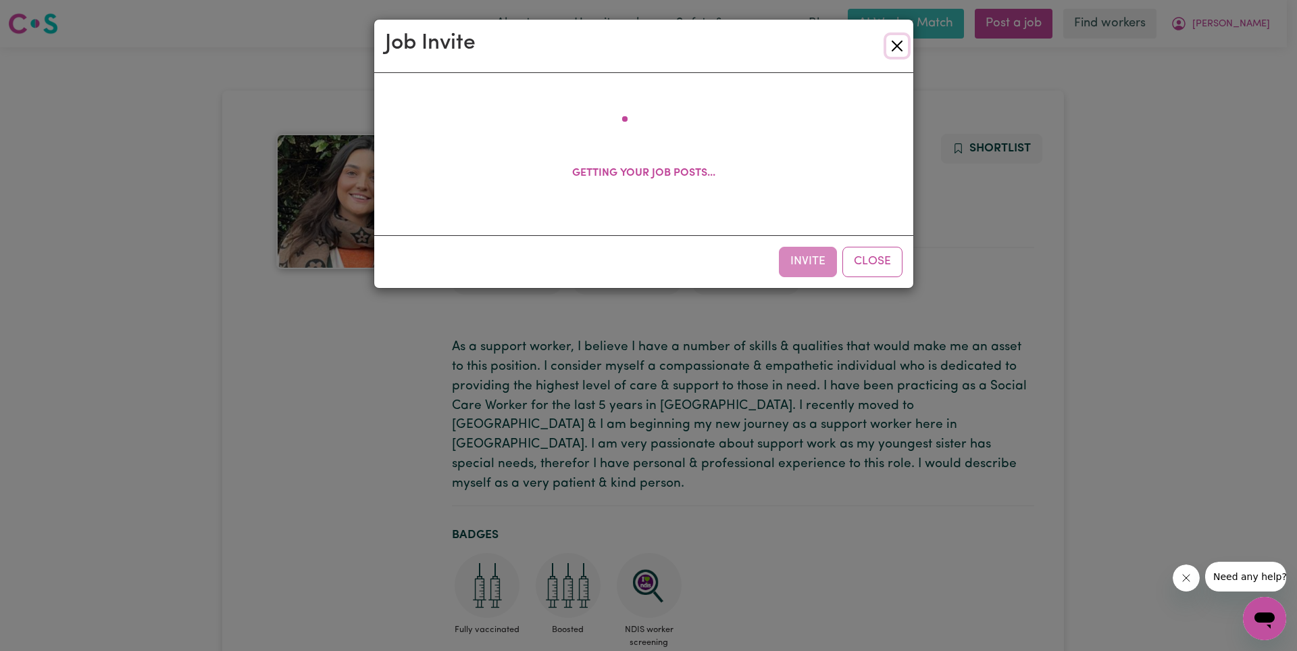
click at [897, 46] on button "Close" at bounding box center [897, 46] width 22 height 22
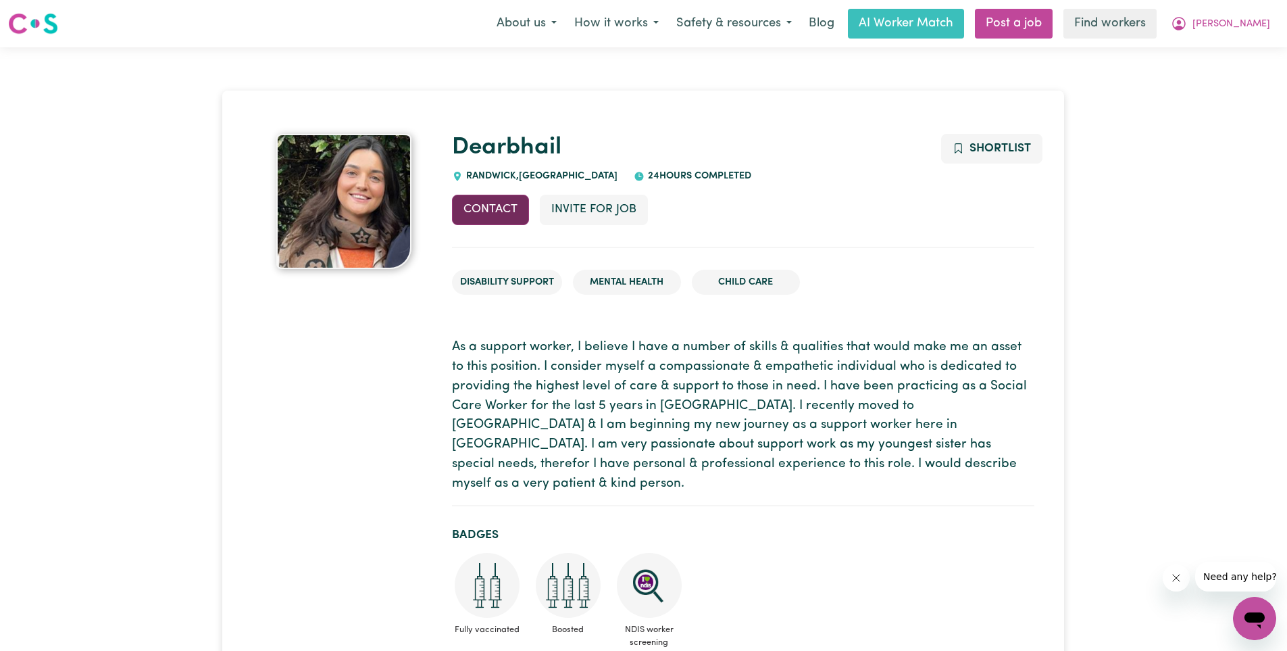
click at [491, 205] on button "Contact" at bounding box center [490, 210] width 77 height 30
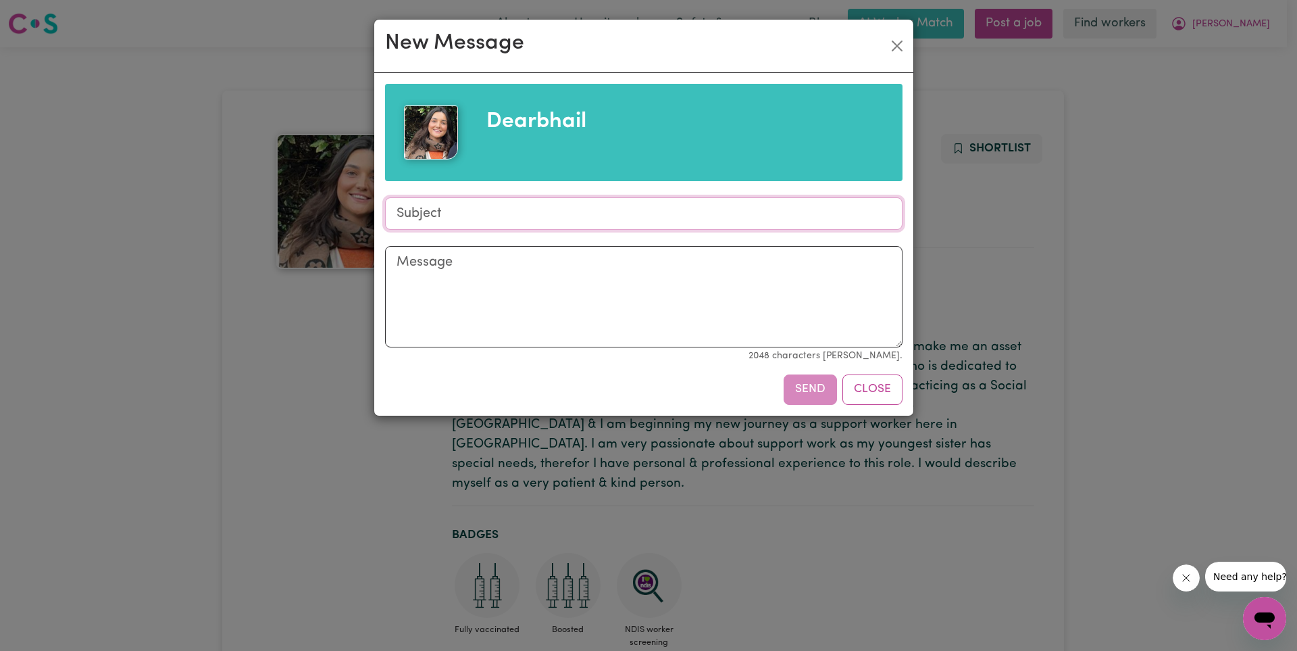
click at [491, 207] on input "Subject" at bounding box center [644, 213] width 518 height 32
click at [449, 217] on input "Subject" at bounding box center [644, 213] width 518 height 32
click at [448, 216] on input "Subject" at bounding box center [644, 213] width 518 height 32
click at [448, 214] on input "Subject" at bounding box center [644, 213] width 518 height 32
click at [448, 213] on input "Subject" at bounding box center [644, 213] width 518 height 32
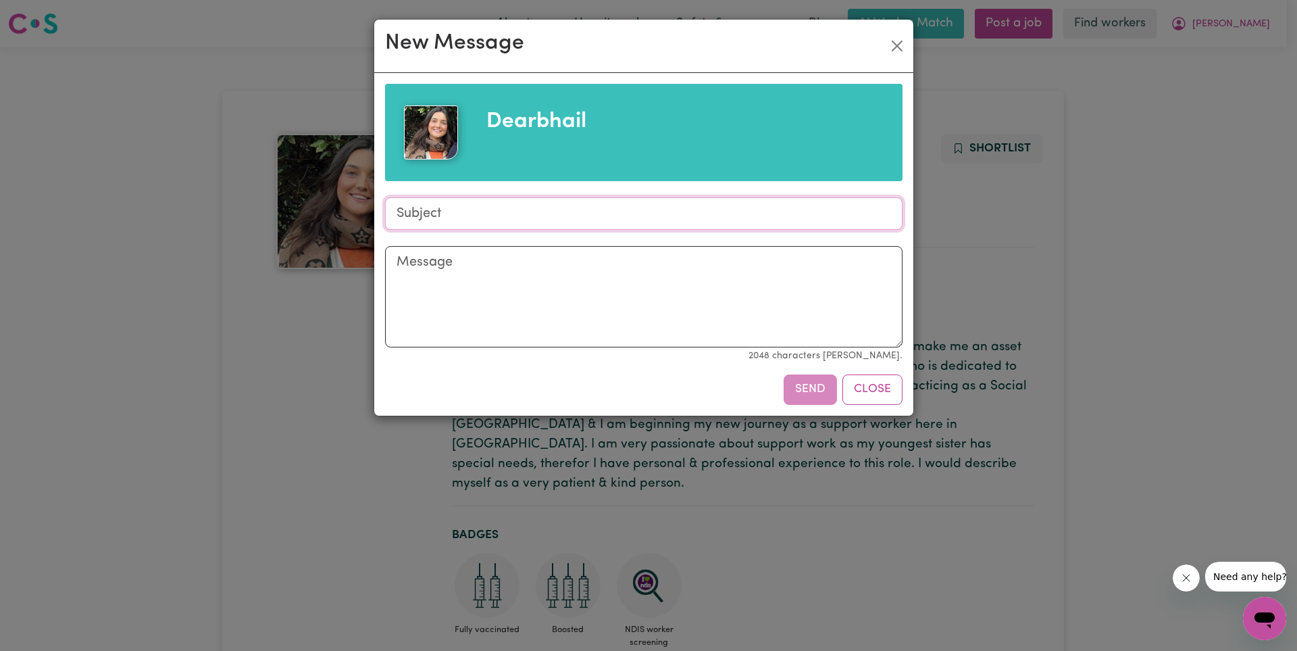
click at [451, 210] on input "Subject" at bounding box center [644, 213] width 518 height 32
type input "Participant in Coogee"
click at [467, 251] on textarea "Message" at bounding box center [644, 296] width 518 height 101
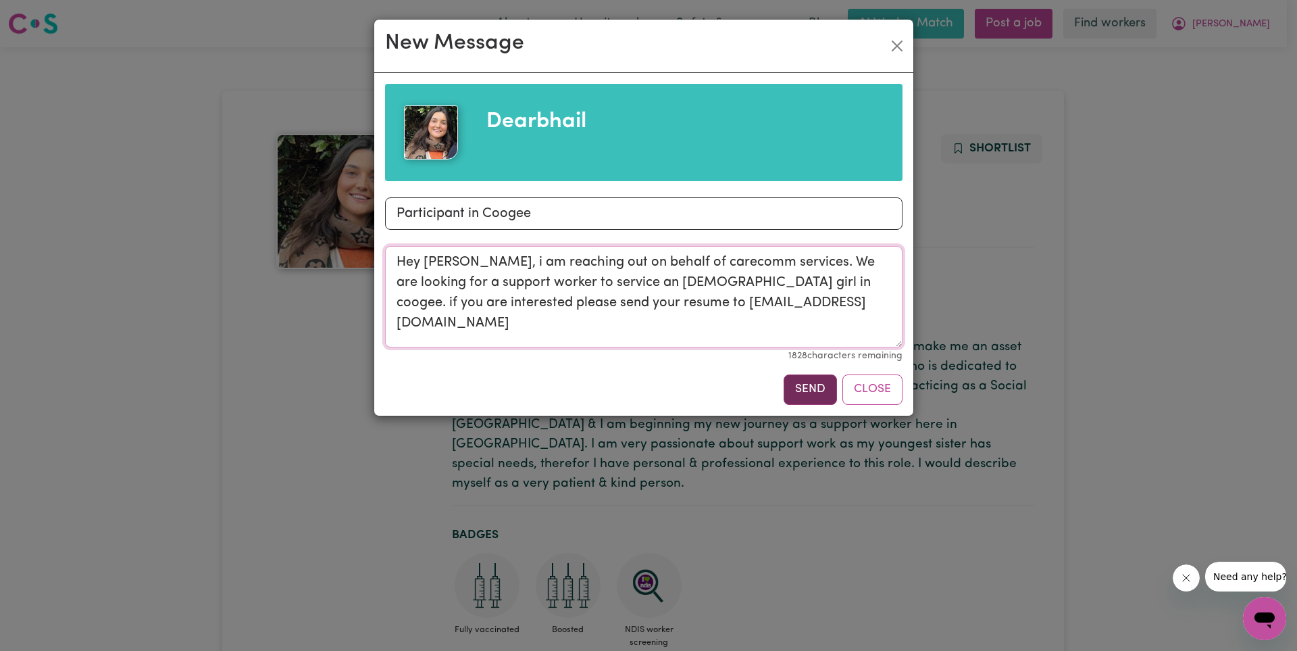
type textarea "Hey [PERSON_NAME], i am reaching out on behalf of carecomm services. We are loo…"
click at [810, 384] on button "Send" at bounding box center [810, 389] width 53 height 30
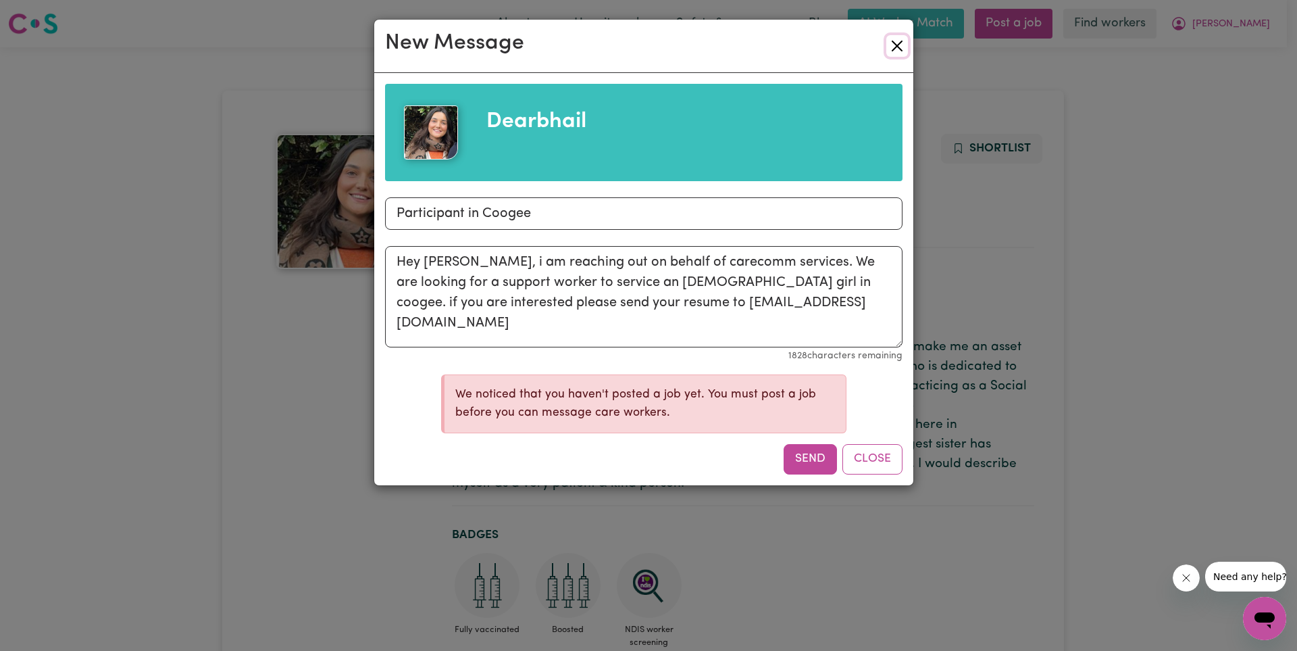
click at [898, 45] on button "Close" at bounding box center [897, 46] width 22 height 22
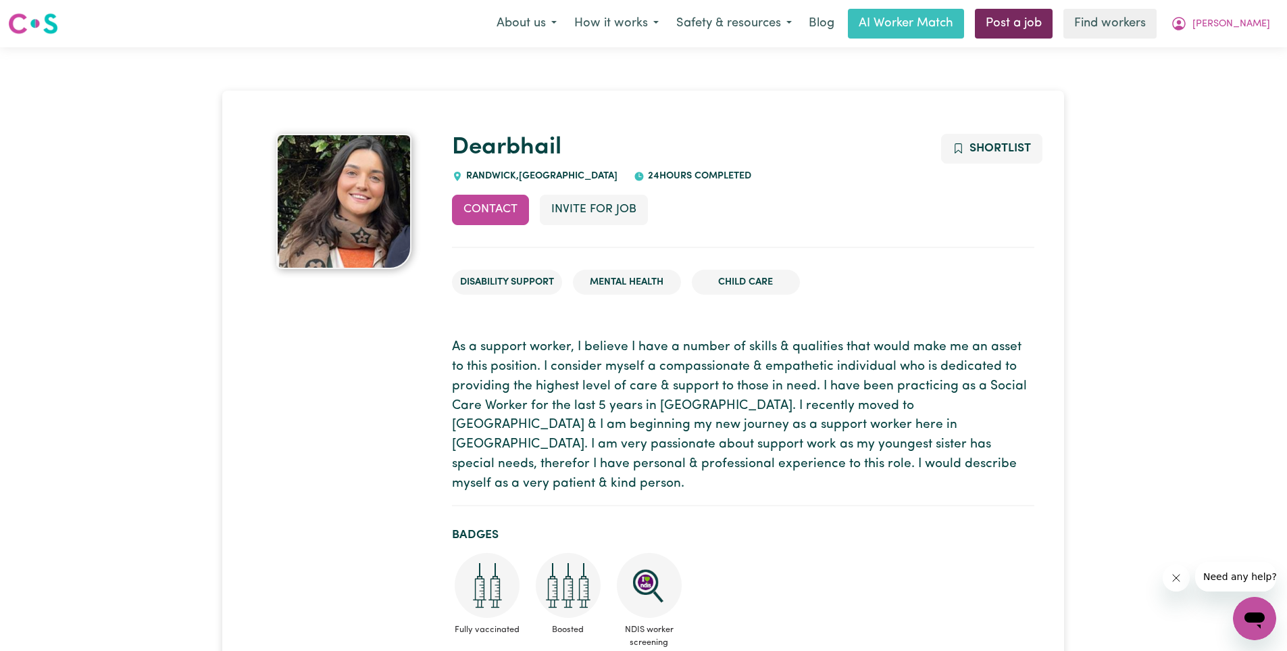
click at [1026, 22] on link "Post a job" at bounding box center [1014, 24] width 78 height 30
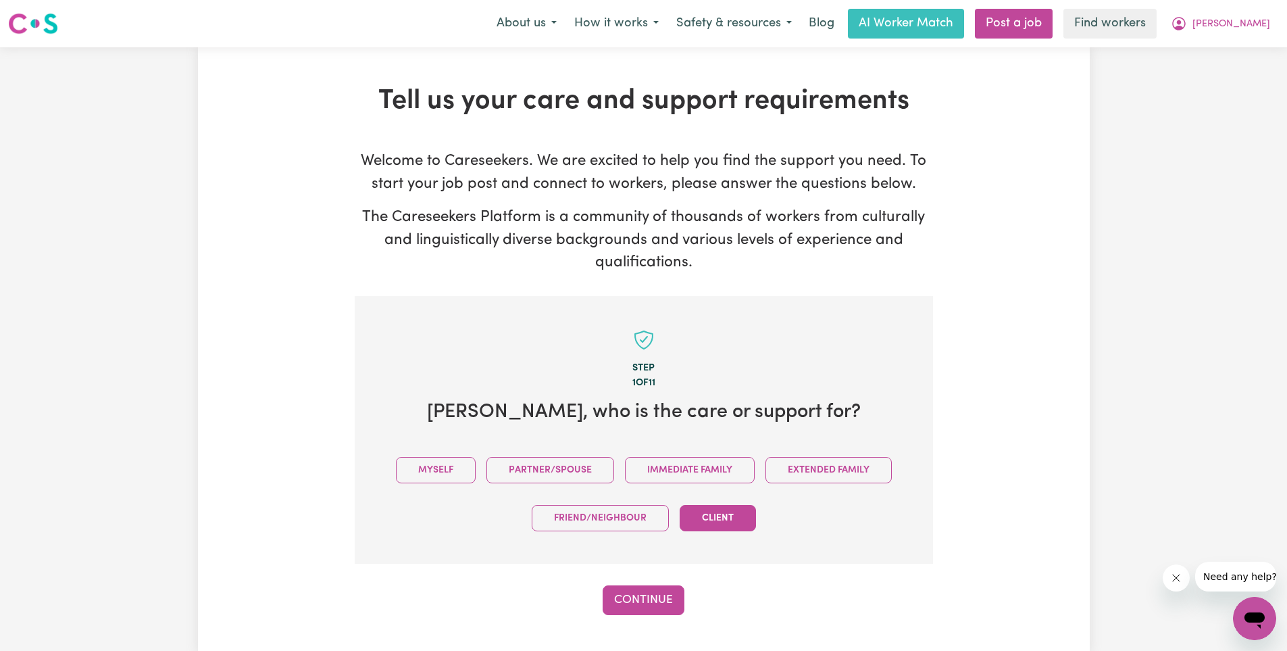
click at [716, 516] on button "Client" at bounding box center [718, 518] width 76 height 26
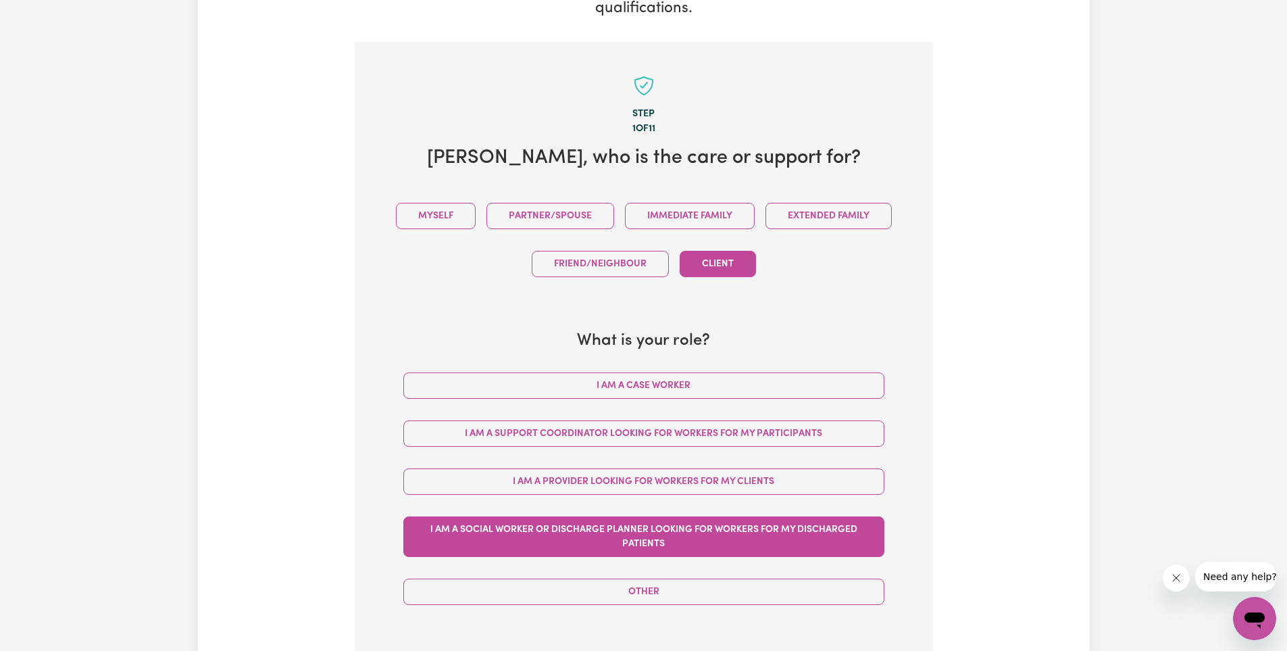
scroll to position [270, 0]
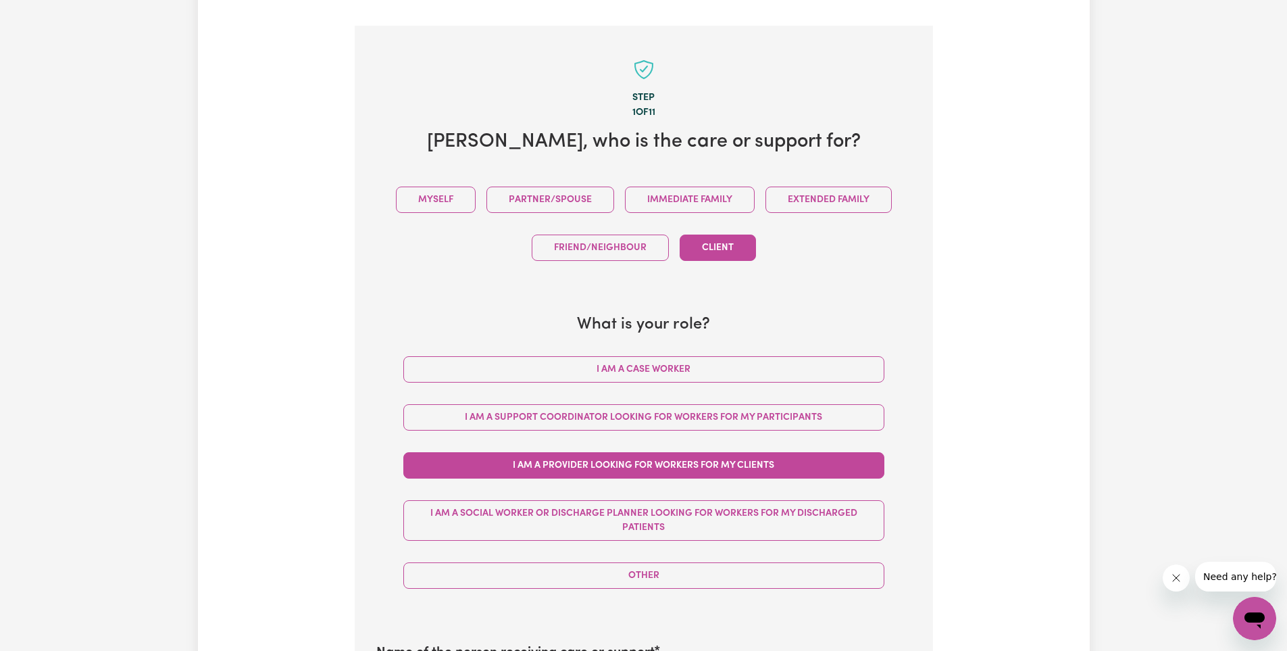
click at [744, 465] on button "I am a Provider looking for workers for my clients" at bounding box center [643, 465] width 481 height 26
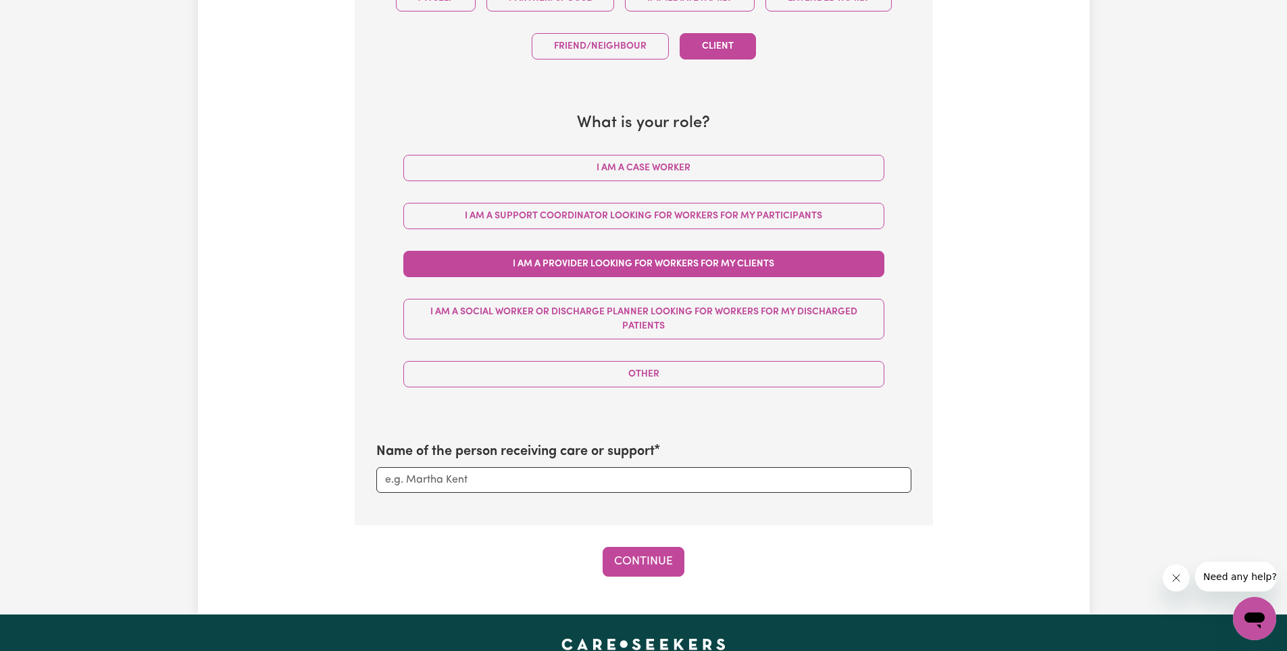
scroll to position [473, 0]
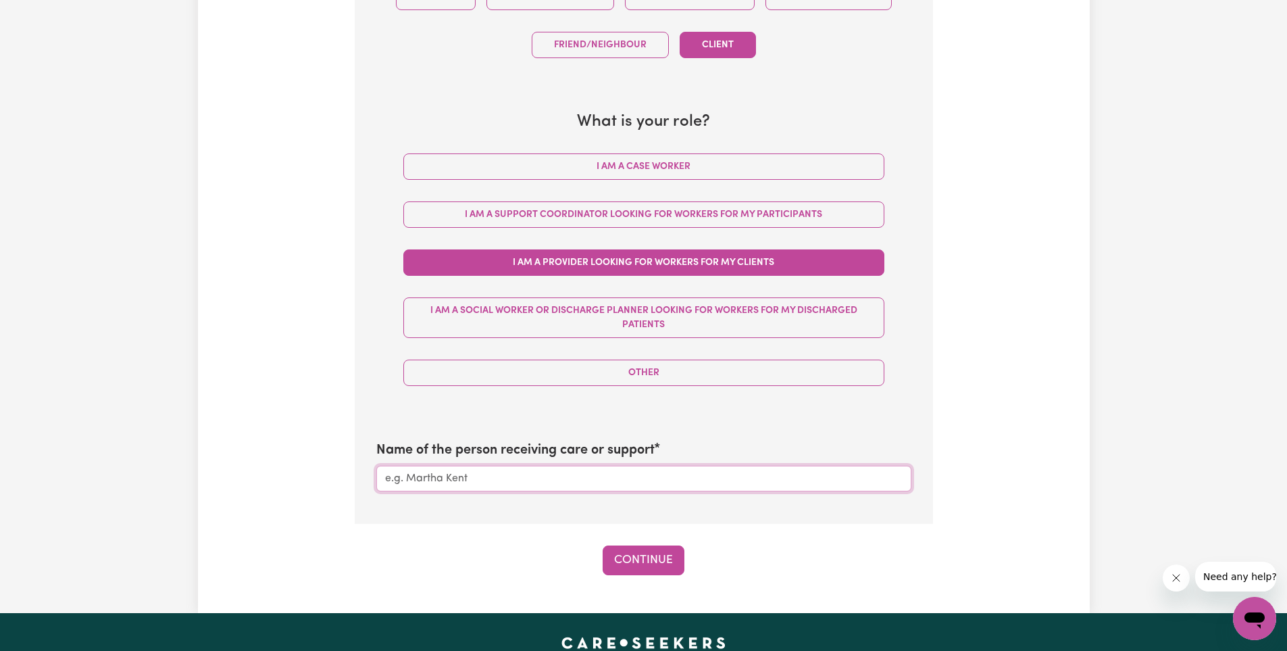
click at [675, 474] on input "Name of the person receiving care or support" at bounding box center [643, 479] width 535 height 26
type input "sofia"
click at [639, 553] on button "Continue" at bounding box center [644, 560] width 82 height 30
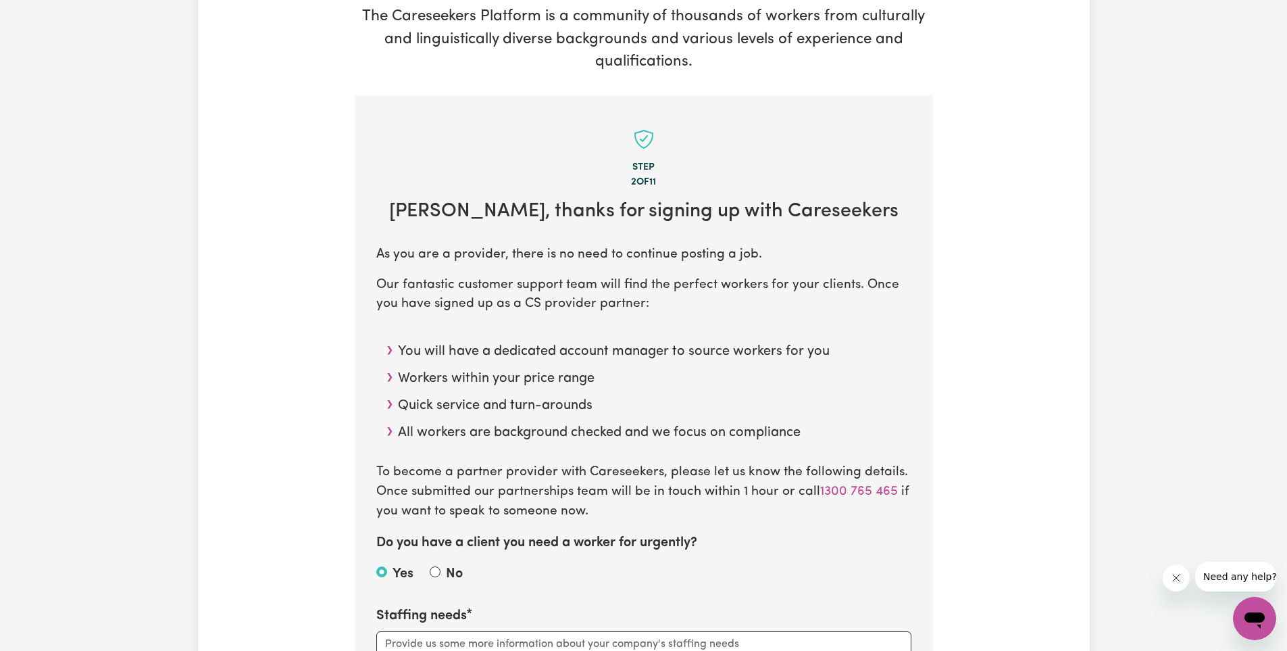
scroll to position [203, 0]
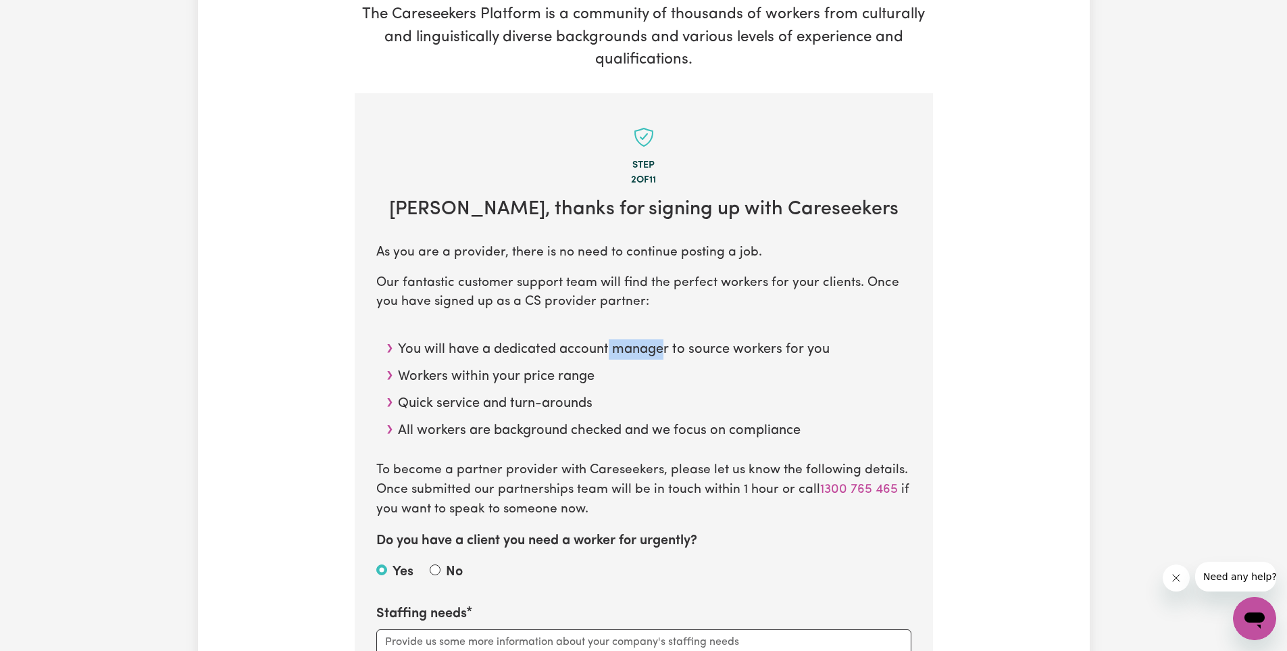
drag, startPoint x: 609, startPoint y: 349, endPoint x: 664, endPoint y: 354, distance: 54.3
click at [664, 354] on li "You will have a dedicated account manager to source workers for you" at bounding box center [655, 345] width 514 height 27
click at [581, 264] on section "Step 2 of 11 [PERSON_NAME] , thanks for signing up with Careseekers As you are …" at bounding box center [644, 437] width 578 height 689
drag, startPoint x: 614, startPoint y: 254, endPoint x: 666, endPoint y: 256, distance: 52.7
click at [666, 256] on p "As you are a provider, there is no need to continue posting a job." at bounding box center [643, 253] width 535 height 20
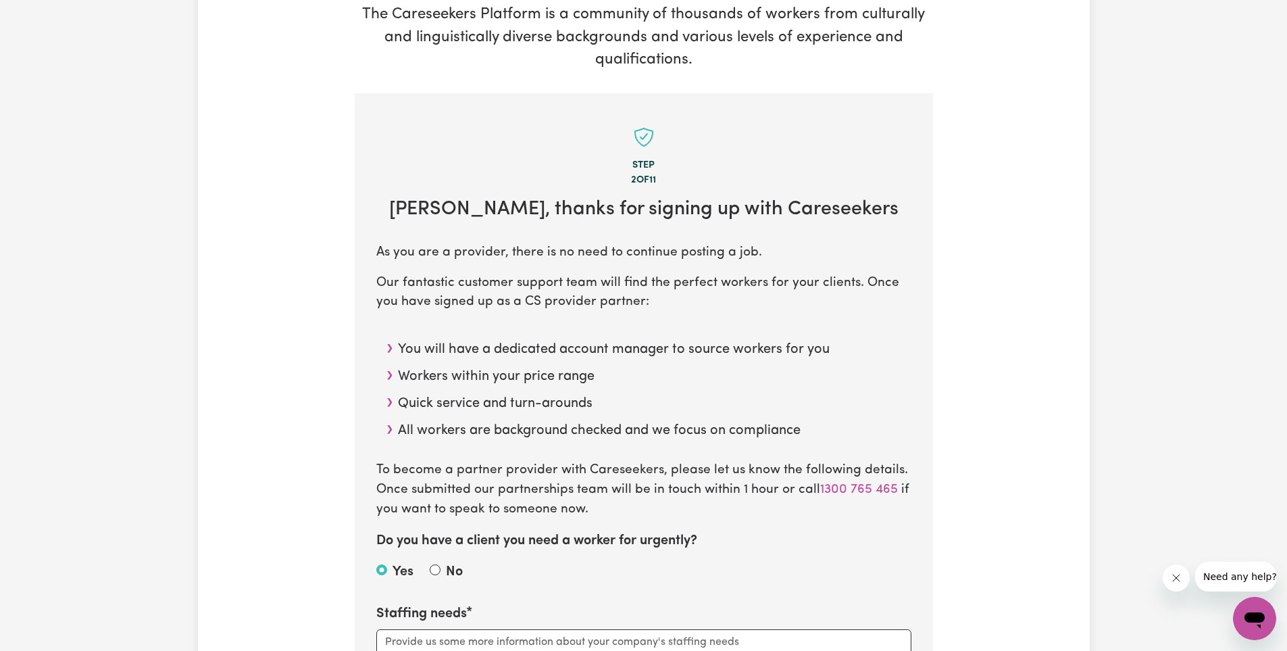
click at [727, 266] on section "Step 2 of 11 [PERSON_NAME] , thanks for signing up with Careseekers As you are …" at bounding box center [644, 437] width 578 height 689
drag, startPoint x: 566, startPoint y: 247, endPoint x: 710, endPoint y: 246, distance: 143.9
click at [710, 246] on p "As you are a provider, there is no need to continue posting a job." at bounding box center [643, 253] width 535 height 20
click at [442, 287] on p "Our fantastic customer support team will find the perfect workers for your clie…" at bounding box center [643, 293] width 535 height 39
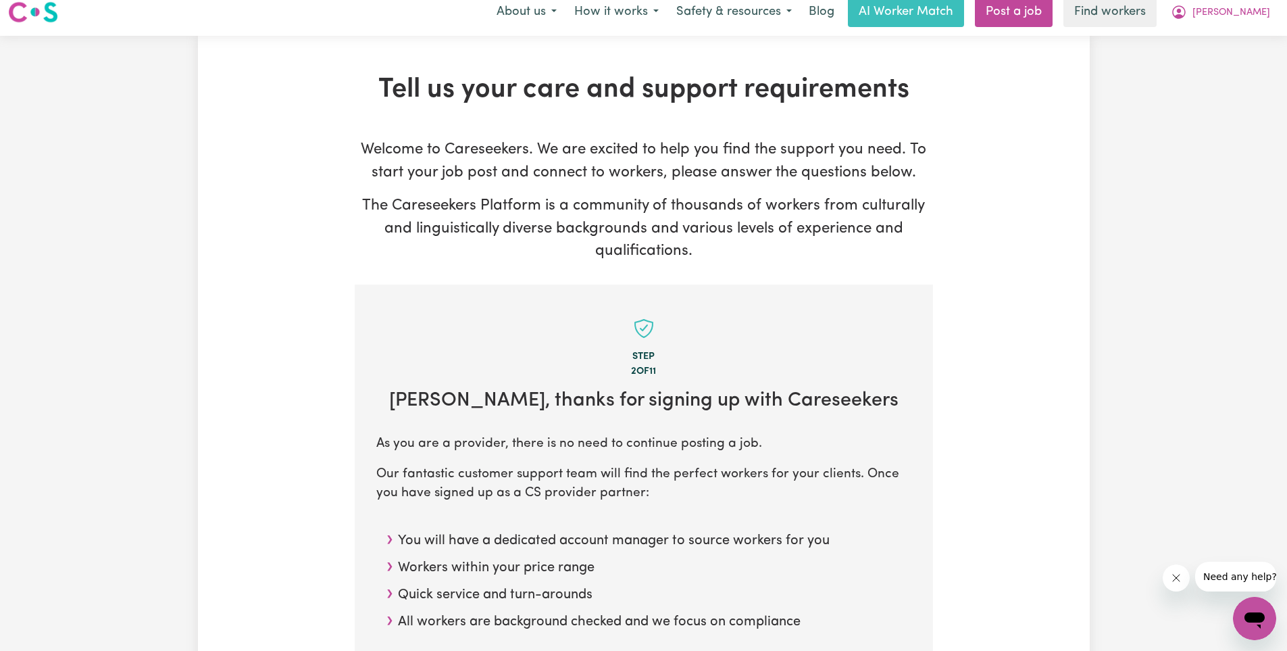
scroll to position [0, 0]
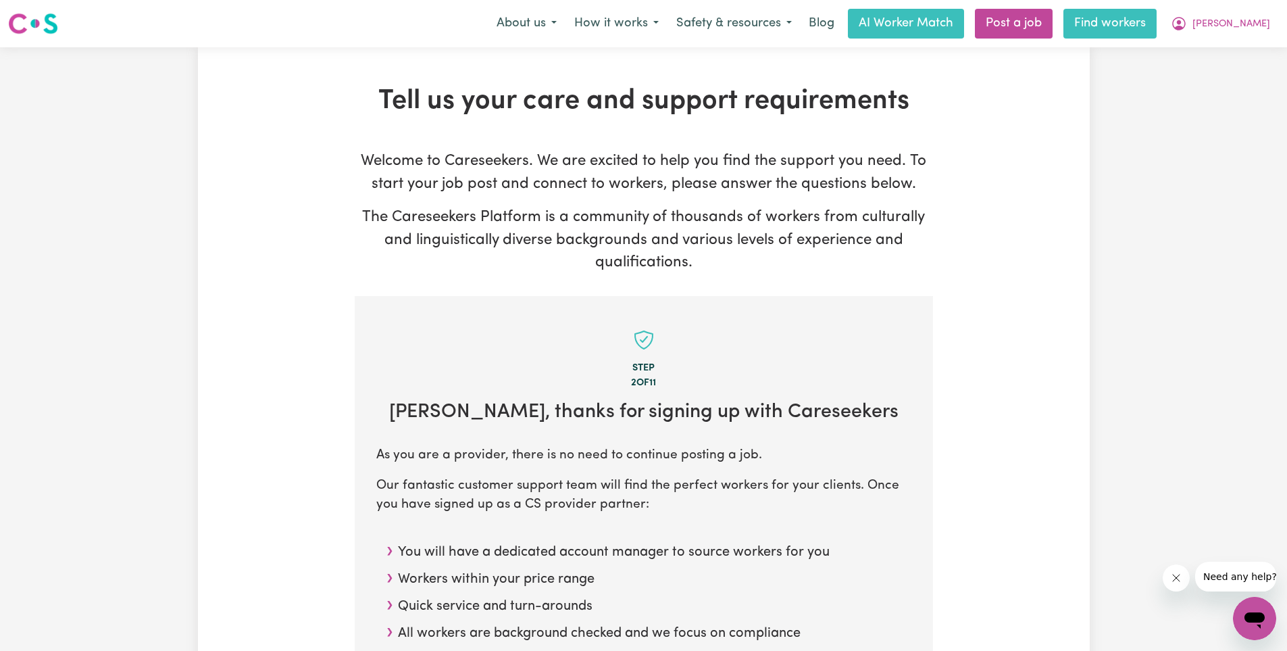
click at [1145, 35] on link "Find workers" at bounding box center [1109, 24] width 93 height 30
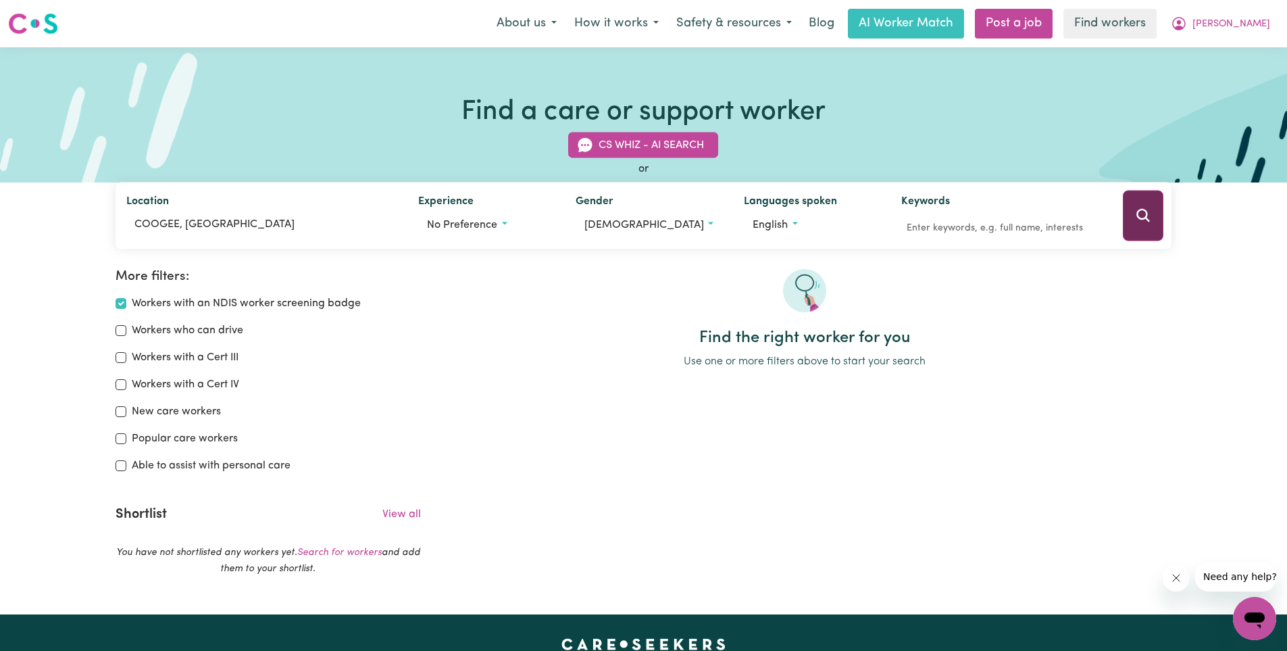
click at [1144, 214] on icon "Search" at bounding box center [1143, 215] width 16 height 16
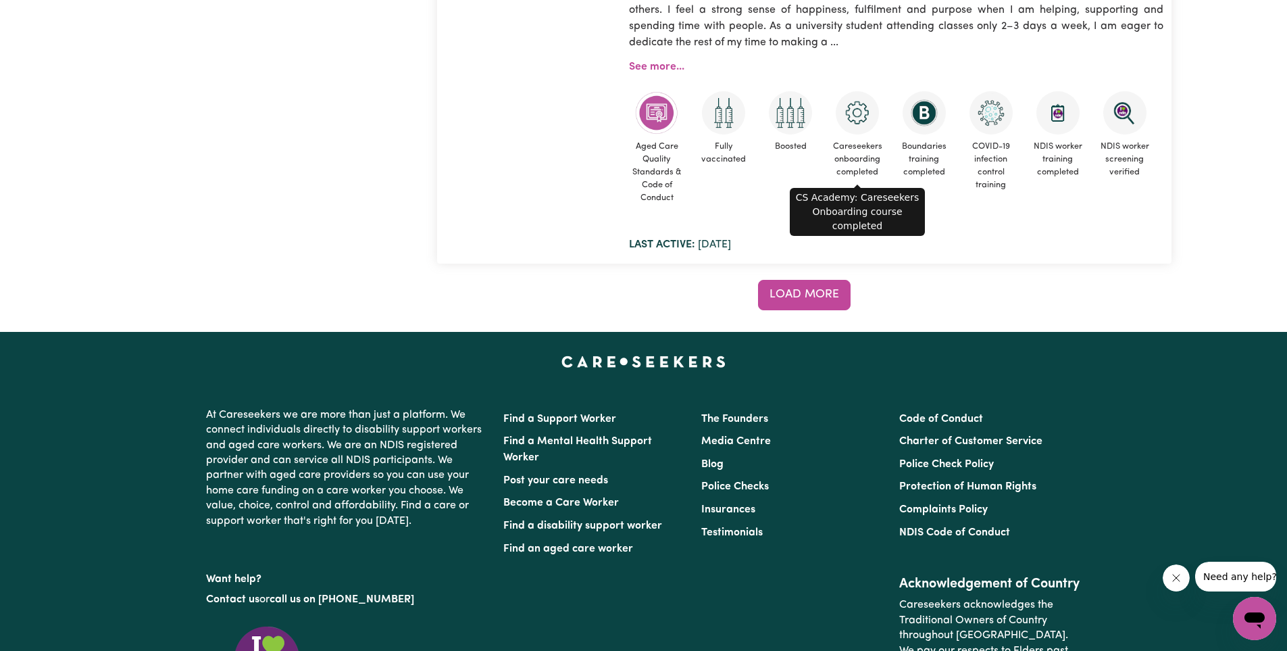
scroll to position [11442, 0]
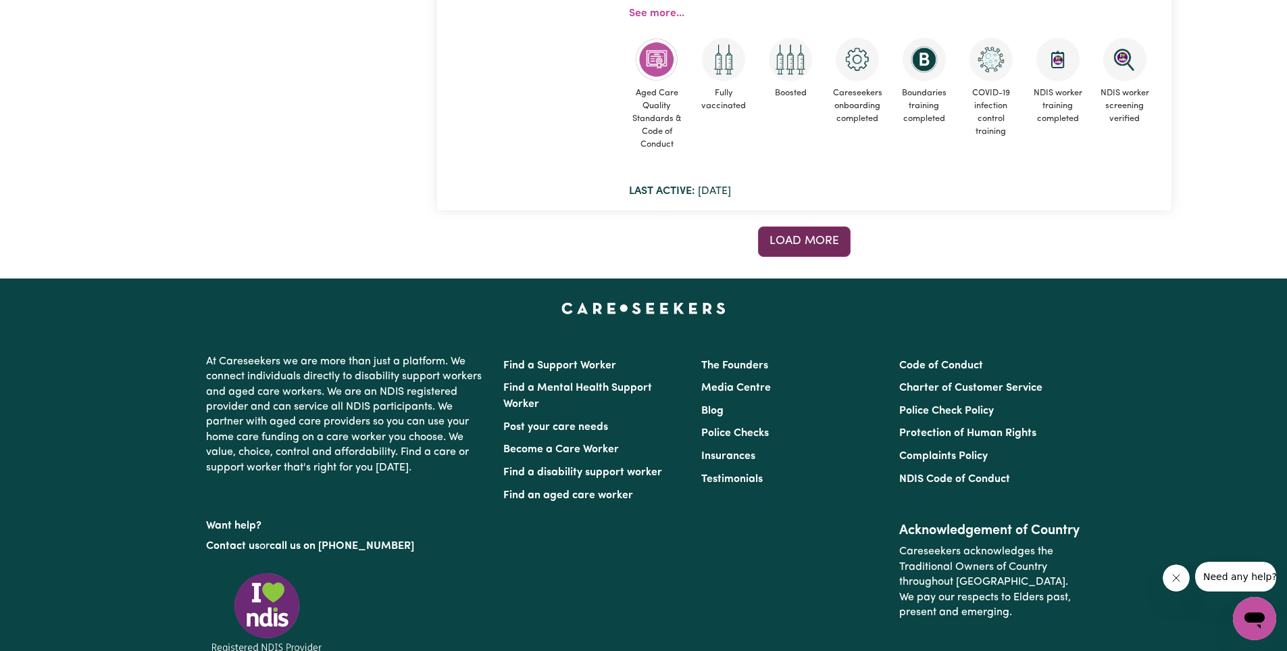
click at [816, 250] on button "Load more" at bounding box center [804, 241] width 93 height 30
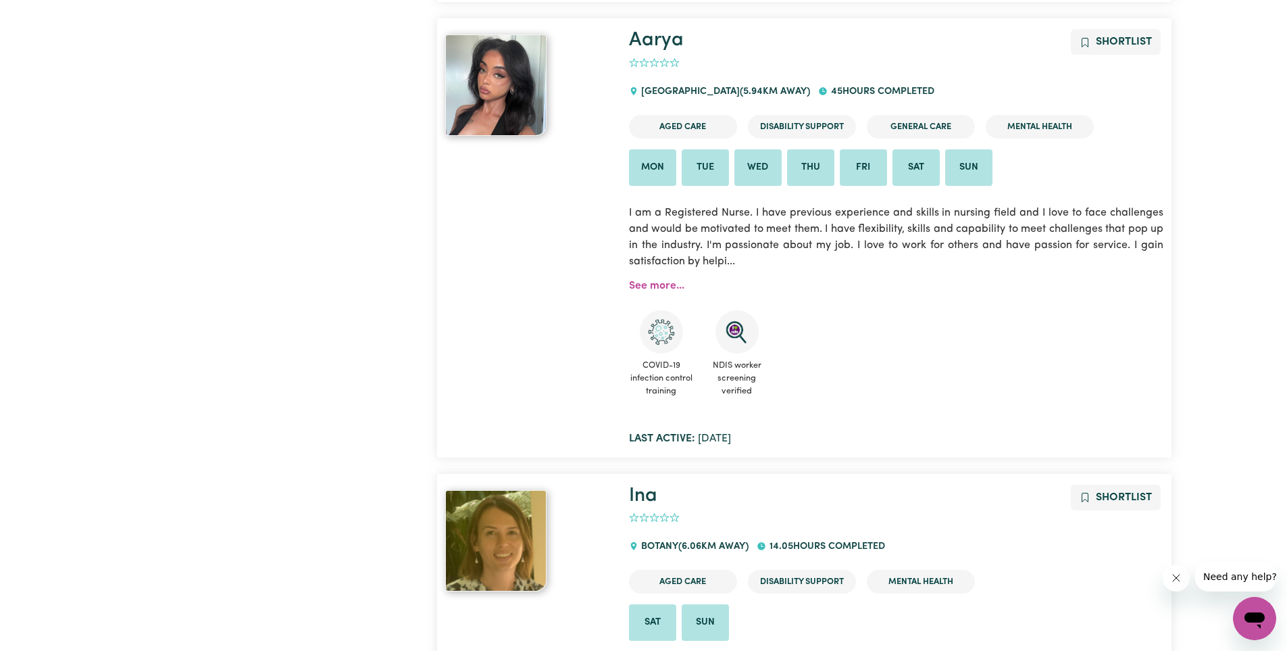
scroll to position [13942, 0]
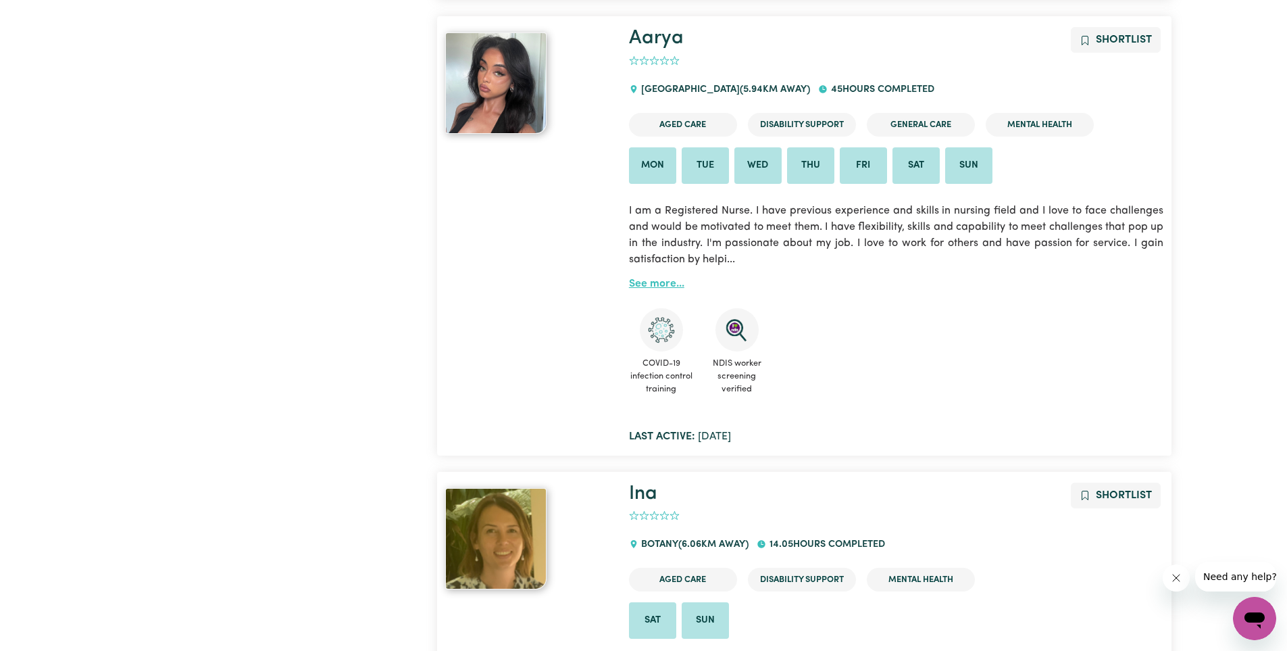
click at [658, 286] on link "See more..." at bounding box center [656, 283] width 55 height 11
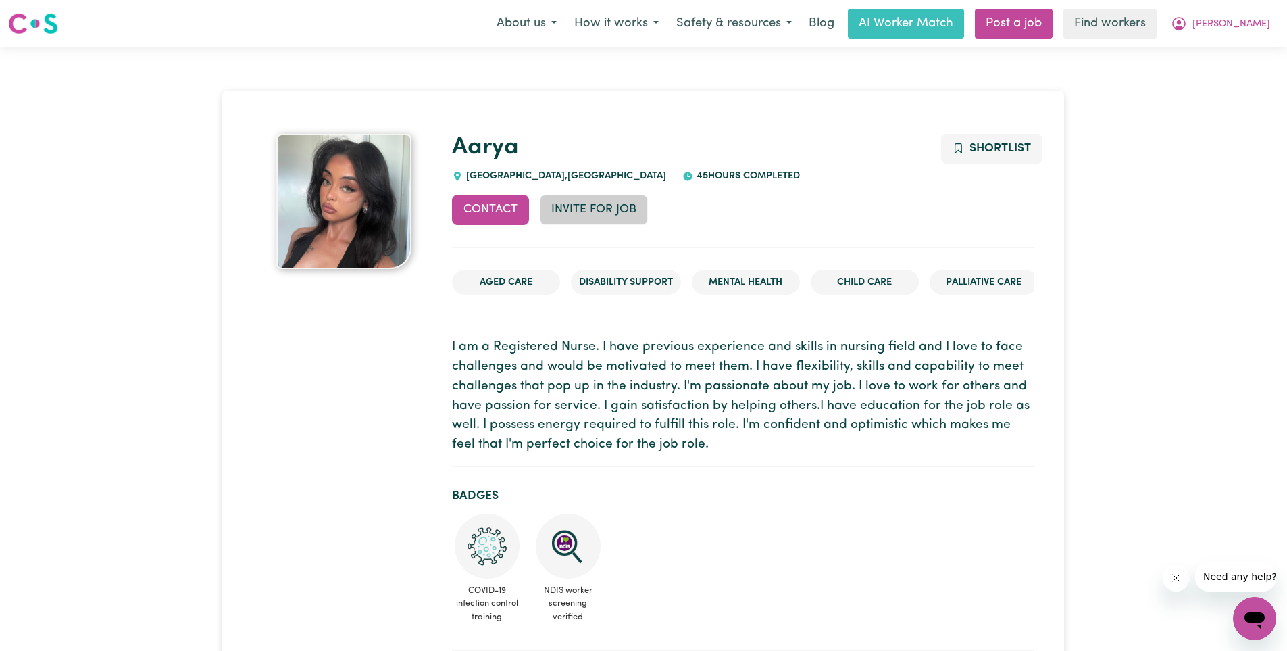
click at [610, 215] on button "Invite for Job" at bounding box center [594, 210] width 108 height 30
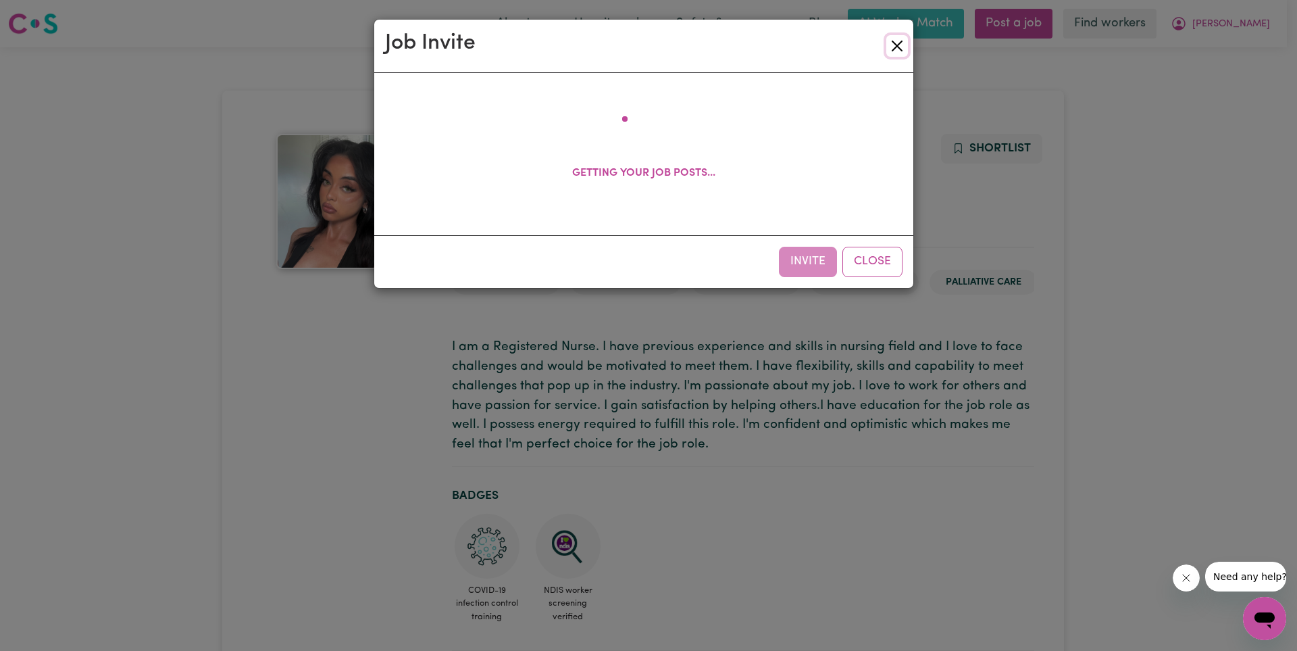
click at [895, 45] on button "Close" at bounding box center [897, 46] width 22 height 22
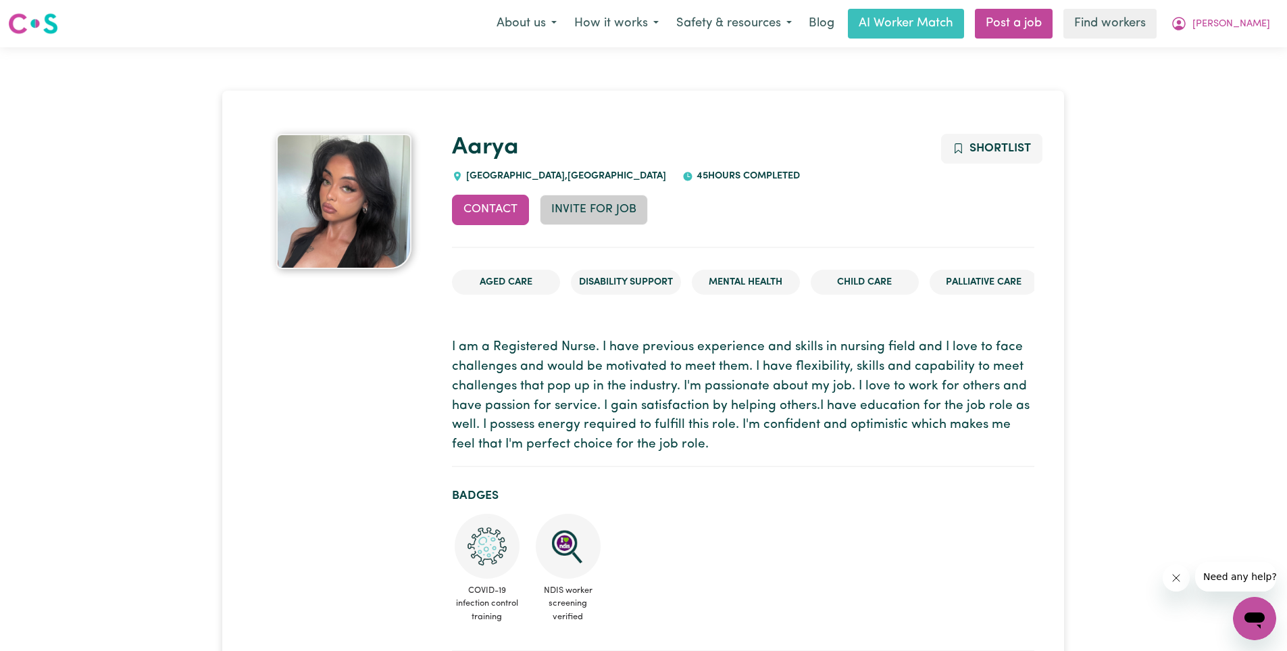
click at [586, 212] on button "Invite for Job" at bounding box center [594, 210] width 108 height 30
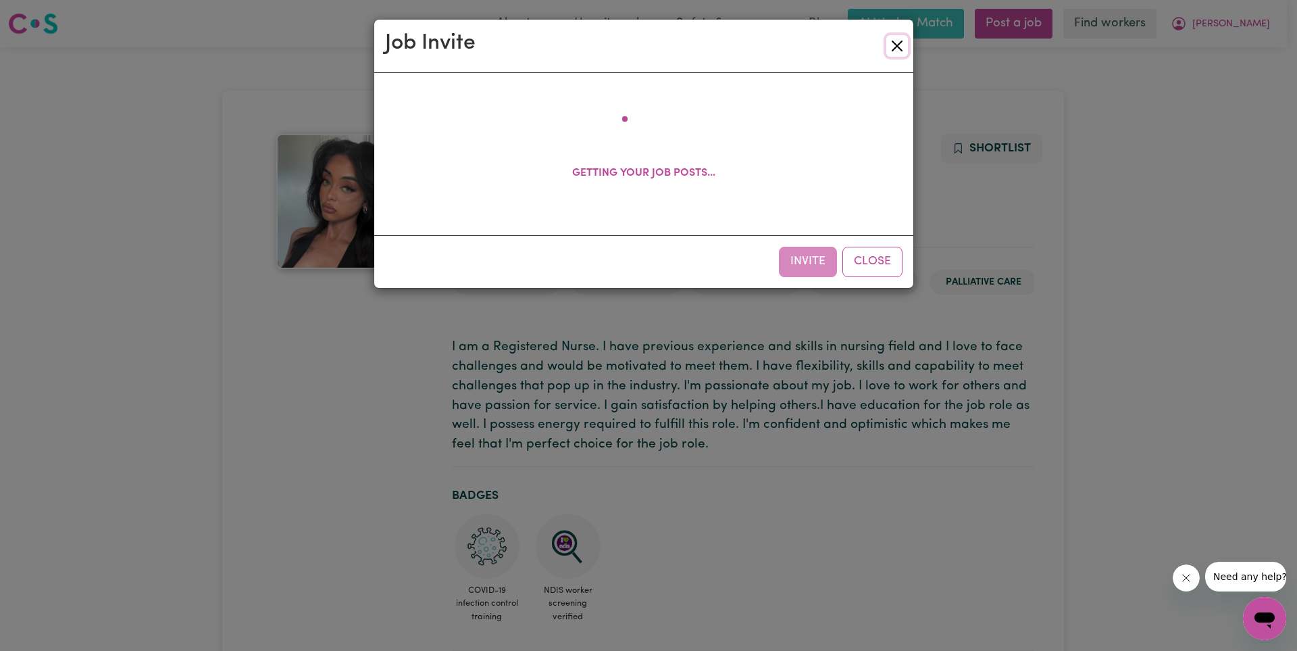
click at [887, 43] on button "Close" at bounding box center [897, 46] width 22 height 22
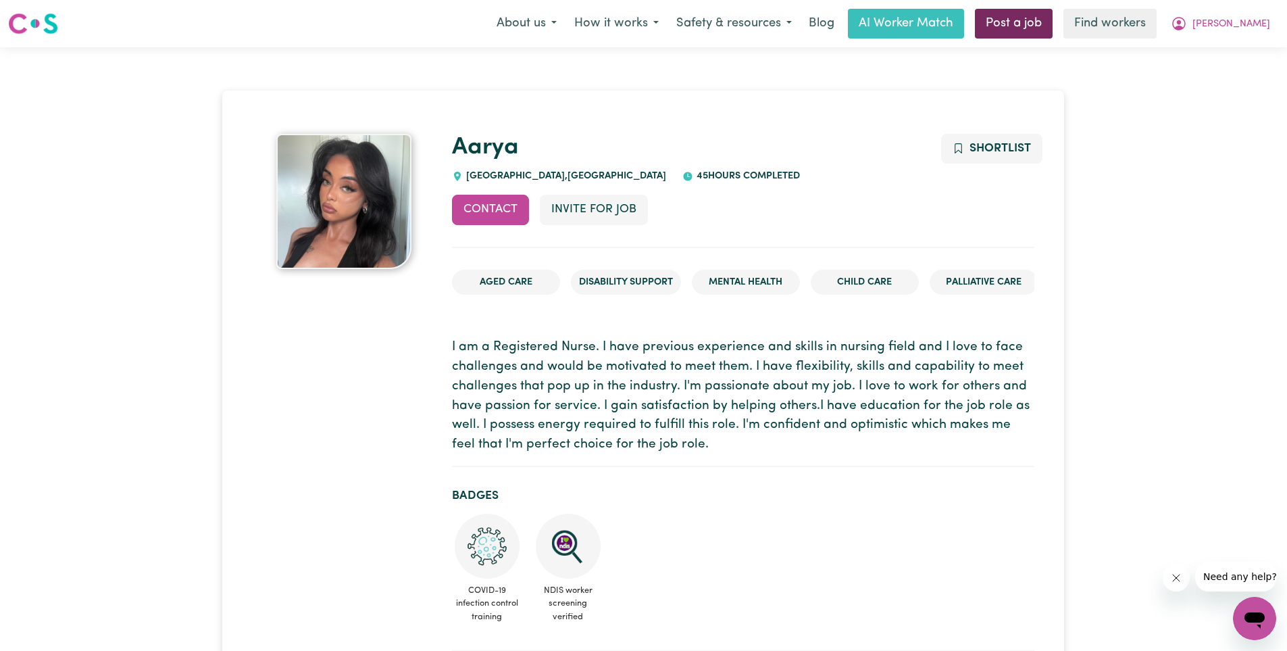
click at [1050, 30] on link "Post a job" at bounding box center [1014, 24] width 78 height 30
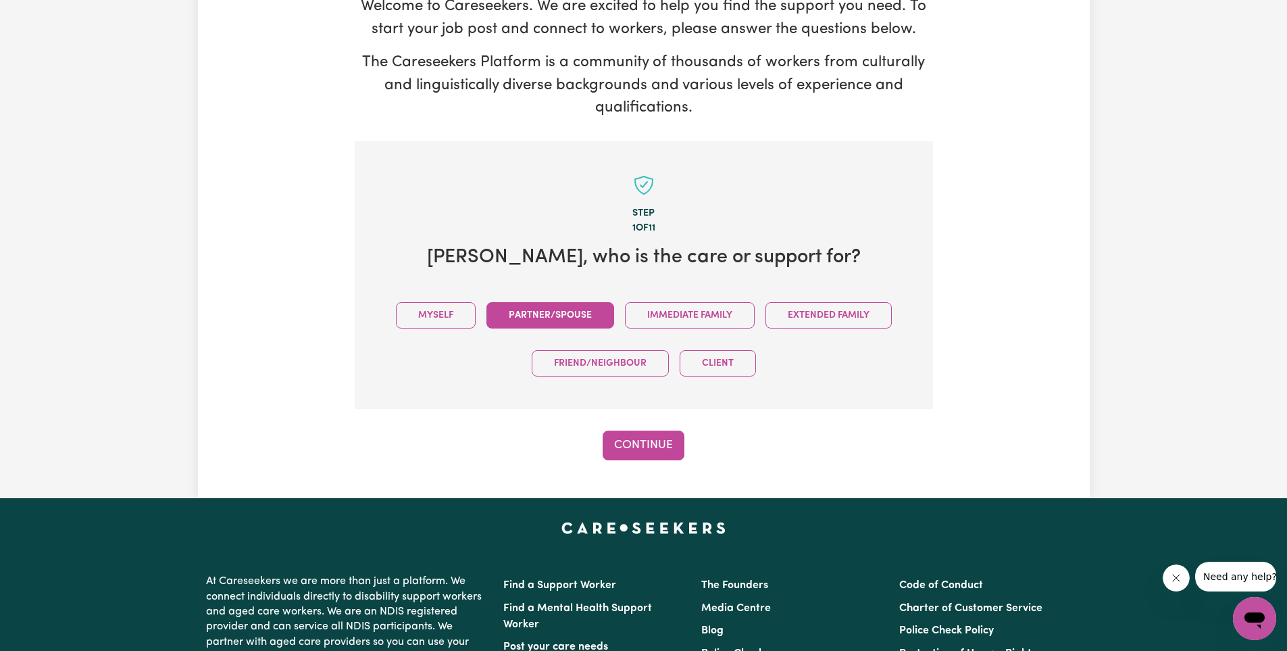
scroll to position [203, 0]
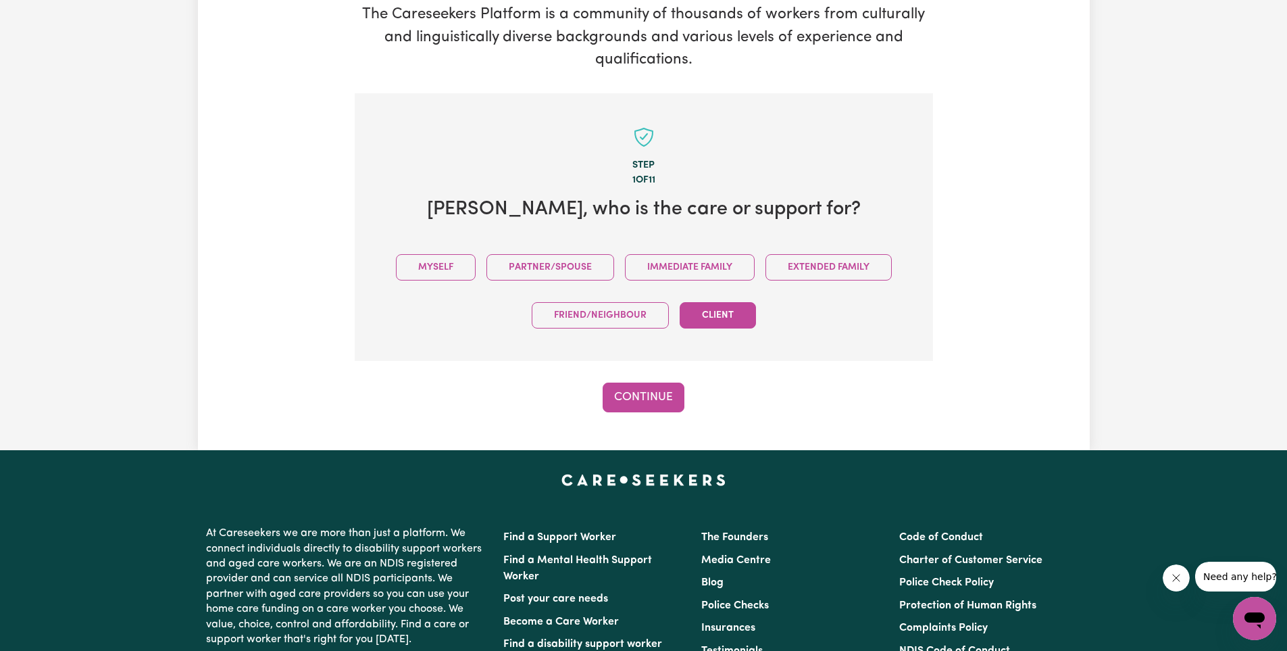
drag, startPoint x: 734, startPoint y: 316, endPoint x: 732, endPoint y: 307, distance: 8.5
click at [734, 312] on button "Client" at bounding box center [718, 315] width 76 height 26
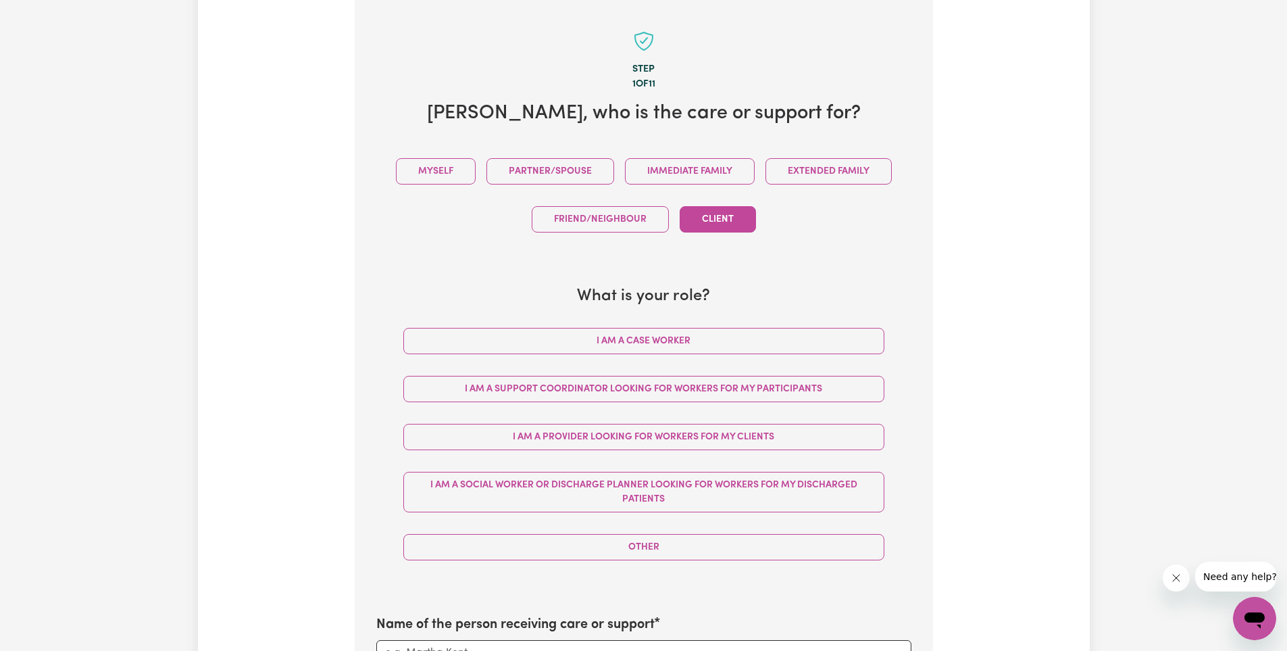
scroll to position [338, 0]
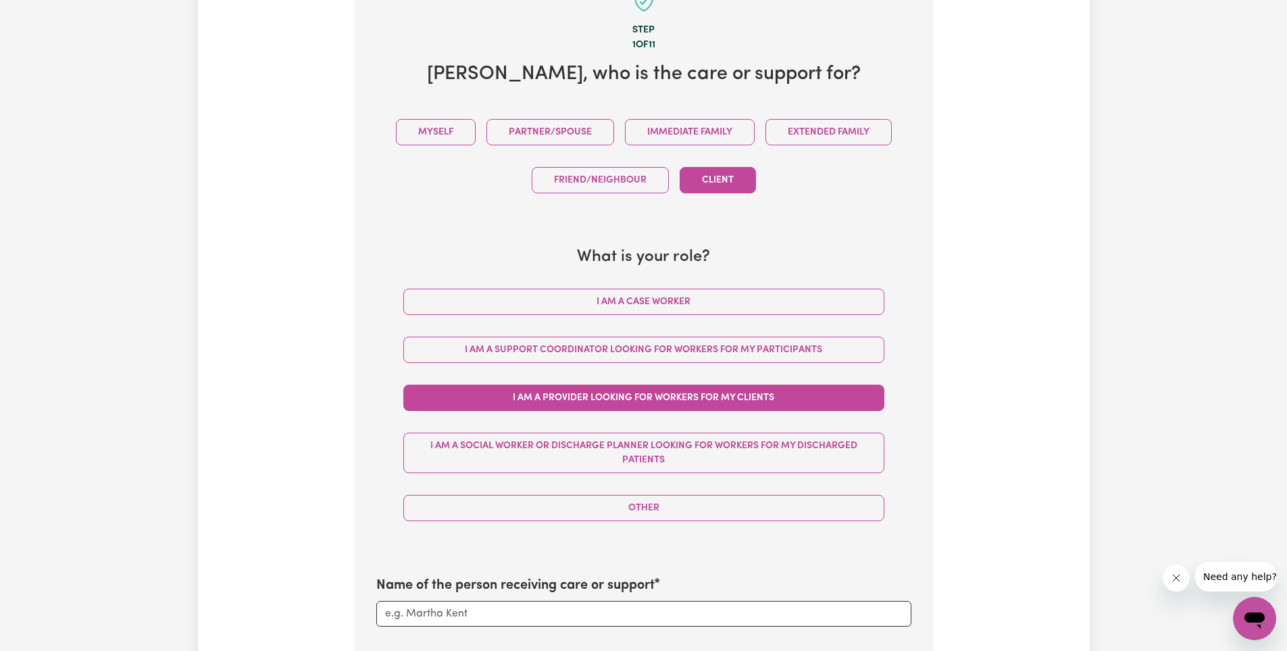
click at [655, 399] on button "I am a Provider looking for workers for my clients" at bounding box center [643, 397] width 481 height 26
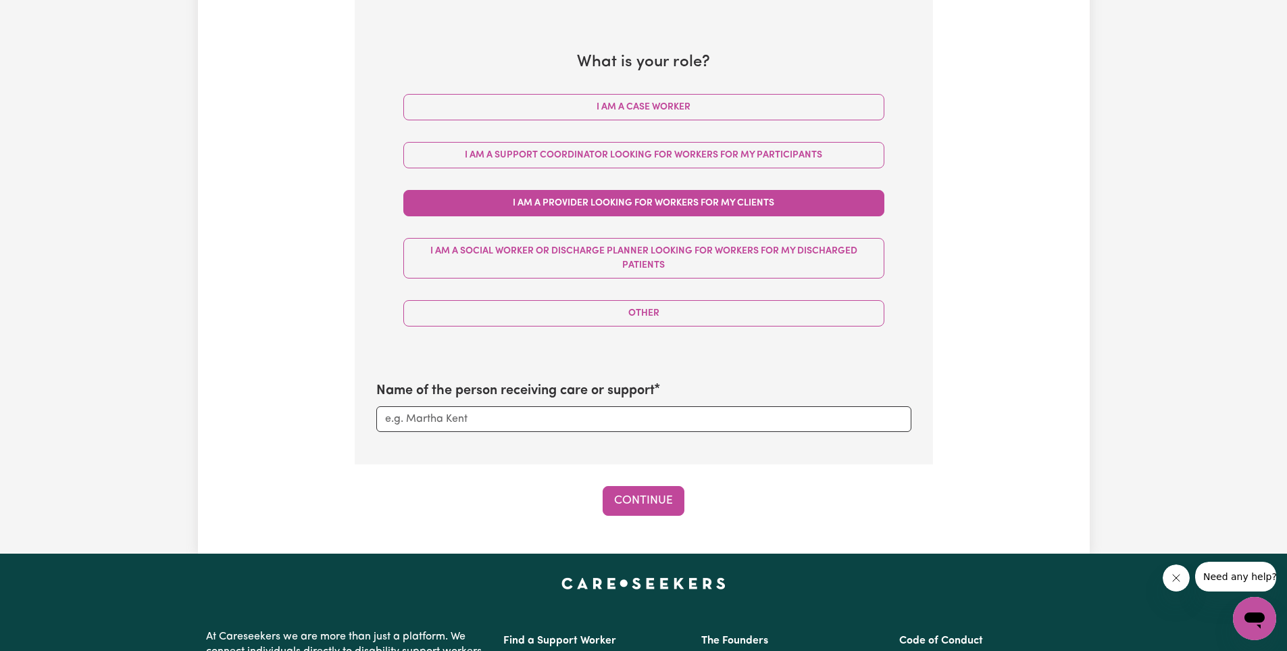
scroll to position [541, 0]
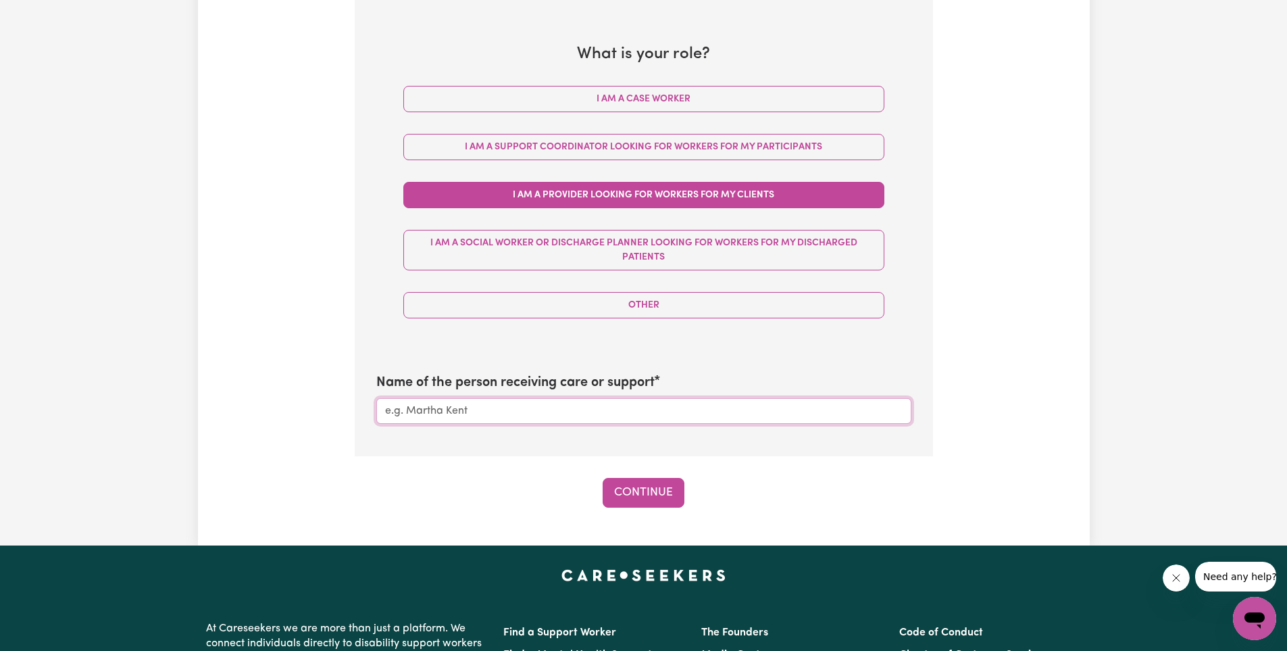
click at [549, 421] on input "Name of the person receiving care or support" at bounding box center [643, 411] width 535 height 26
type input "sofia"
click at [667, 495] on button "Continue" at bounding box center [644, 493] width 82 height 30
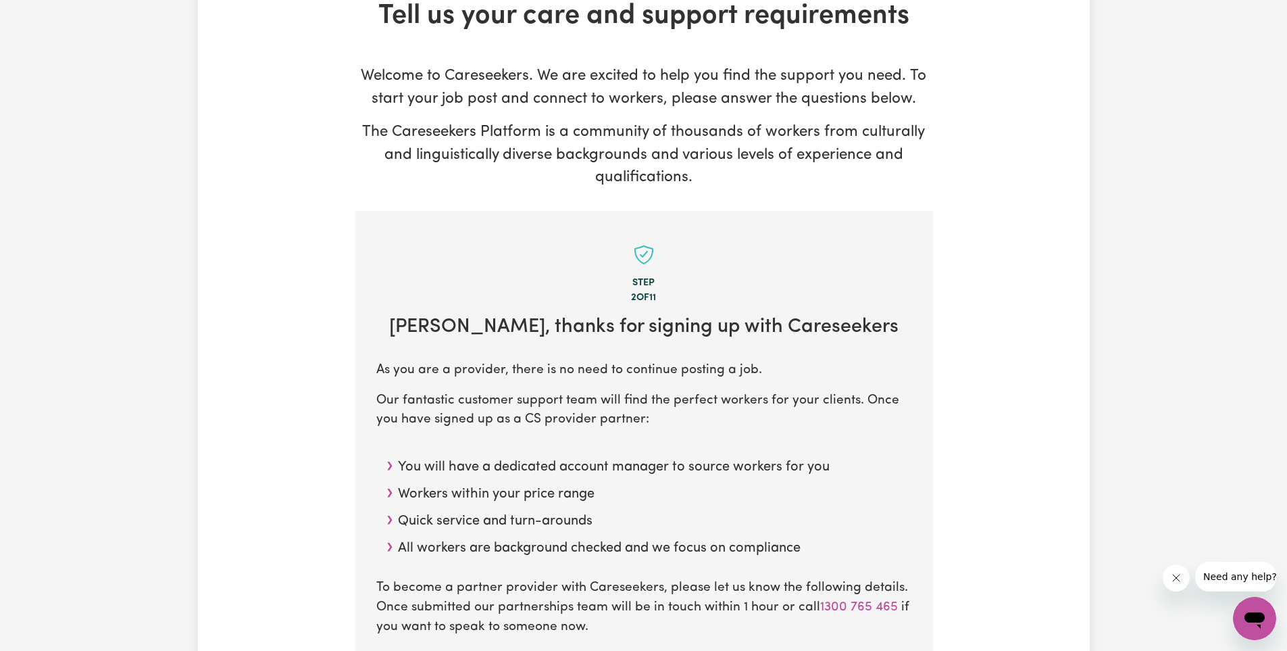
scroll to position [0, 0]
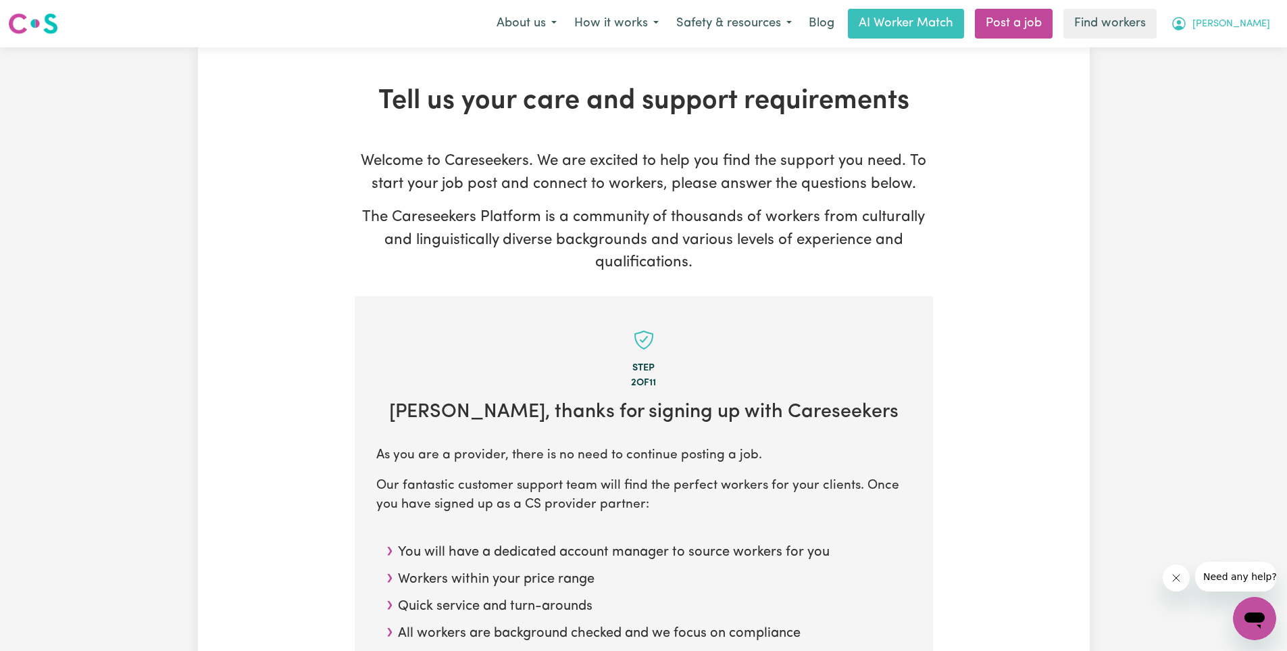
click at [1243, 17] on button "[PERSON_NAME]" at bounding box center [1220, 23] width 117 height 28
click at [1220, 45] on link "My Dashboard" at bounding box center [1225, 53] width 107 height 26
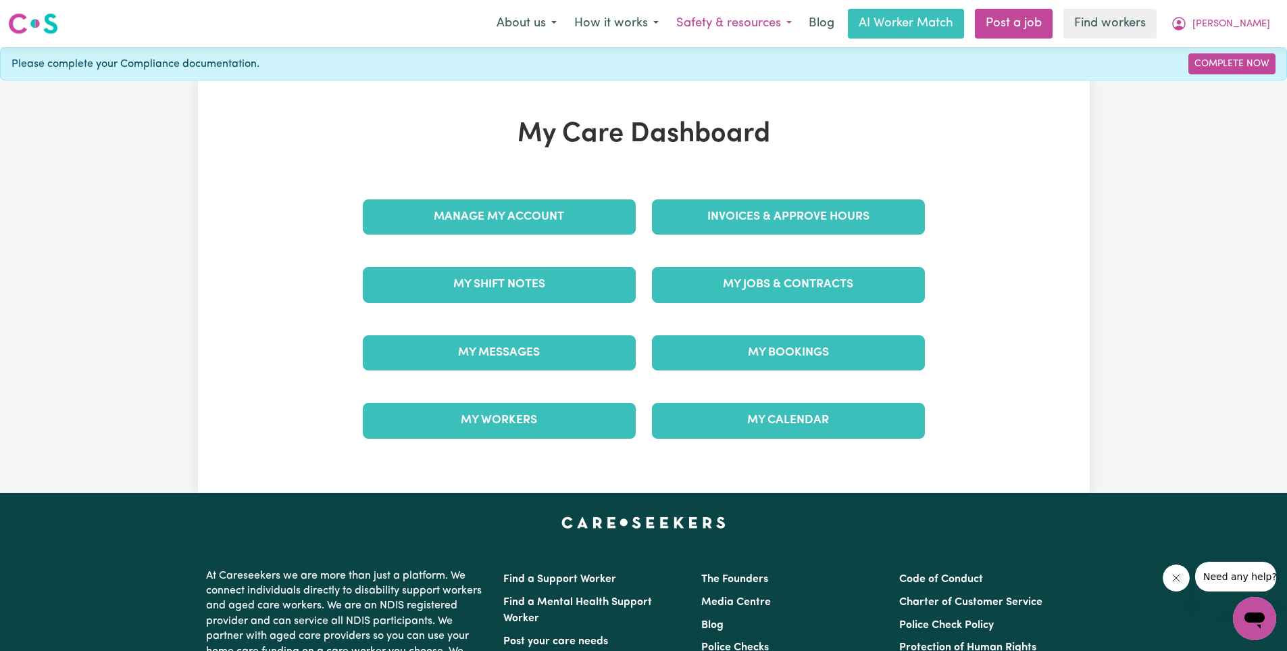
click at [757, 26] on button "Safety & resources" at bounding box center [734, 23] width 133 height 28
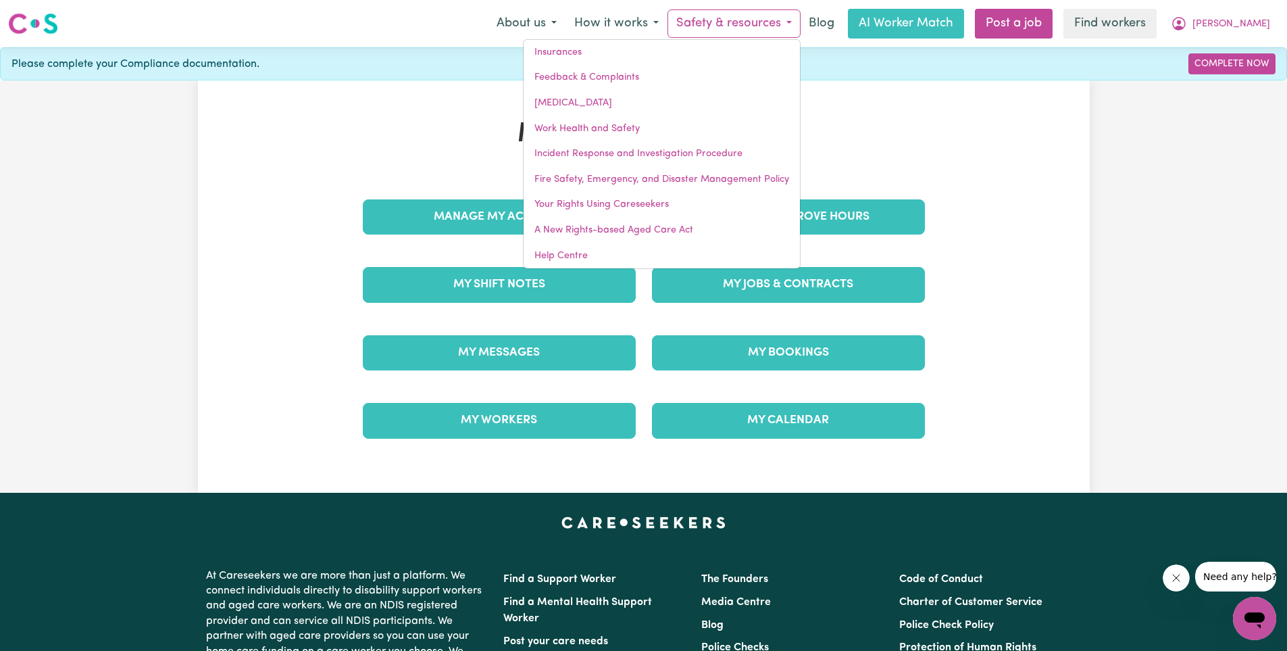
click at [1022, 168] on div "My Care Dashboard Manage My Account Invoices & Approve Hours My Shift Notes My …" at bounding box center [644, 286] width 892 height 336
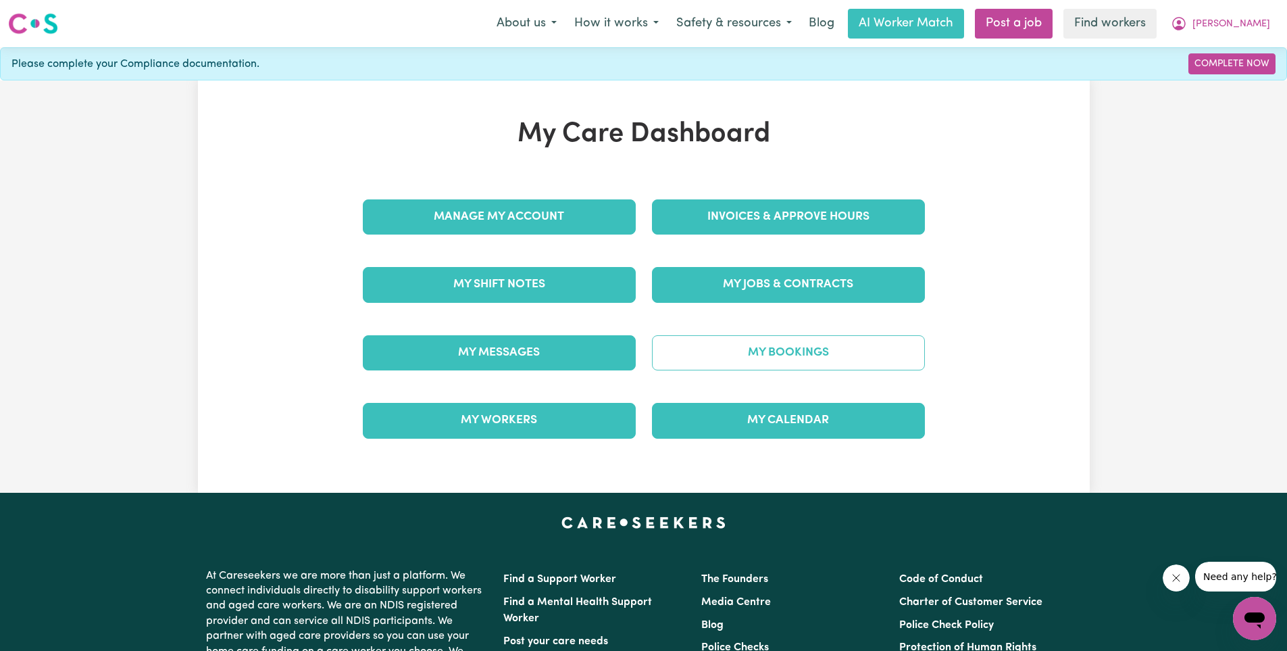
click at [709, 361] on link "My Bookings" at bounding box center [788, 352] width 273 height 35
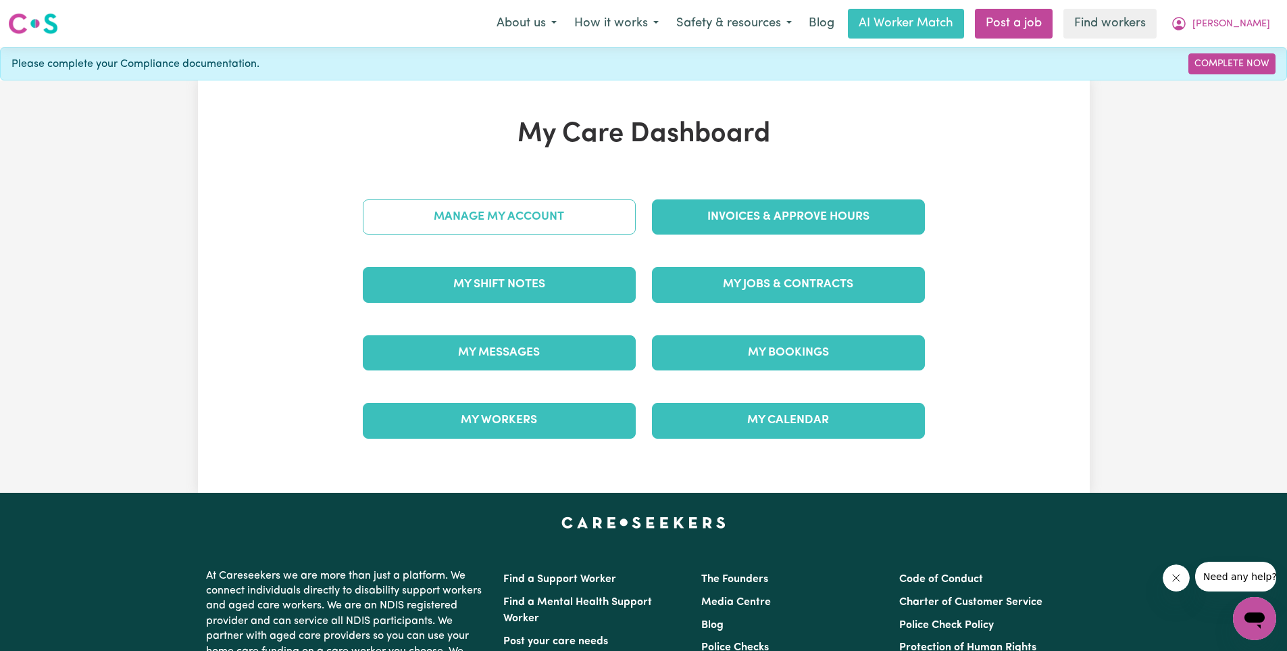
click at [476, 216] on link "Manage My Account" at bounding box center [499, 216] width 273 height 35
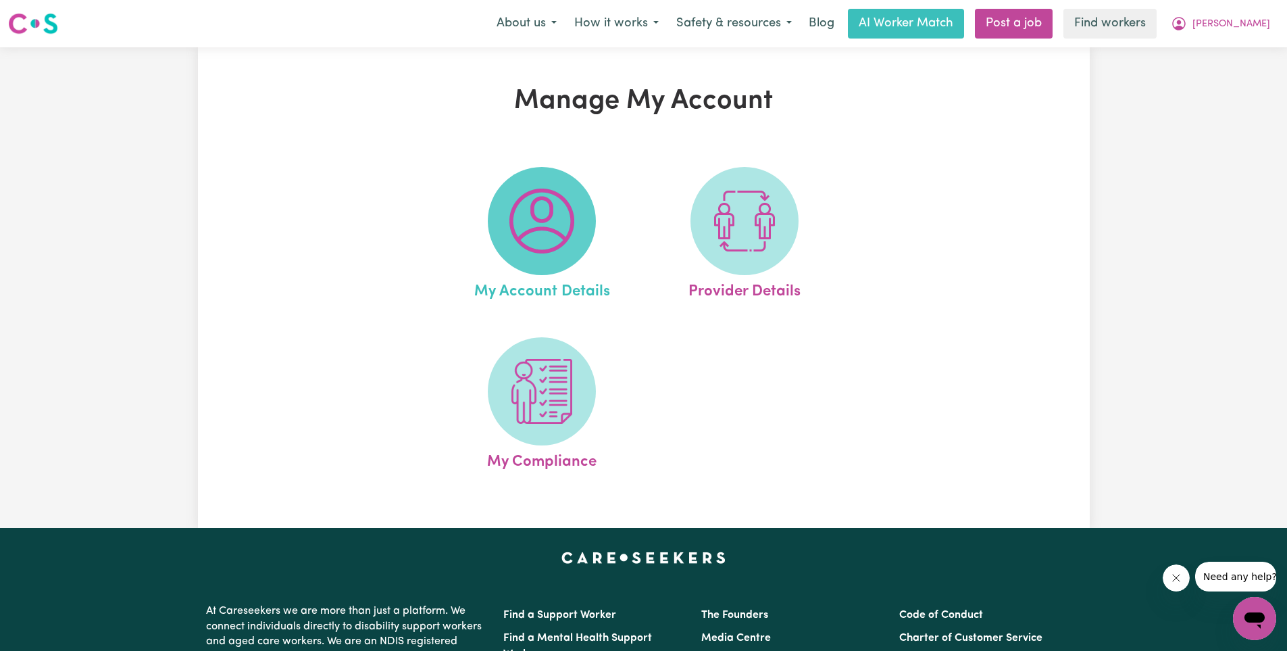
click at [502, 239] on span at bounding box center [542, 221] width 108 height 108
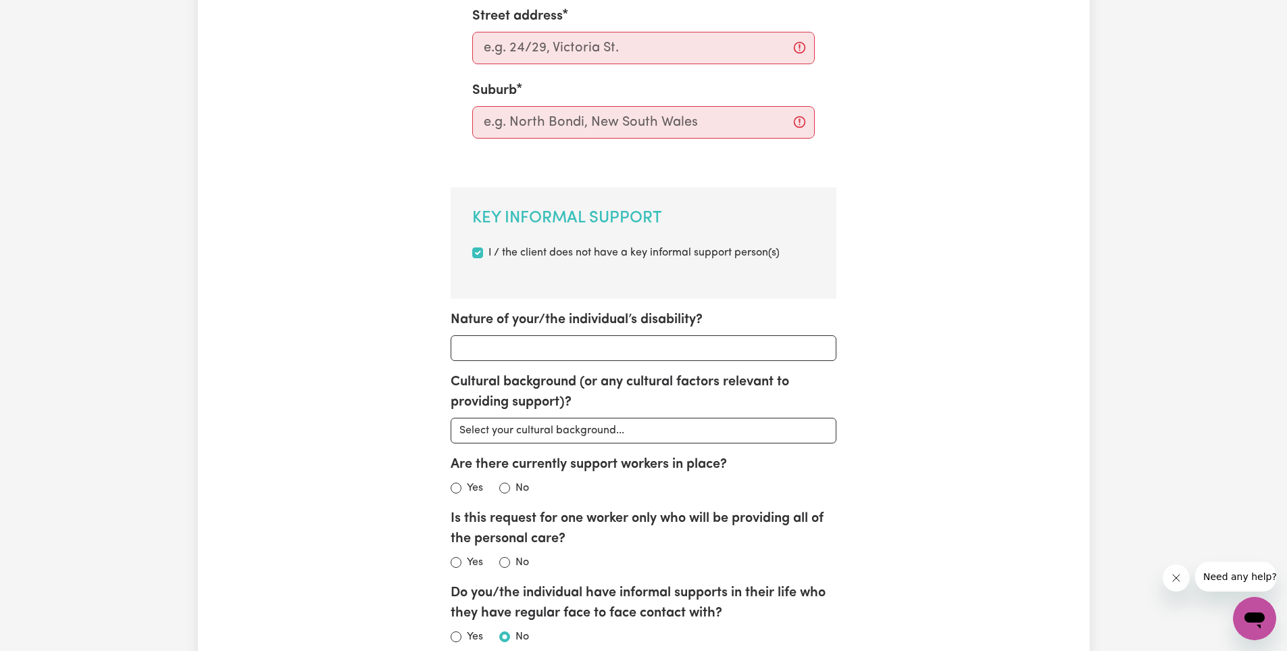
scroll to position [676, 0]
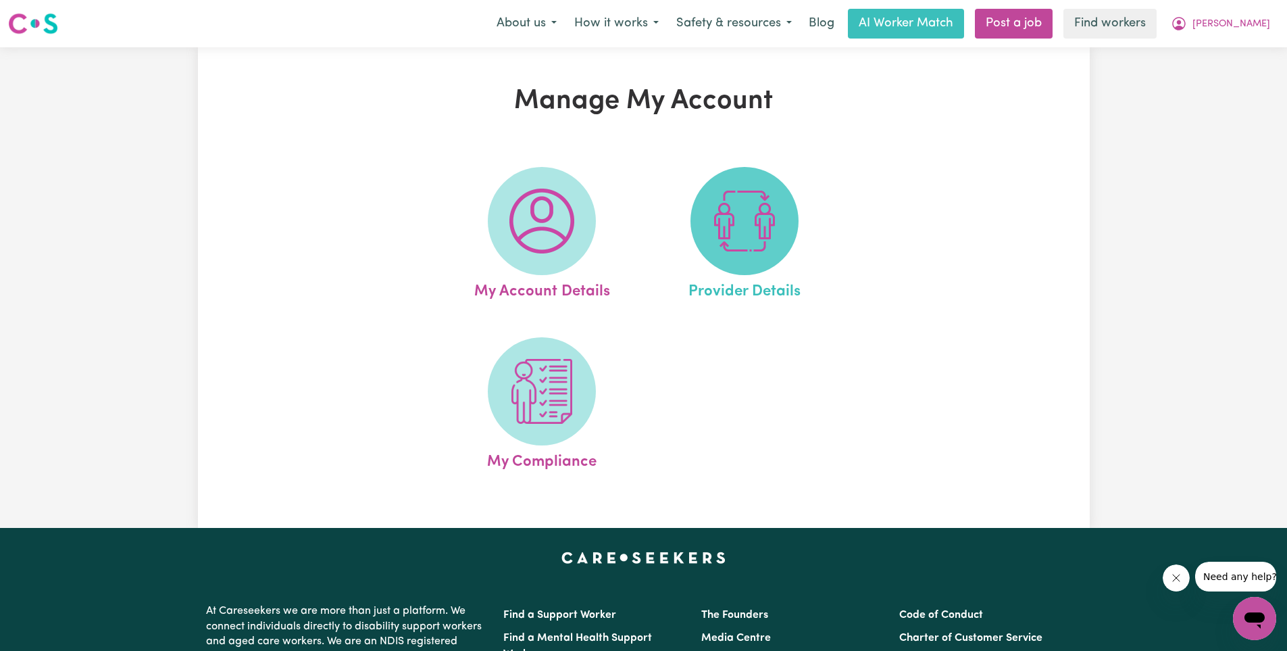
click at [740, 251] on img at bounding box center [744, 221] width 65 height 65
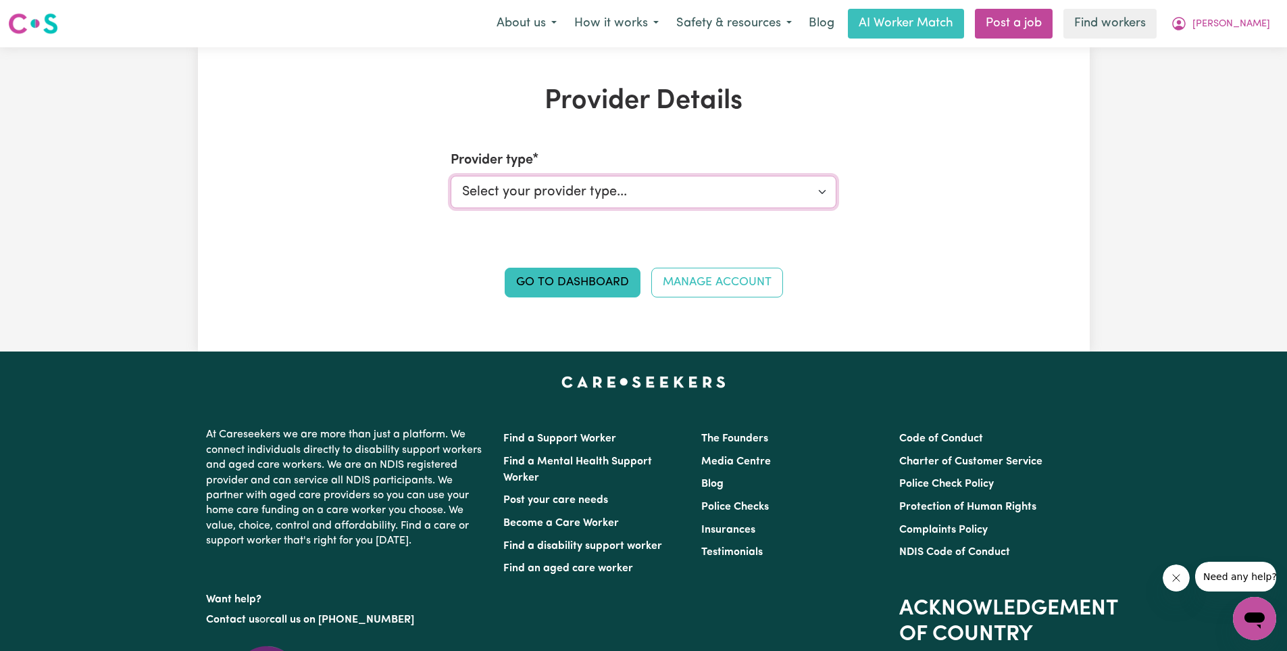
click at [697, 203] on select "Select your provider type... Privately Aged Care / Home Care Package NDIS Fundi…" at bounding box center [644, 192] width 386 height 32
click at [280, 257] on div "Provider Details Provider type Select your provider type... Privately Aged Care…" at bounding box center [644, 199] width 892 height 228
click at [1248, 27] on span "[PERSON_NAME]" at bounding box center [1232, 24] width 78 height 15
click at [1245, 55] on link "My Dashboard" at bounding box center [1225, 53] width 107 height 26
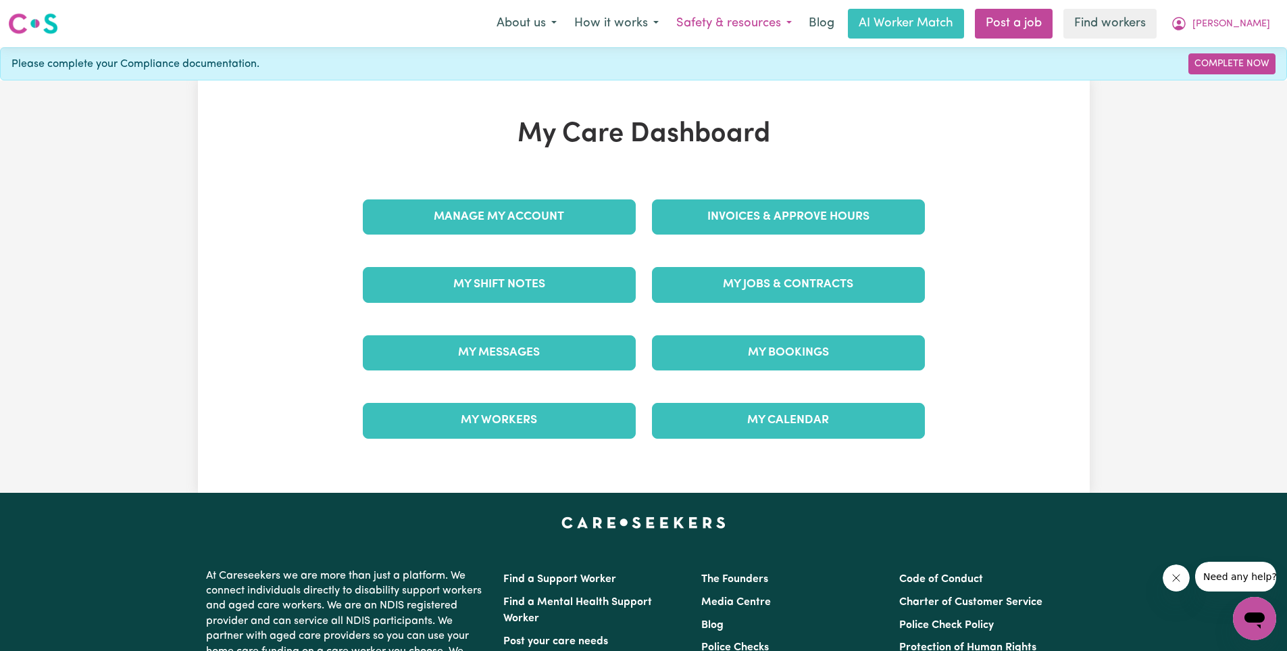
click at [729, 31] on button "Safety & resources" at bounding box center [734, 23] width 133 height 28
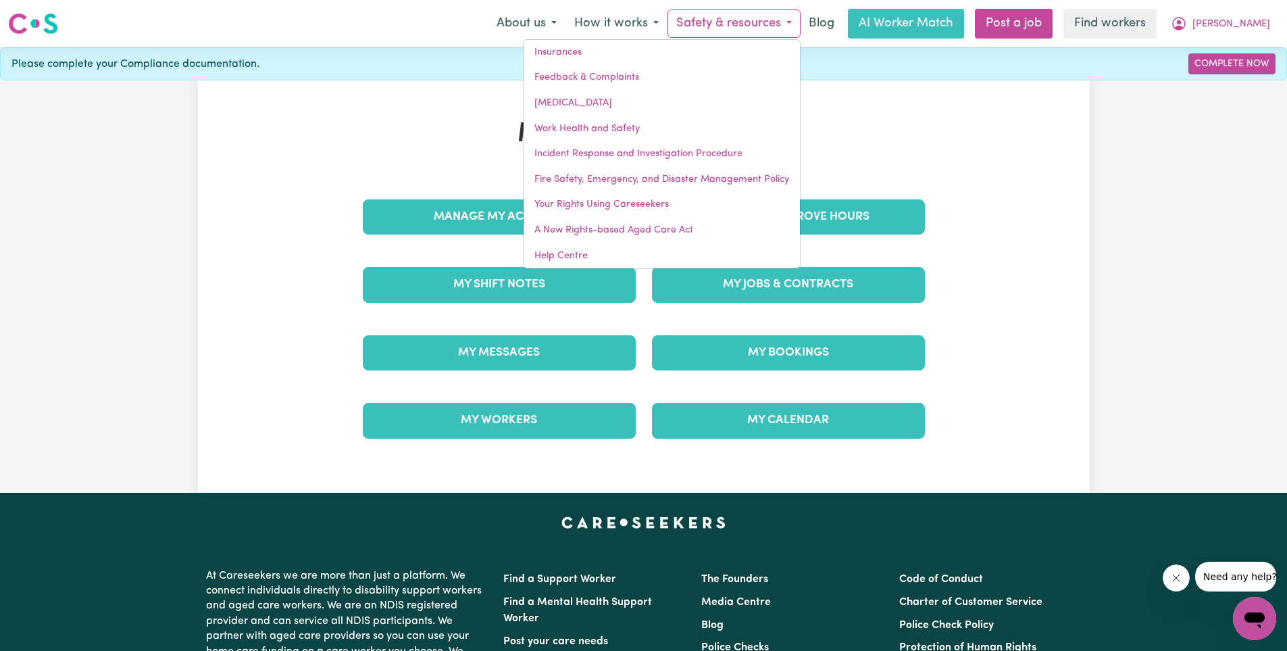
click at [432, 120] on h1 "My Care Dashboard" at bounding box center [644, 134] width 578 height 32
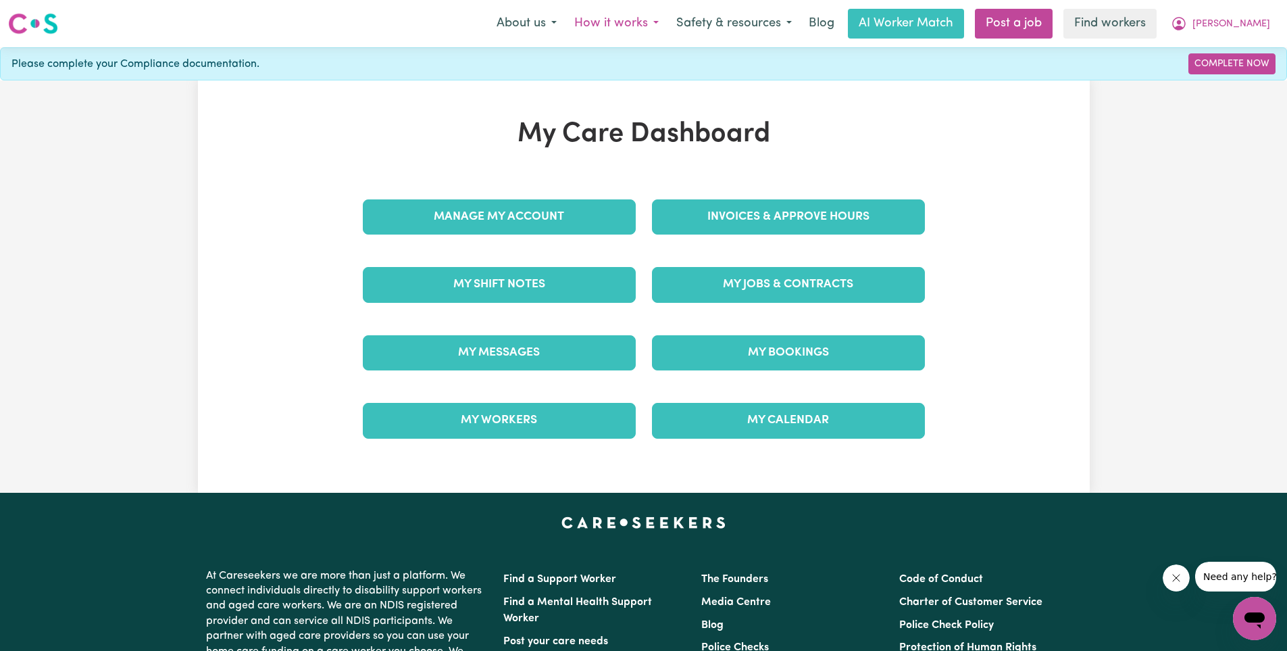
click at [632, 30] on button "How it works" at bounding box center [617, 23] width 102 height 28
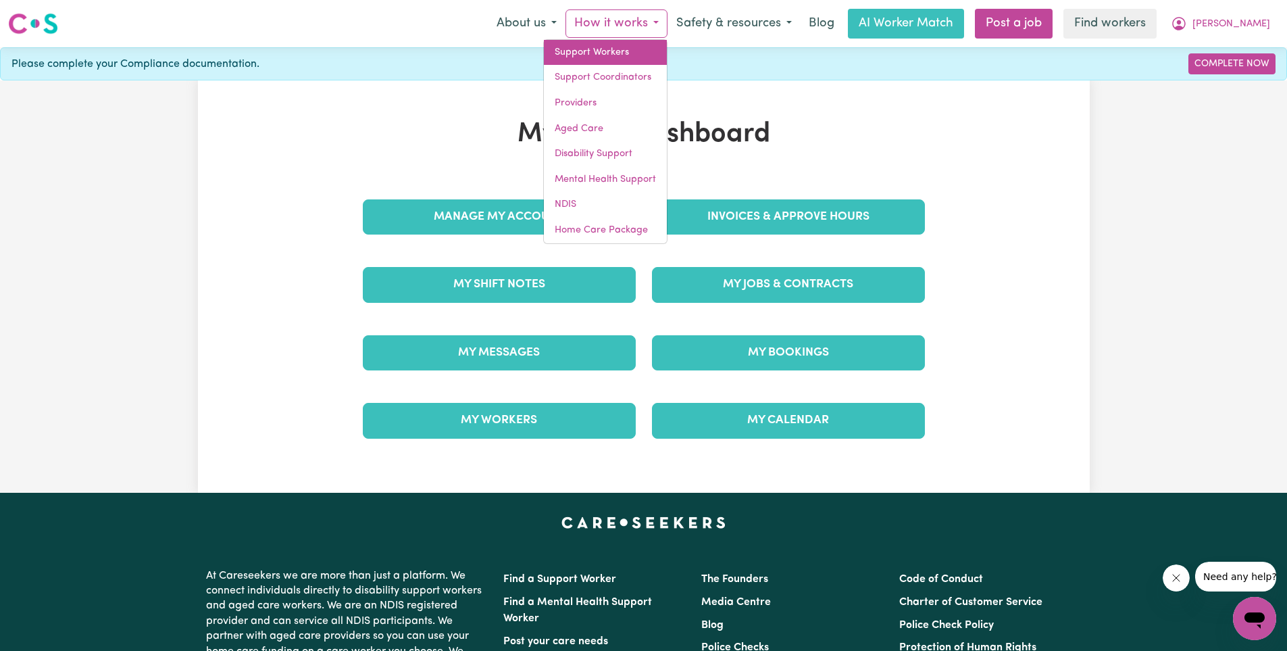
click at [630, 55] on link "Support Workers" at bounding box center [605, 53] width 123 height 26
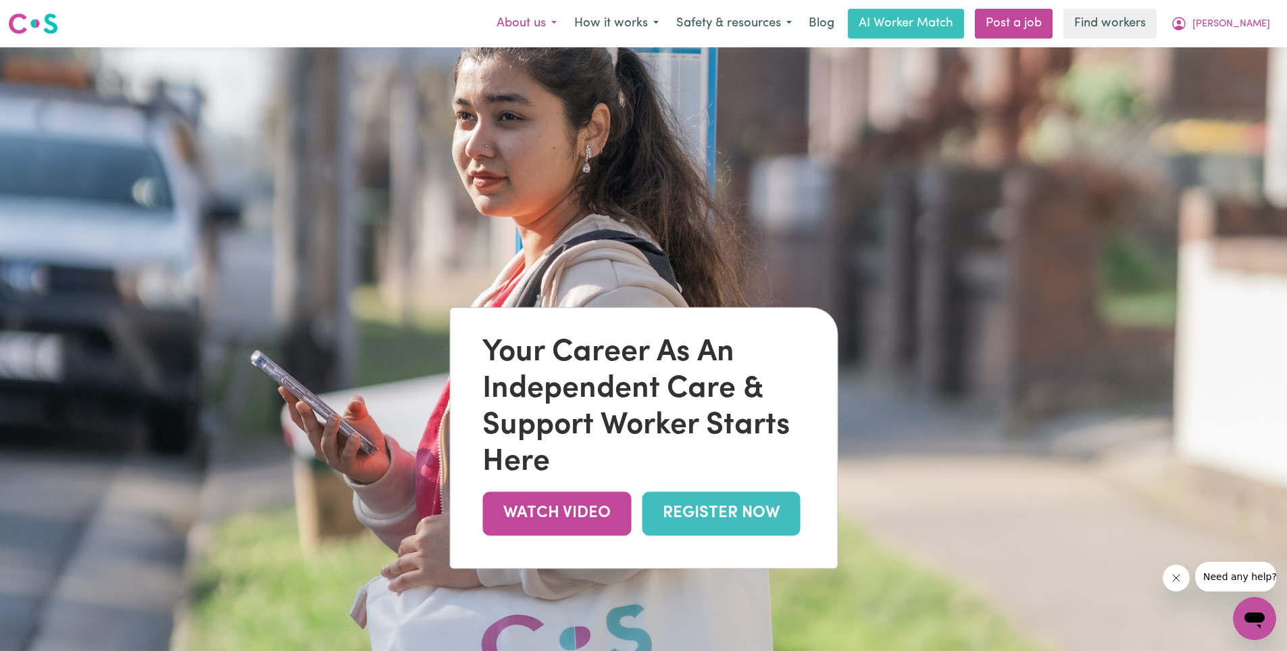
click at [549, 32] on button "About us" at bounding box center [527, 23] width 78 height 28
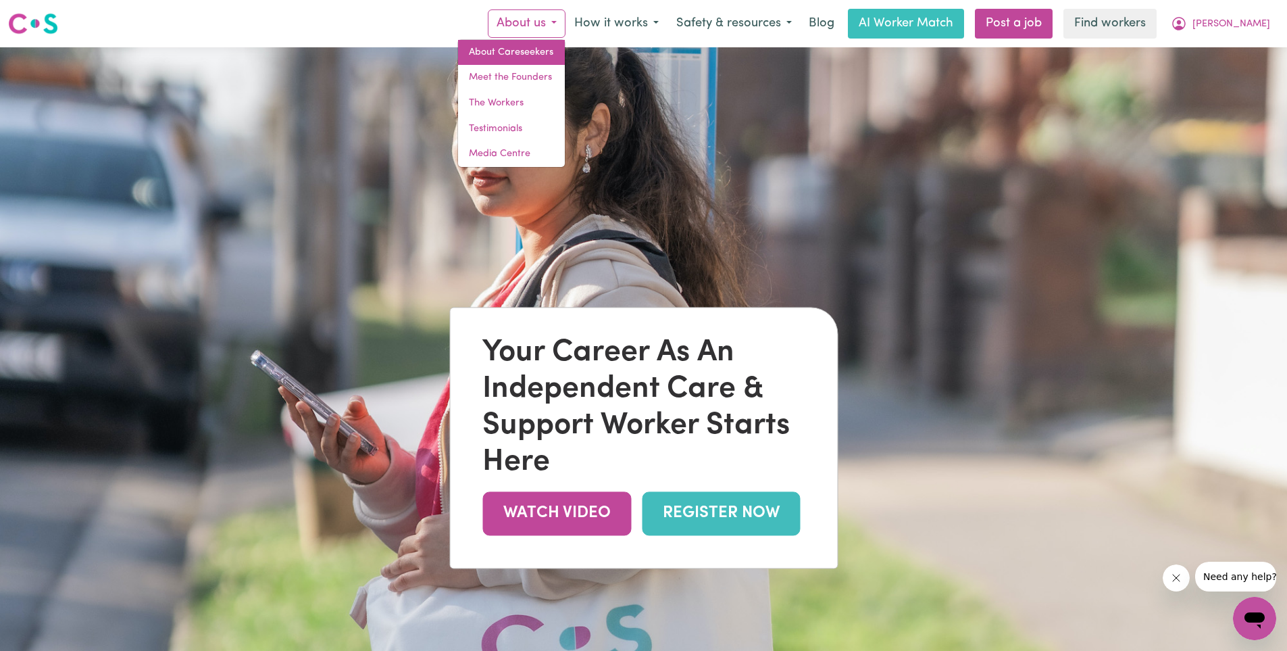
click at [565, 55] on link "About Careseekers" at bounding box center [511, 53] width 107 height 26
